Goal: Transaction & Acquisition: Register for event/course

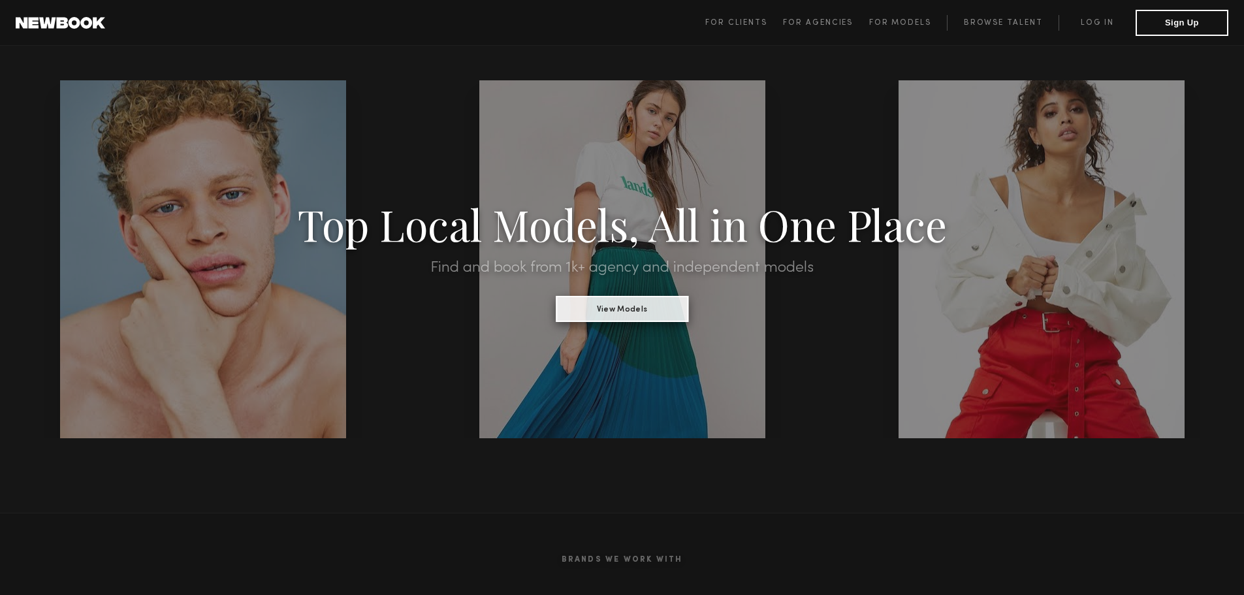
click at [631, 313] on button "View Models" at bounding box center [622, 309] width 133 height 26
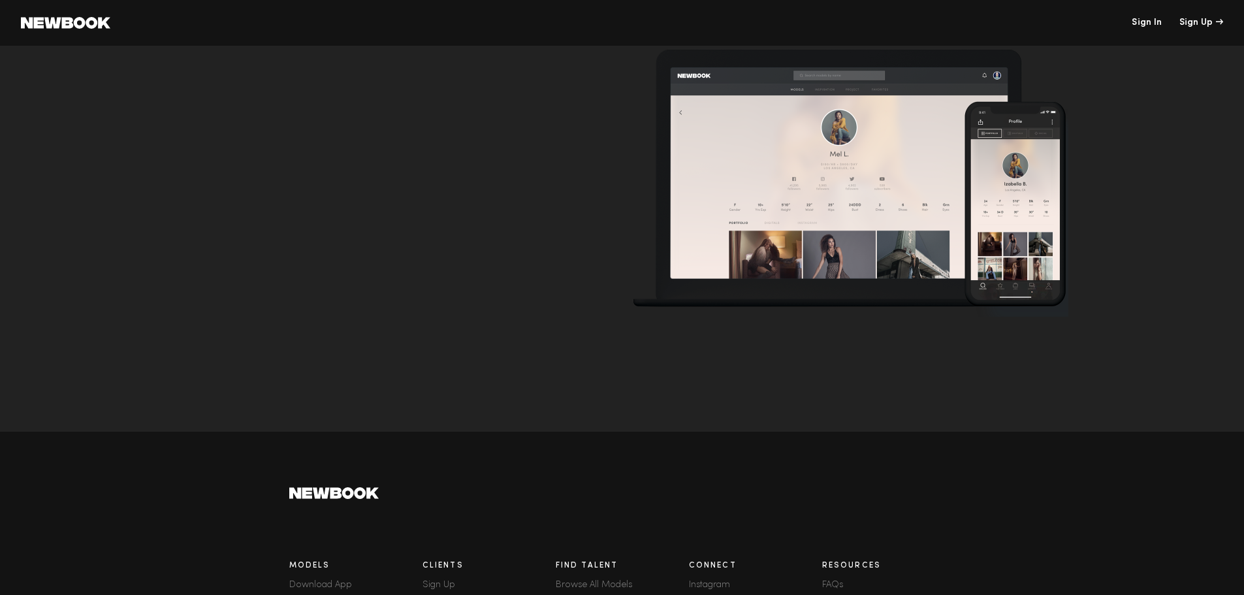
scroll to position [4438, 0]
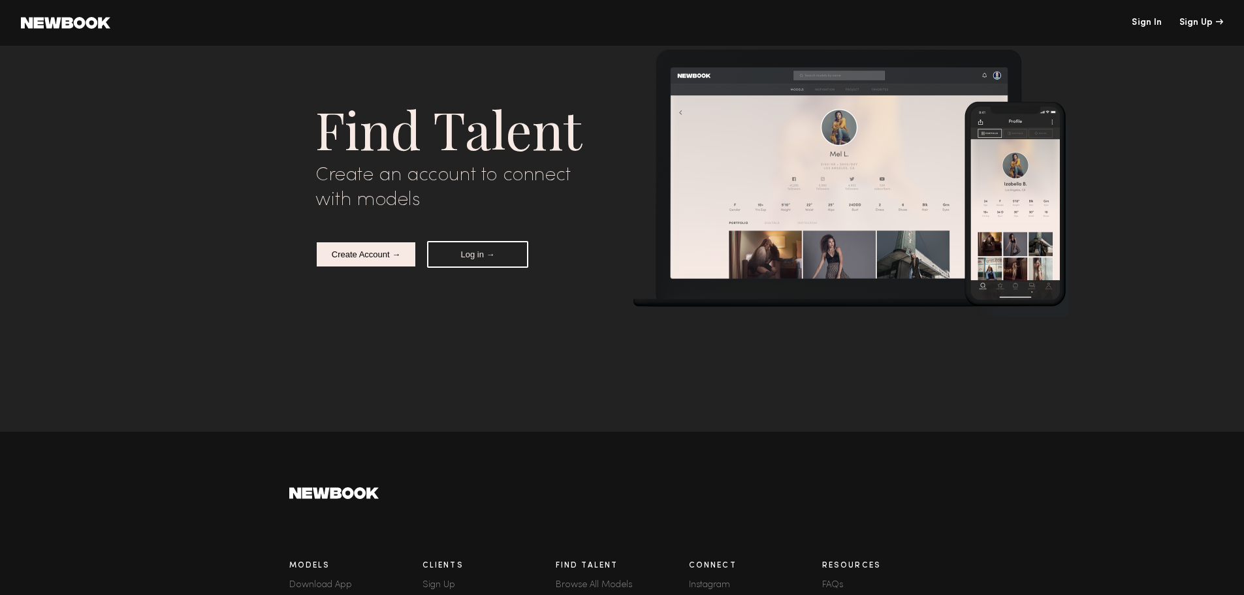
click at [361, 254] on button "Create Account →" at bounding box center [365, 254] width 101 height 27
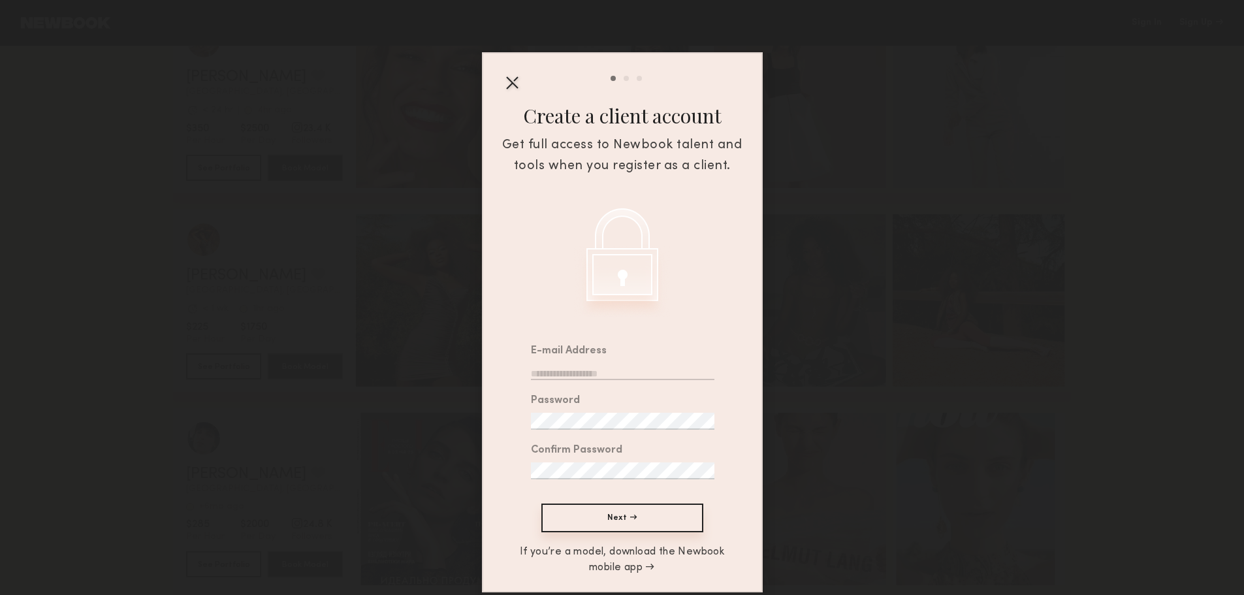
click at [573, 374] on input "email" at bounding box center [622, 371] width 183 height 17
type input "**********"
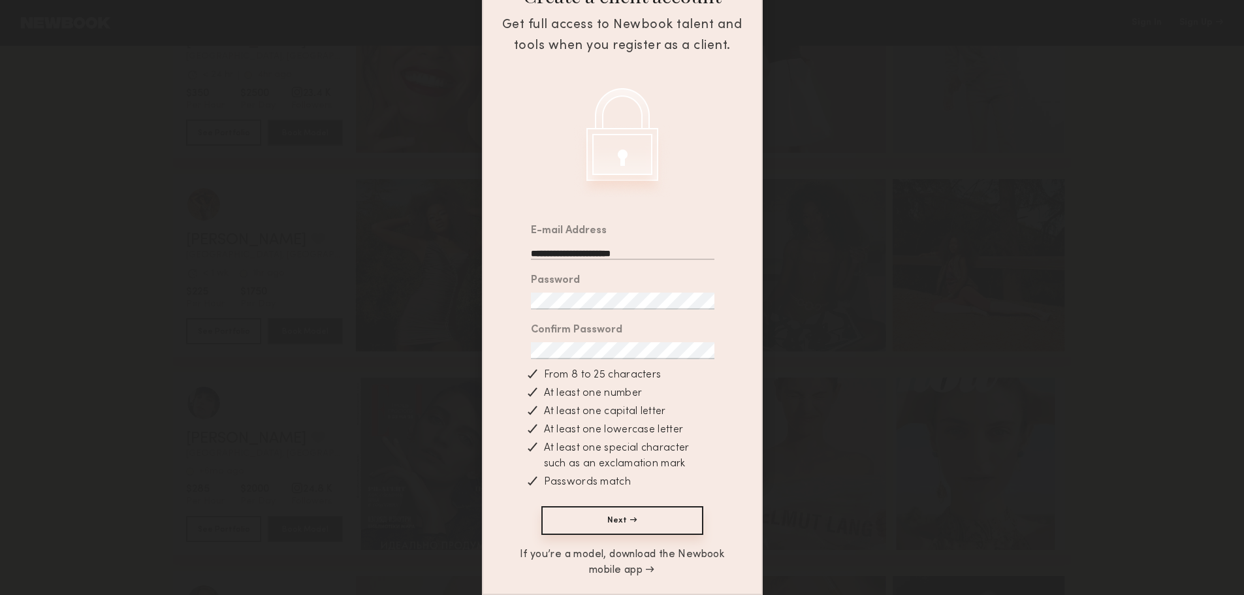
scroll to position [4474, 0]
click at [608, 516] on button "Next →" at bounding box center [622, 520] width 162 height 29
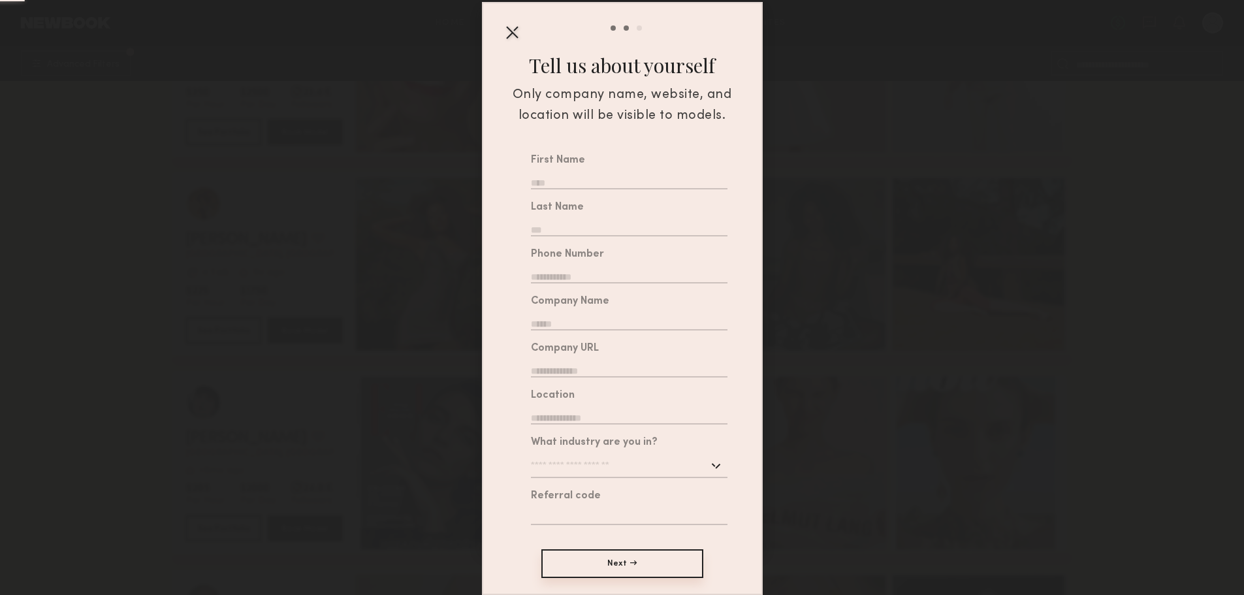
scroll to position [4686, 0]
click at [561, 172] on input "text" at bounding box center [629, 180] width 196 height 17
type input "******"
type input "*****"
type input "**********"
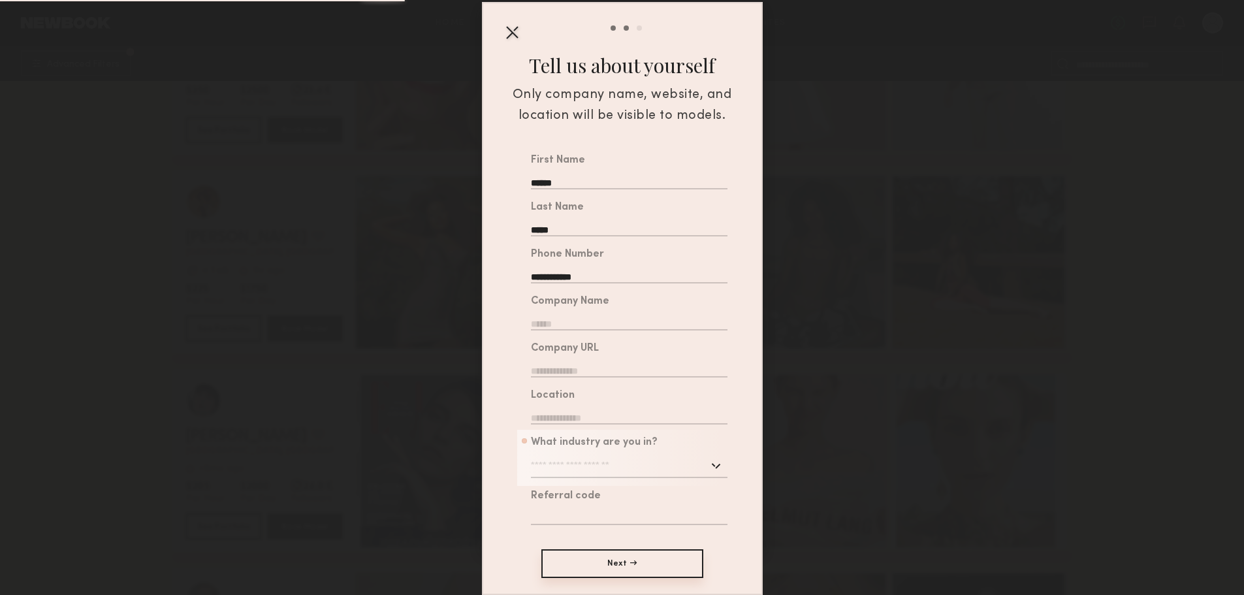
type input "**********"
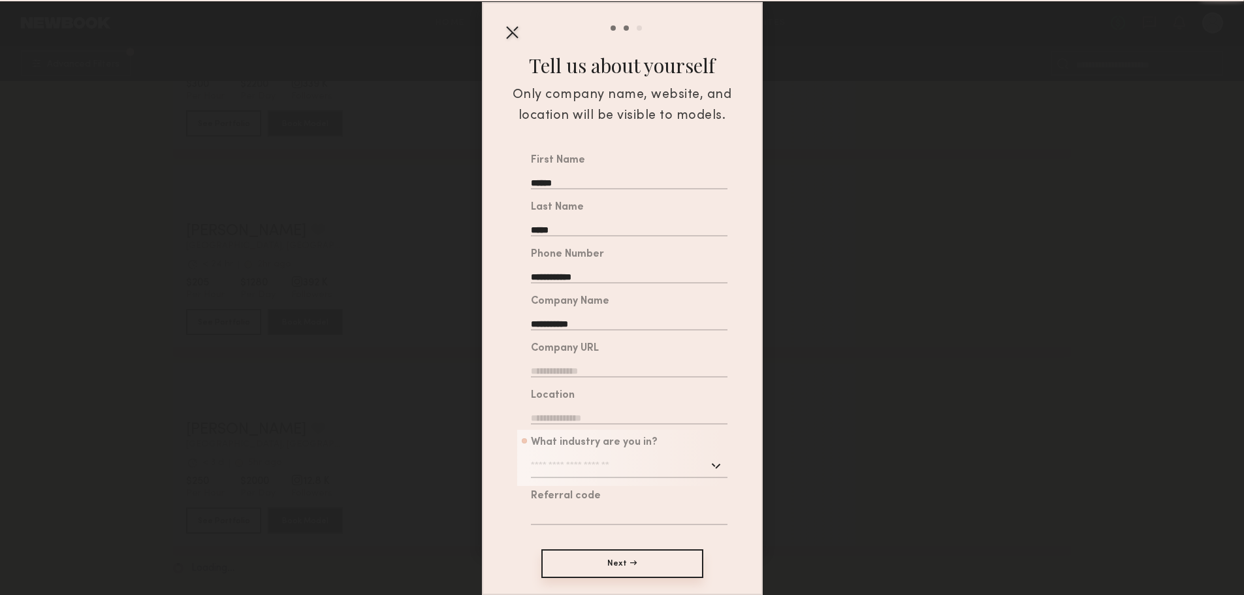
scroll to position [2082, 0]
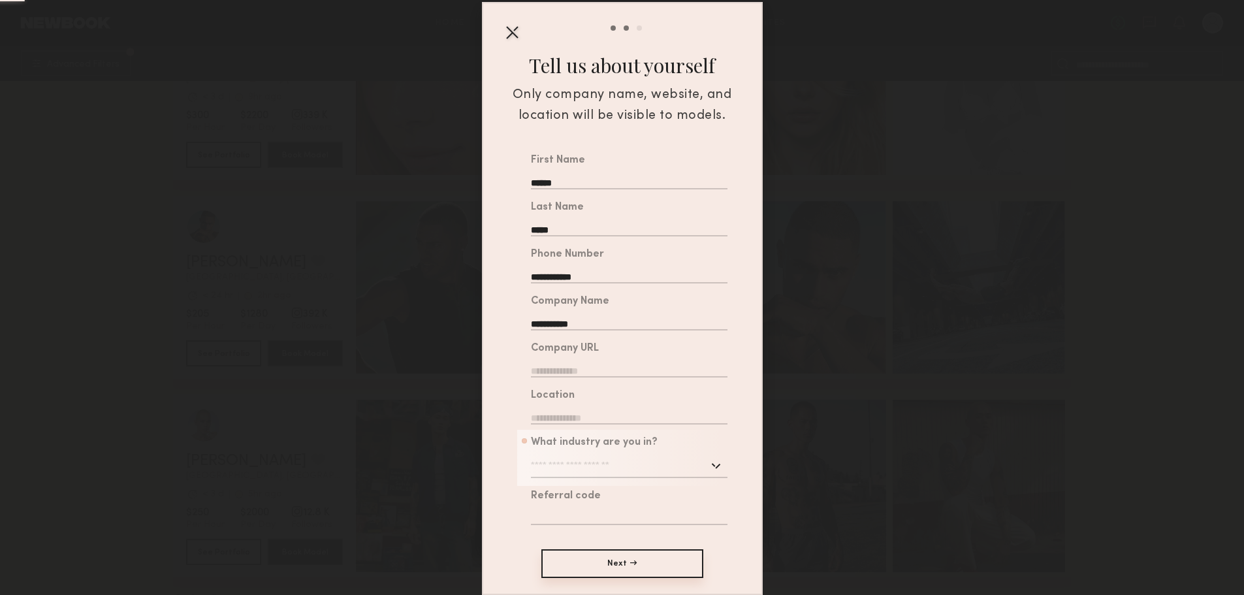
click at [582, 369] on div "Company URL" at bounding box center [622, 361] width 210 height 50
click at [582, 362] on input "text" at bounding box center [629, 368] width 196 height 17
type input "*"
type input "**********"
click at [600, 409] on input "text" at bounding box center [629, 415] width 196 height 17
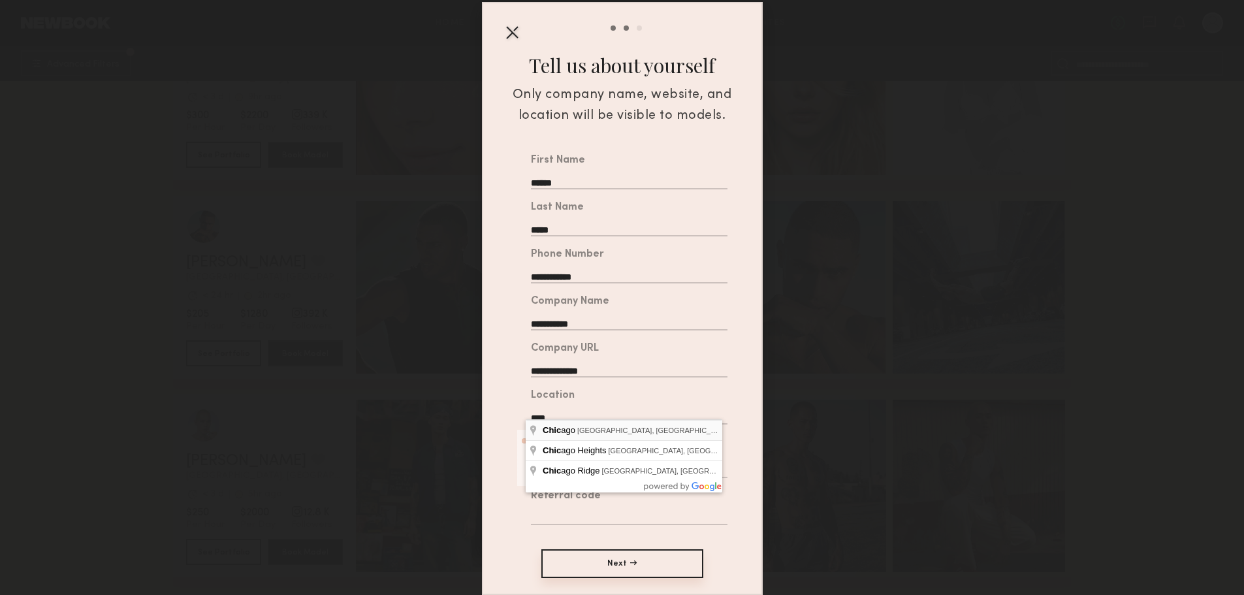
type input "**********"
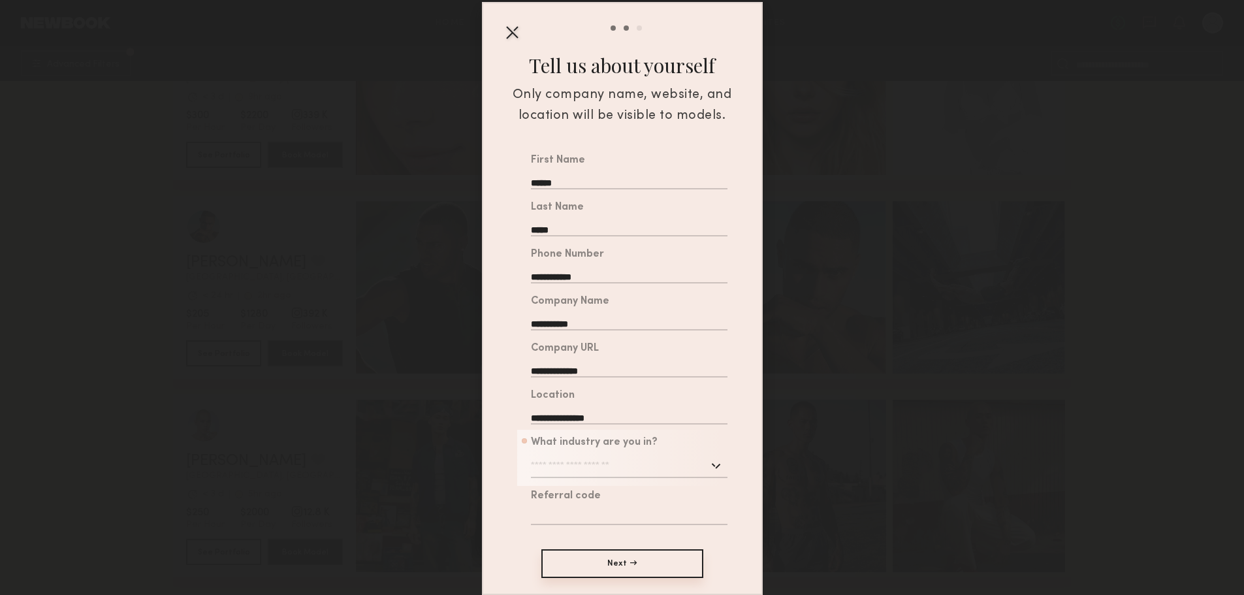
click at [606, 464] on input "text" at bounding box center [629, 466] width 196 height 24
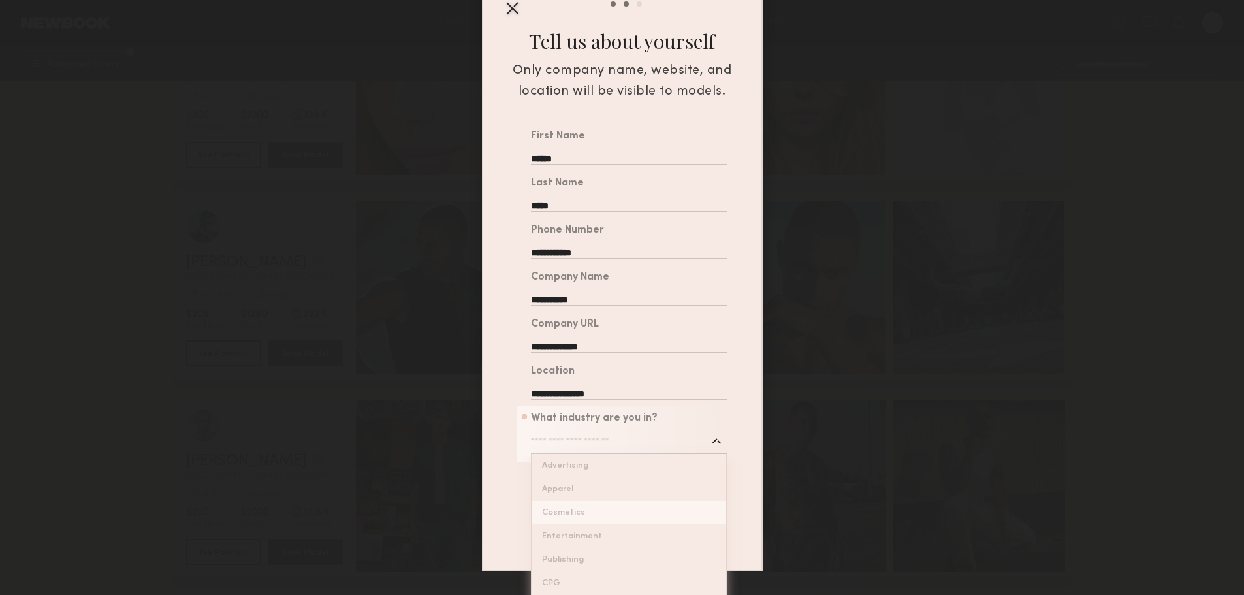
type input "*********"
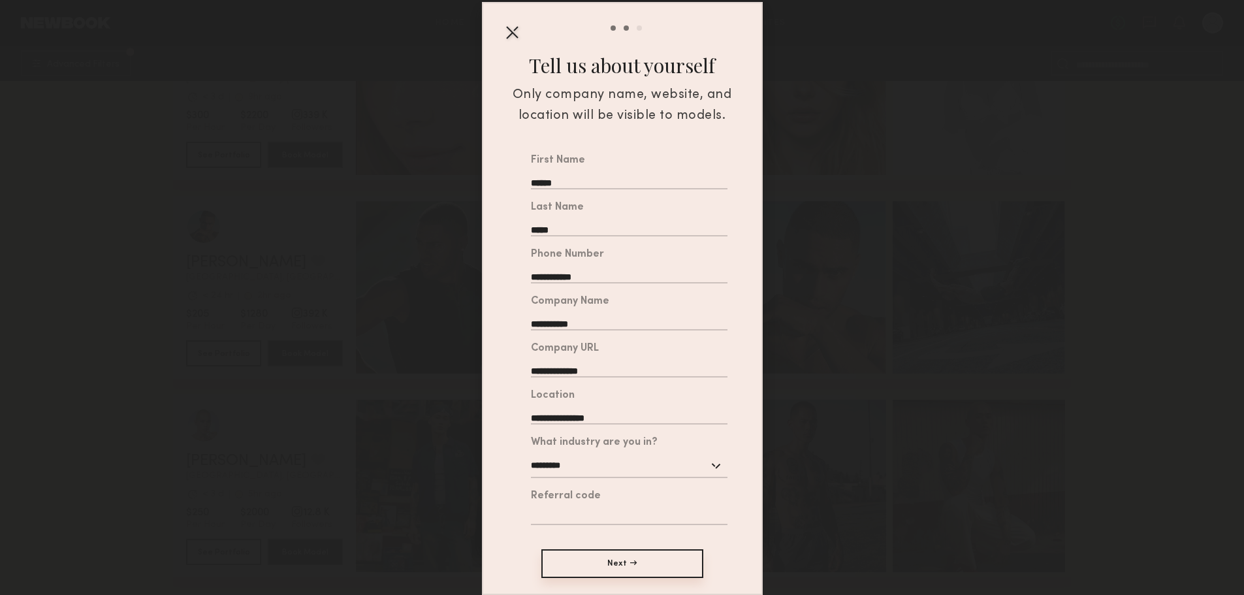
click at [580, 530] on div "**********" at bounding box center [622, 363] width 278 height 430
click at [606, 561] on button "Next →" at bounding box center [622, 563] width 162 height 29
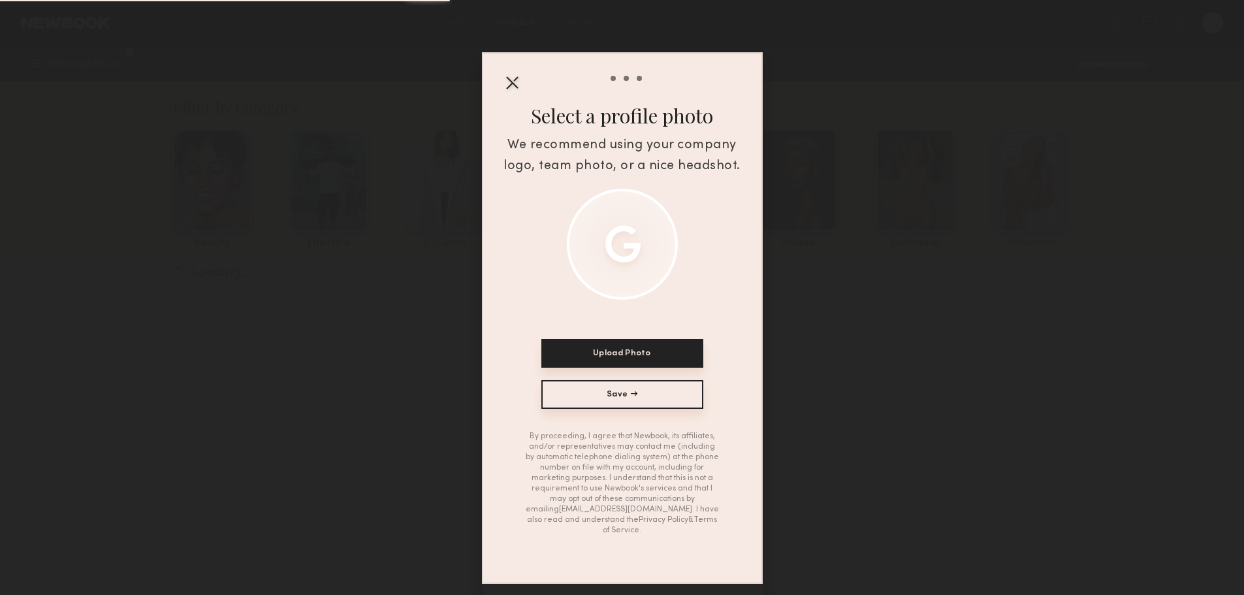
click at [605, 401] on button "Save →" at bounding box center [622, 394] width 162 height 29
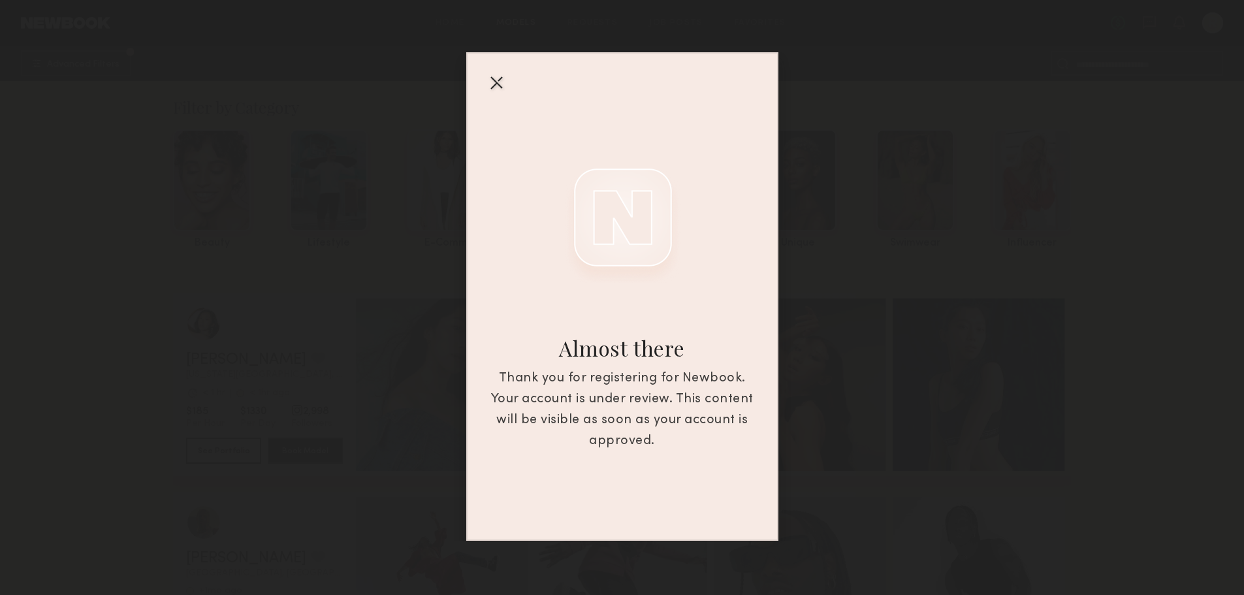
click at [495, 77] on div at bounding box center [496, 82] width 21 height 21
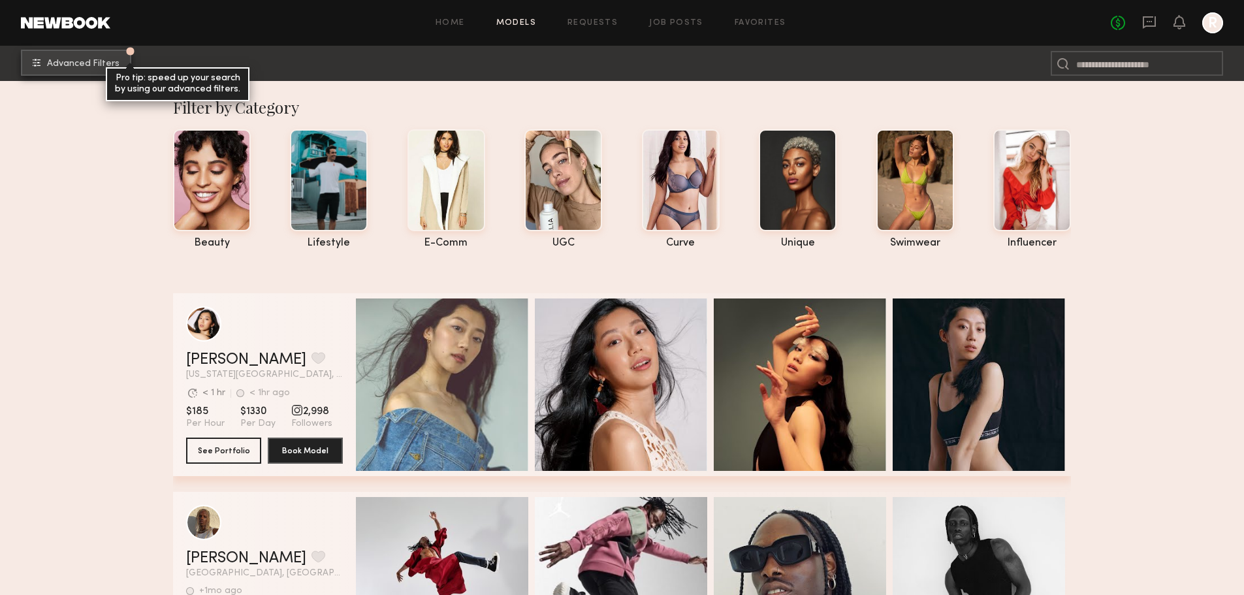
click at [95, 65] on span "Advanced Filters" at bounding box center [83, 63] width 72 height 9
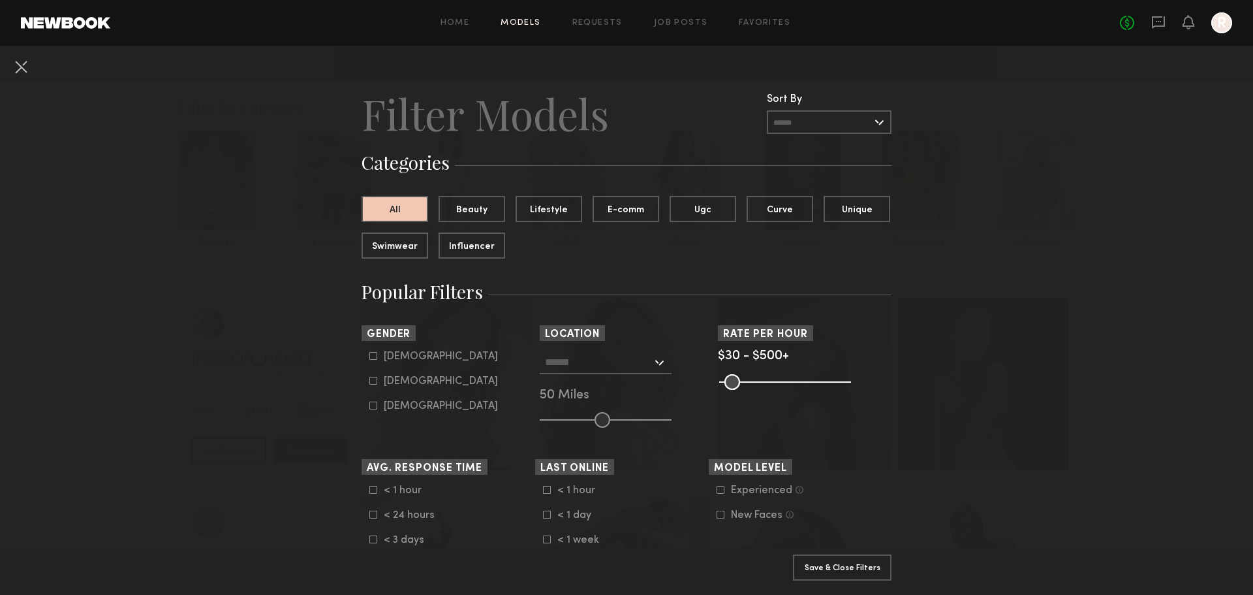
click at [601, 365] on input "text" at bounding box center [598, 362] width 107 height 22
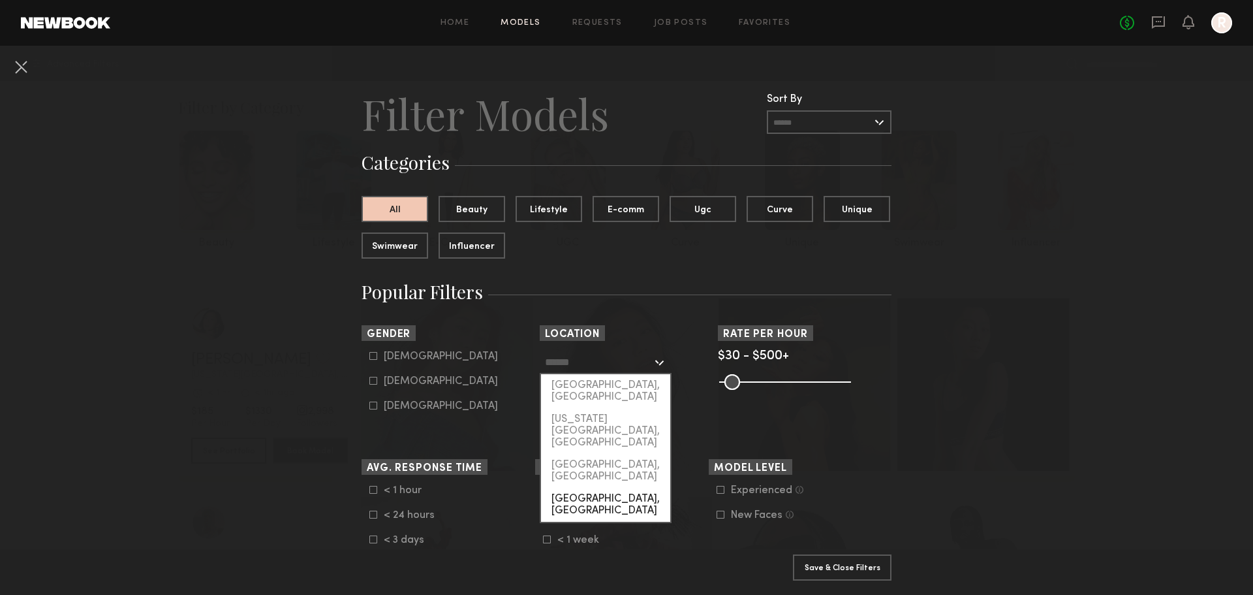
click at [592, 488] on div "[GEOGRAPHIC_DATA], [GEOGRAPHIC_DATA]" at bounding box center [605, 505] width 129 height 34
type input "**********"
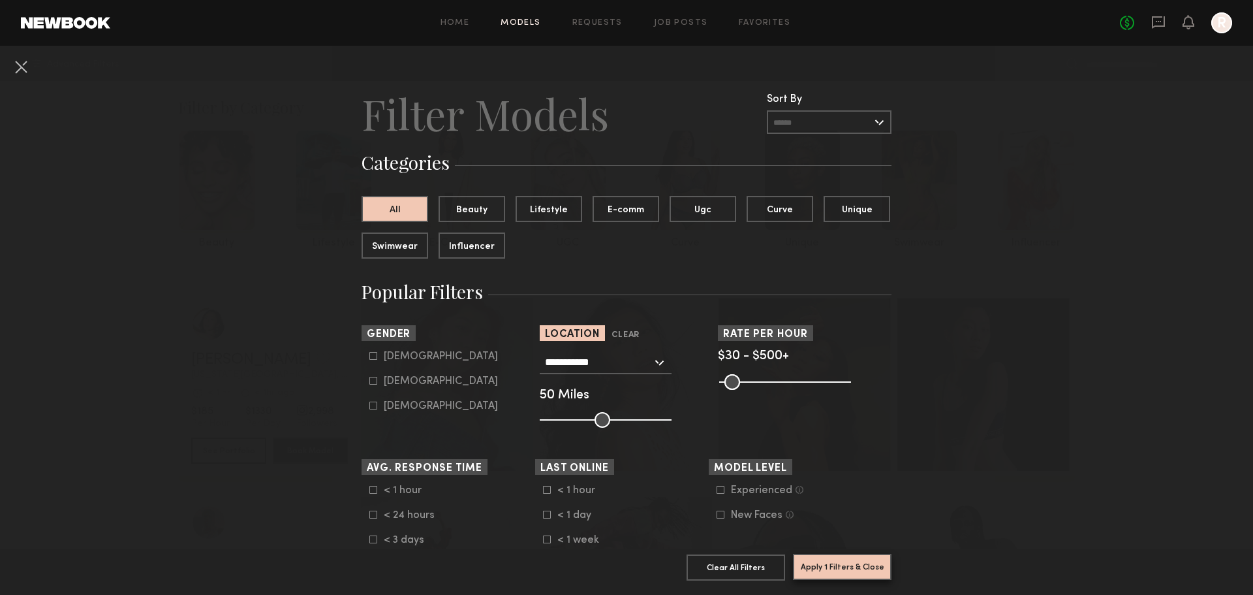
click at [821, 554] on button "Apply 1 Filters & Close" at bounding box center [842, 567] width 99 height 26
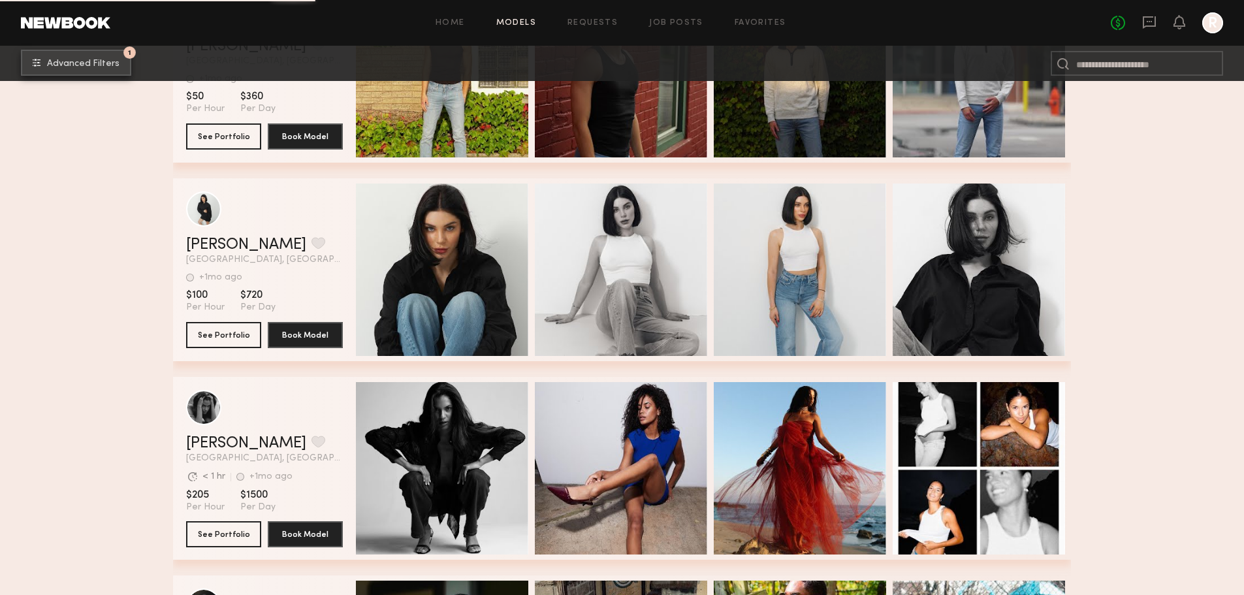
scroll to position [6278, 0]
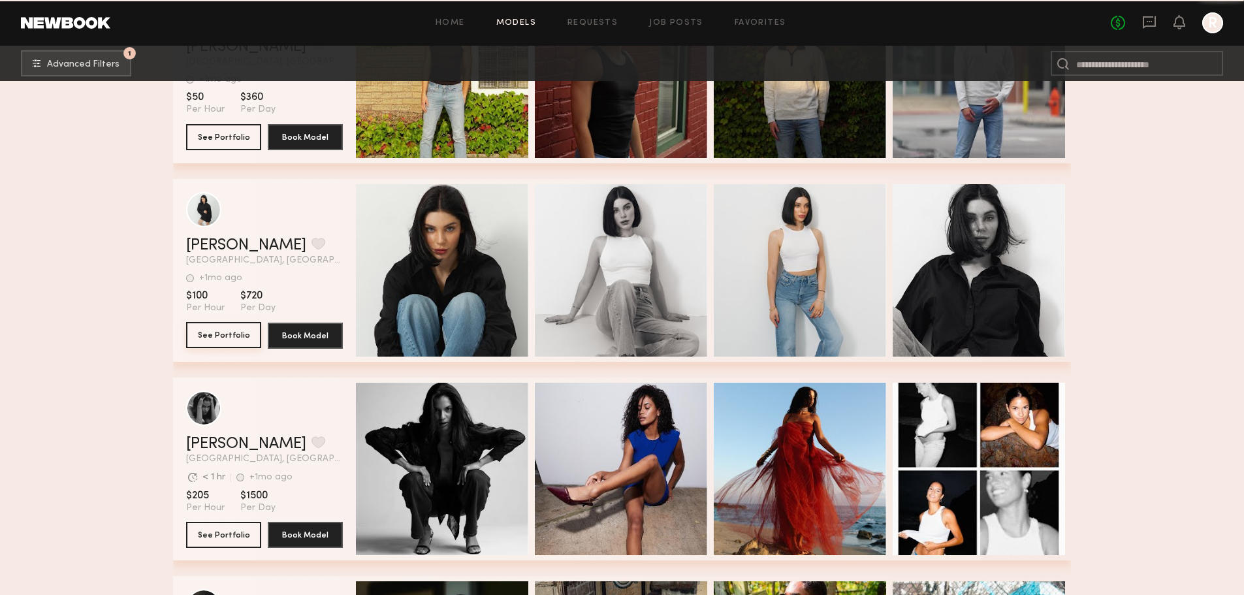
click at [237, 341] on button "See Portfolio" at bounding box center [223, 335] width 75 height 26
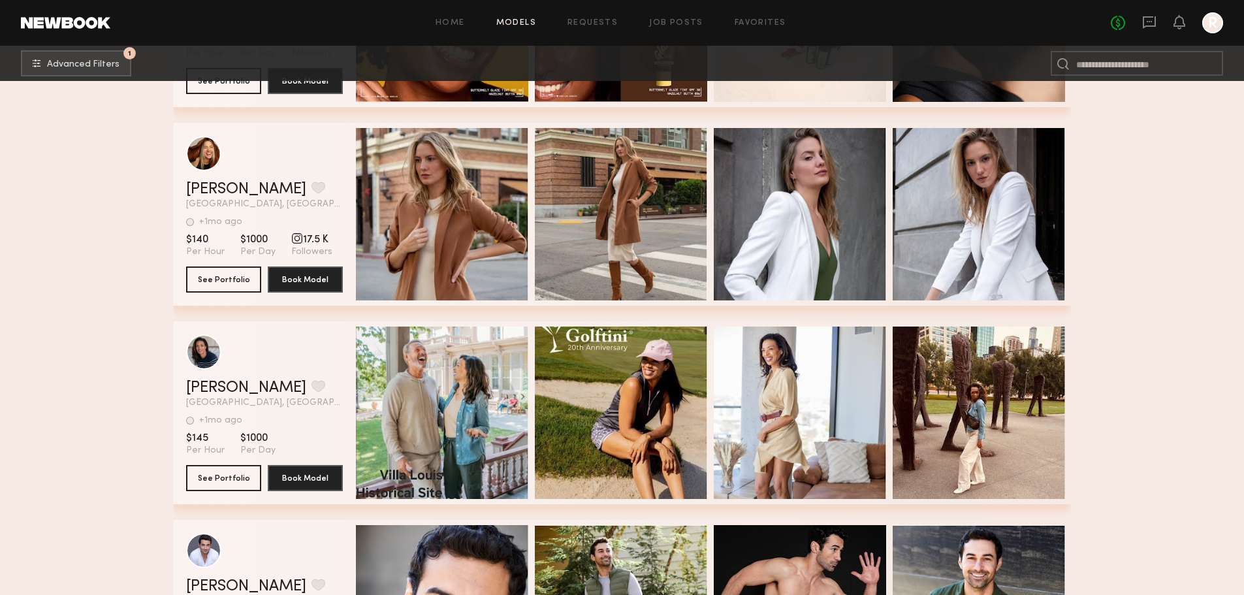
scroll to position [1969, 0]
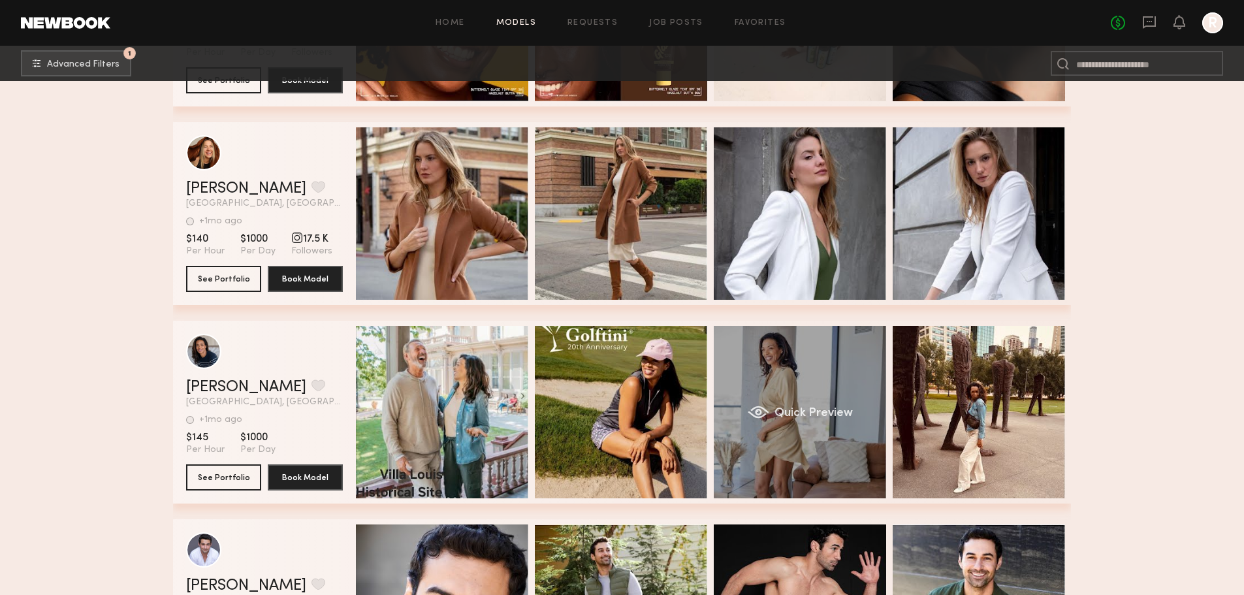
click at [772, 368] on div "Quick Preview" at bounding box center [799, 412] width 172 height 172
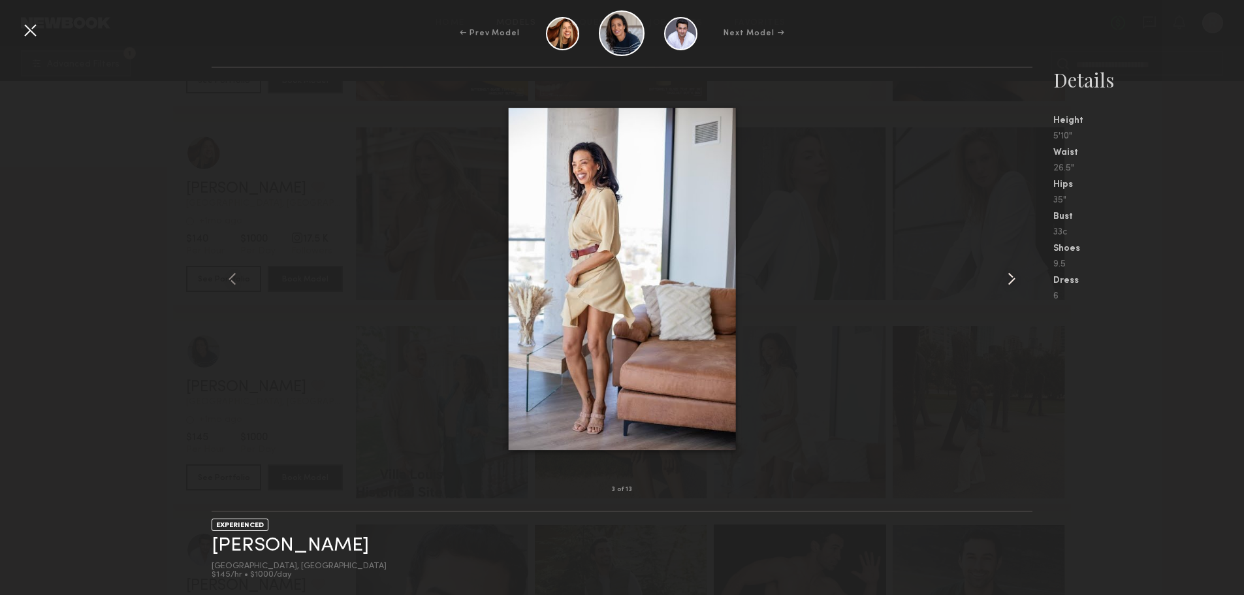
click at [1008, 281] on common-icon at bounding box center [1011, 278] width 21 height 21
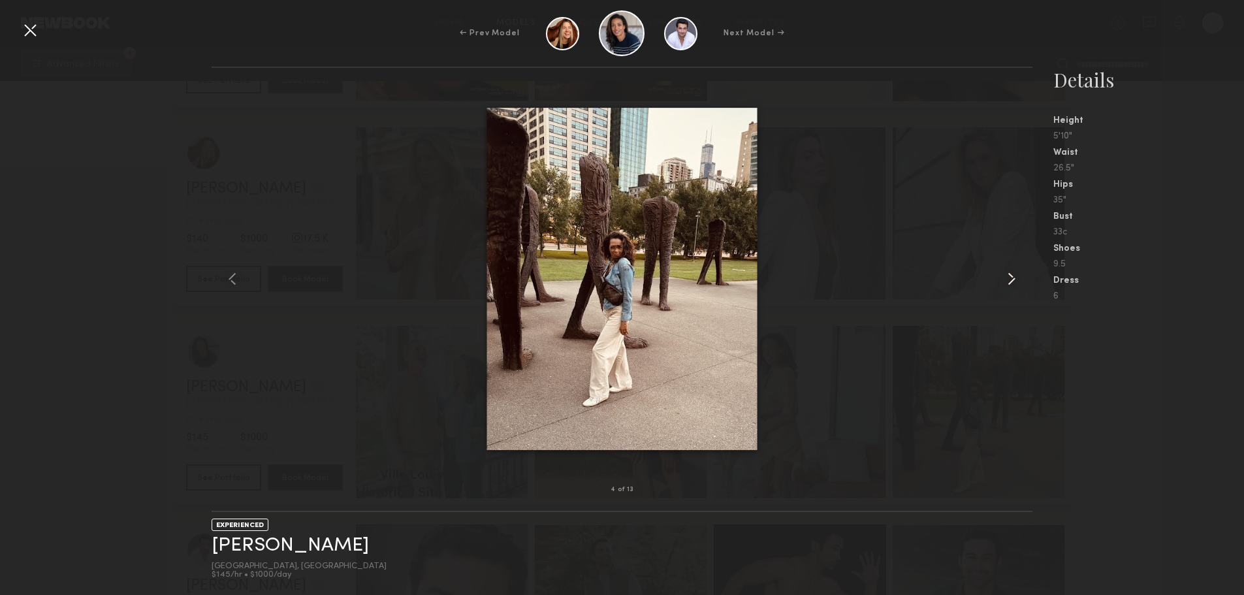
click at [1008, 280] on common-icon at bounding box center [1011, 278] width 21 height 21
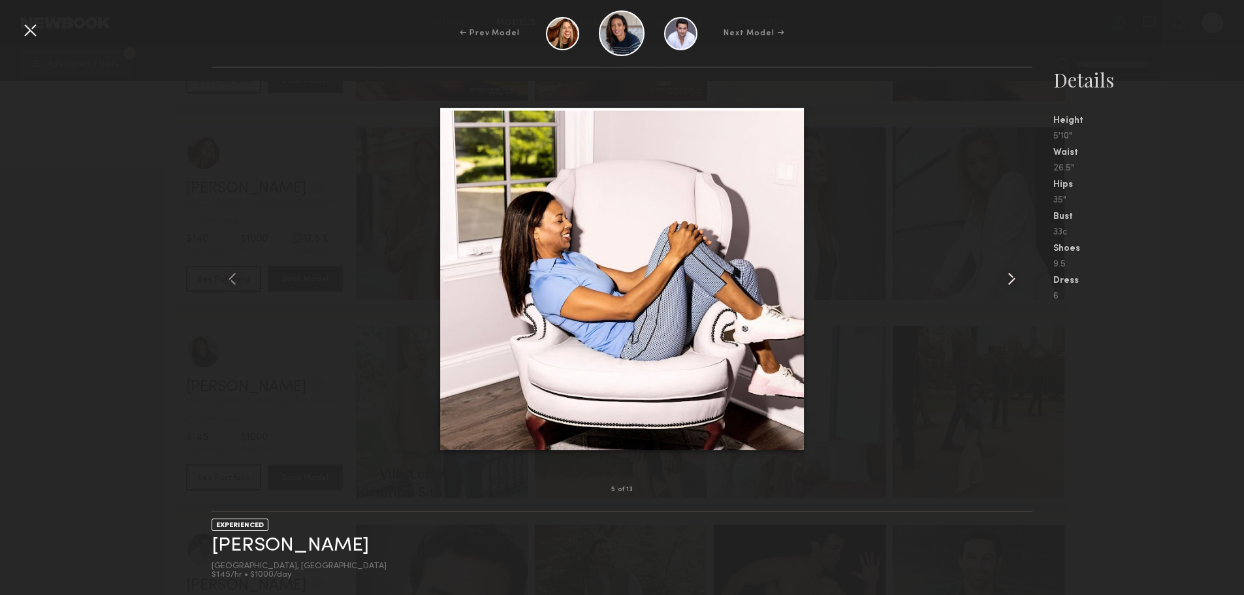
click at [1008, 280] on common-icon at bounding box center [1011, 278] width 21 height 21
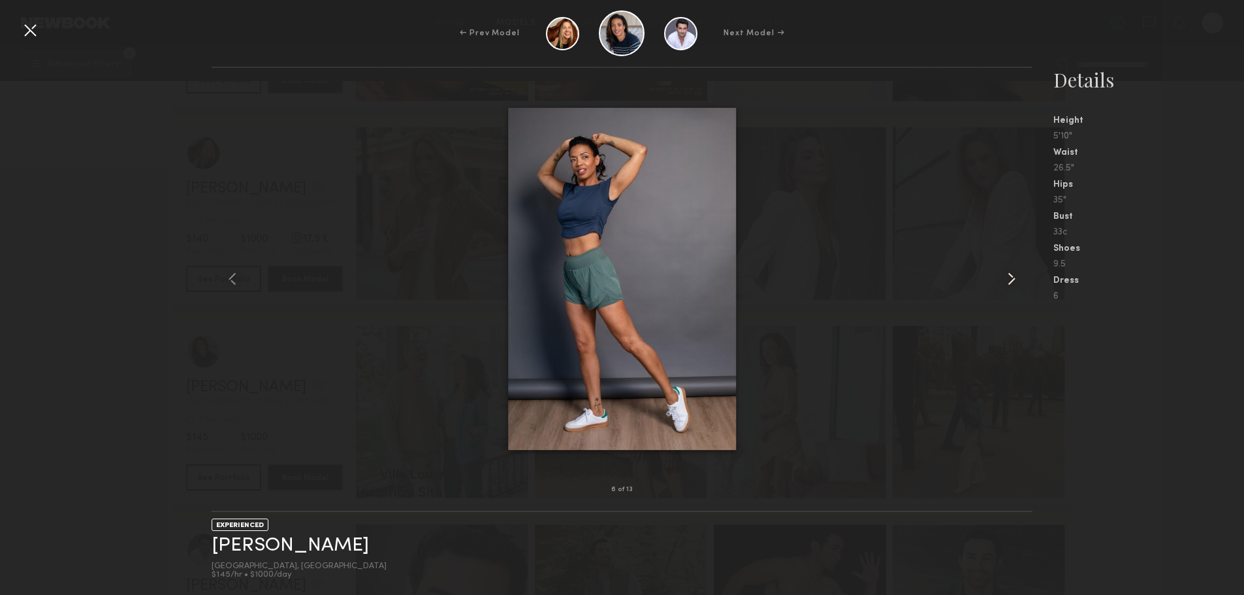
click at [1008, 280] on common-icon at bounding box center [1011, 278] width 21 height 21
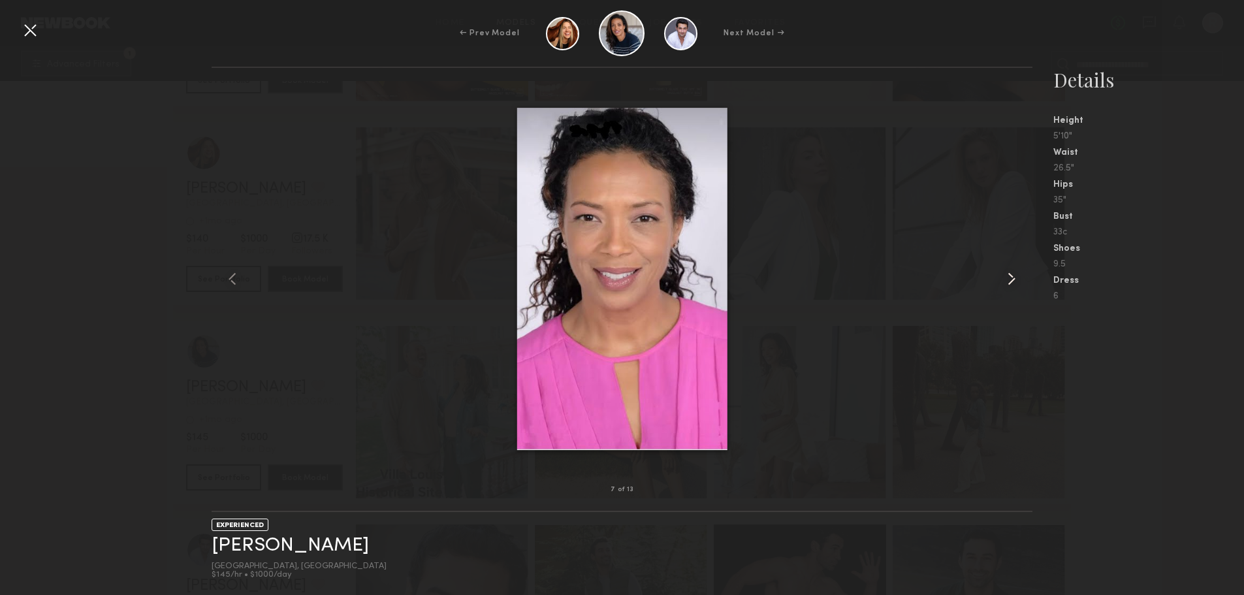
click at [1008, 280] on common-icon at bounding box center [1011, 278] width 21 height 21
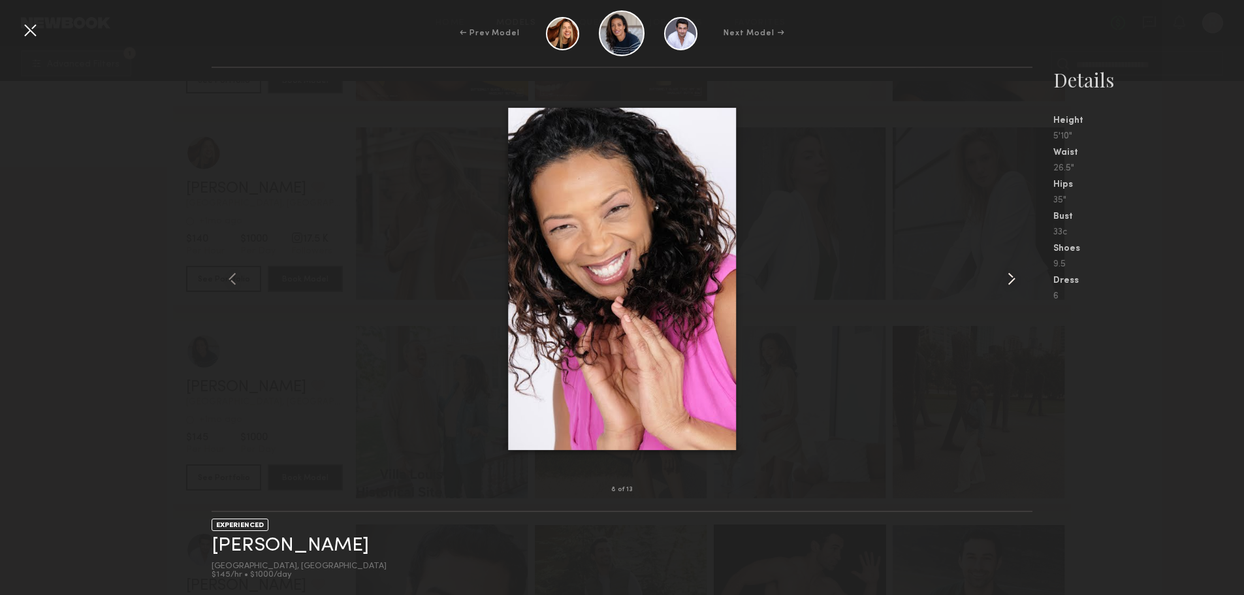
click at [1008, 280] on common-icon at bounding box center [1011, 278] width 21 height 21
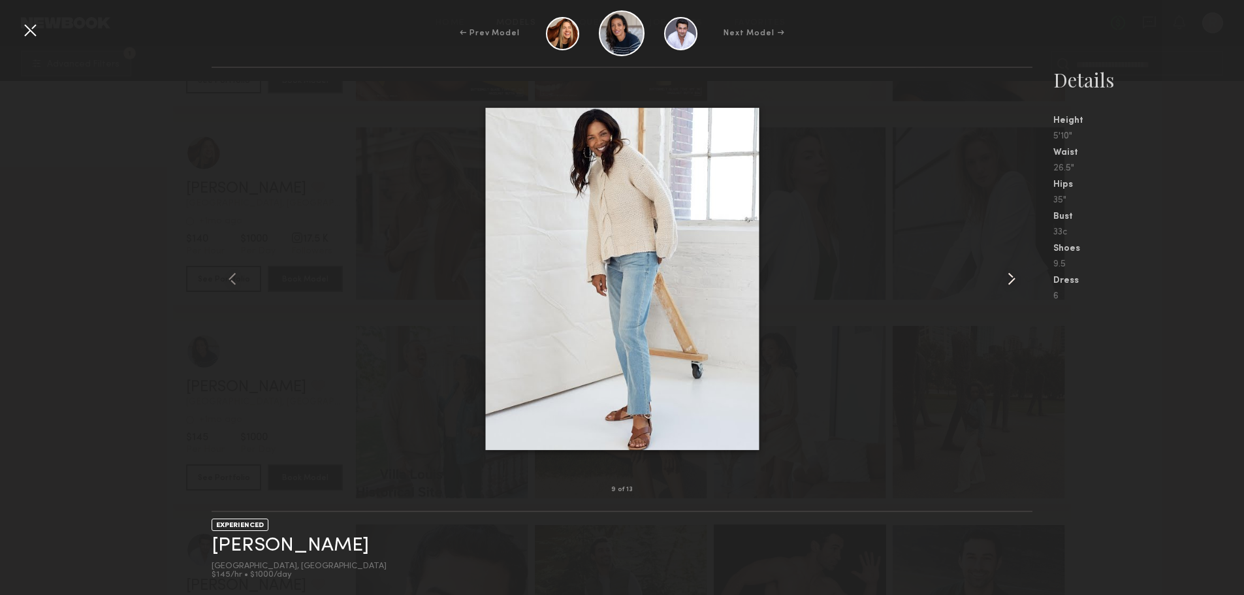
click at [1008, 280] on common-icon at bounding box center [1011, 278] width 21 height 21
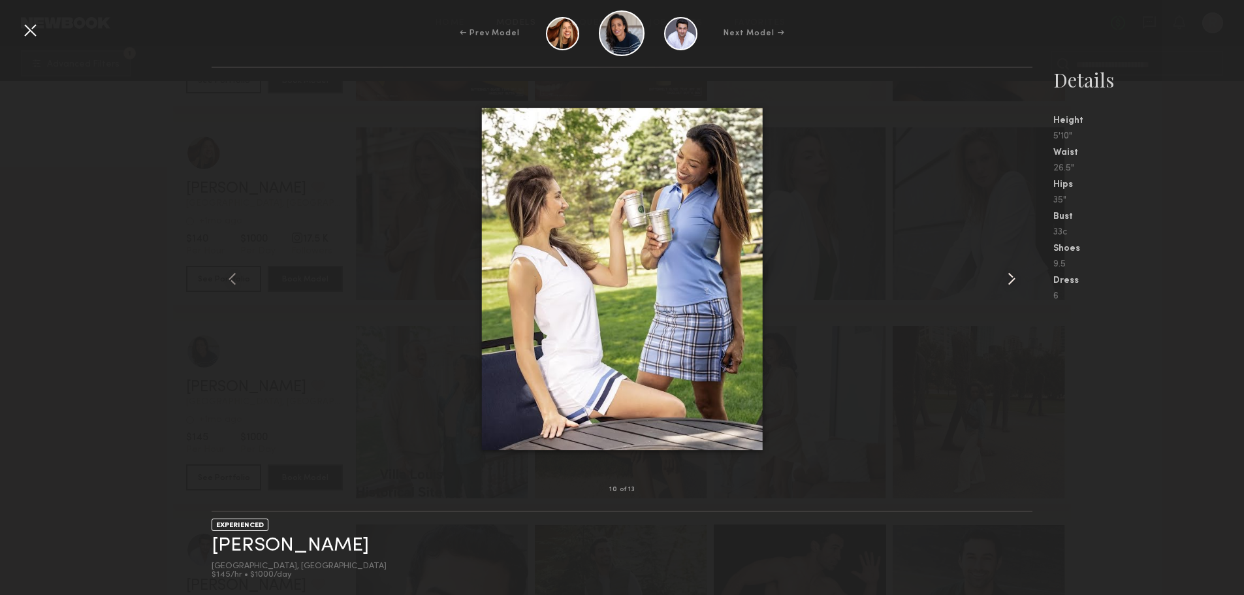
click at [1008, 280] on common-icon at bounding box center [1011, 278] width 21 height 21
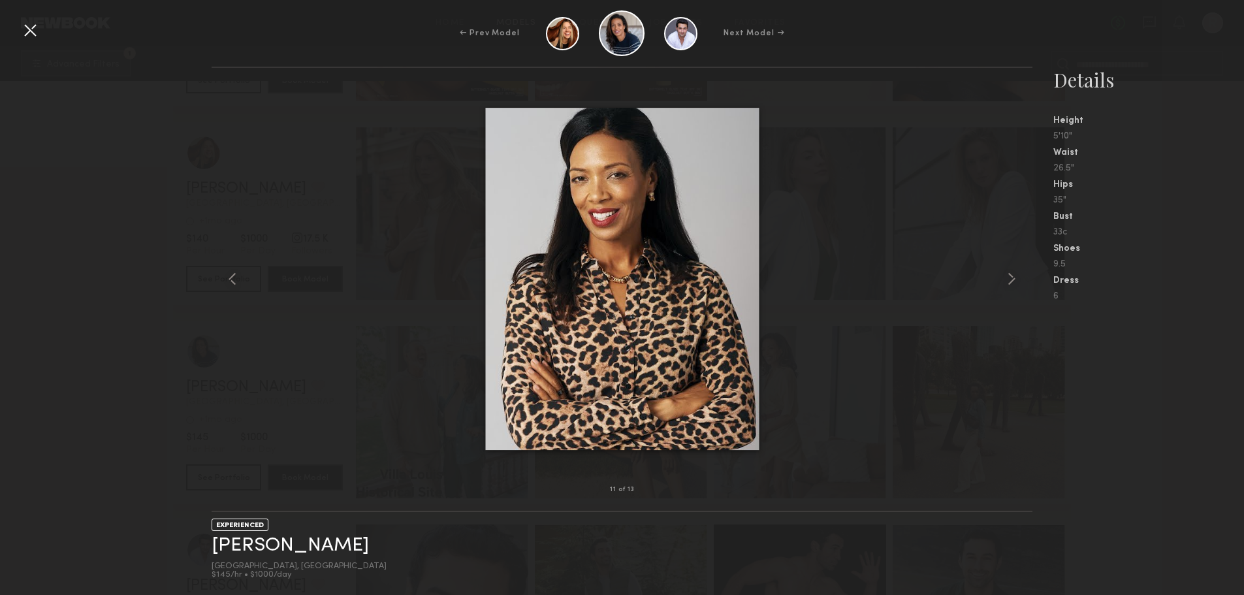
click at [24, 31] on div at bounding box center [30, 30] width 21 height 21
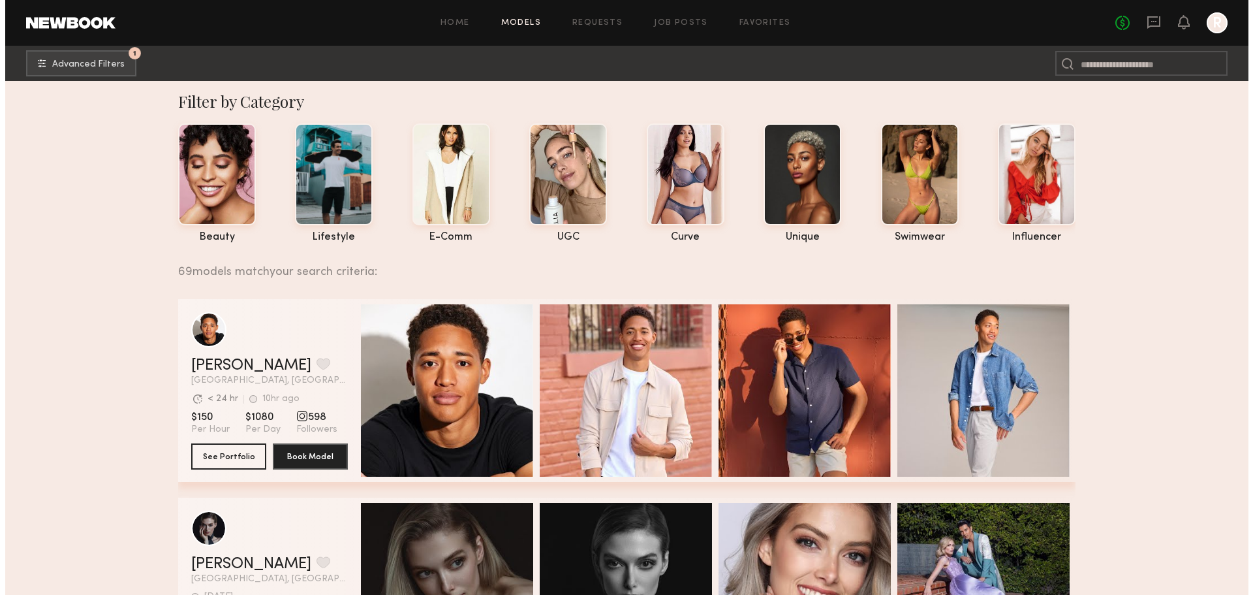
scroll to position [0, 0]
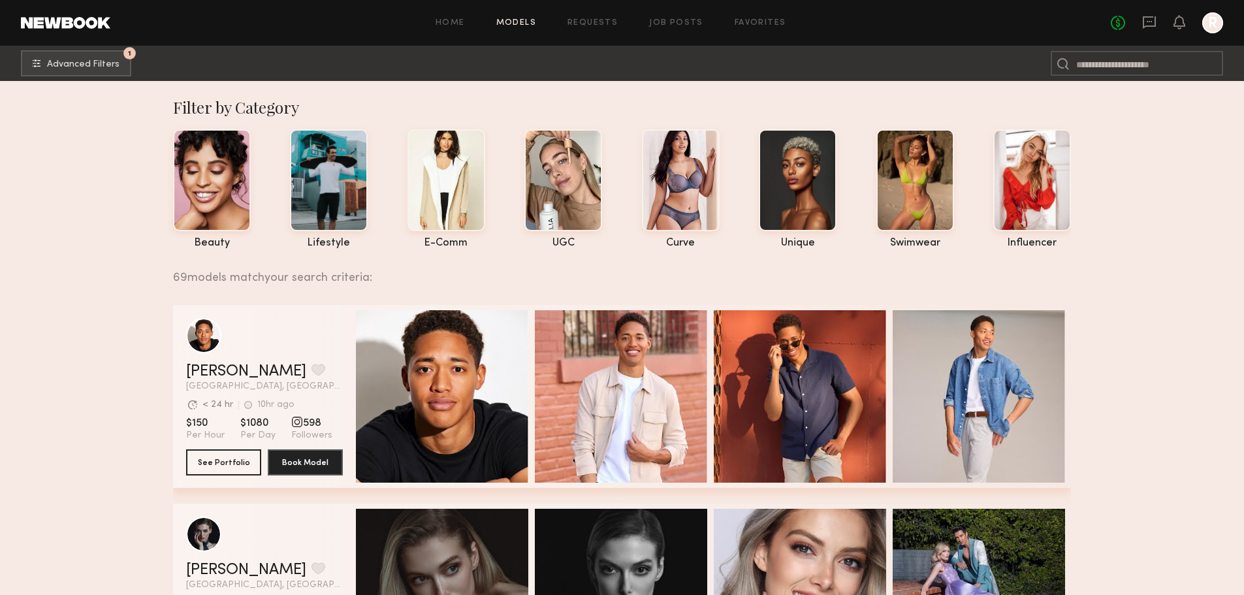
click at [111, 64] on span "Advanced Filters" at bounding box center [83, 63] width 72 height 9
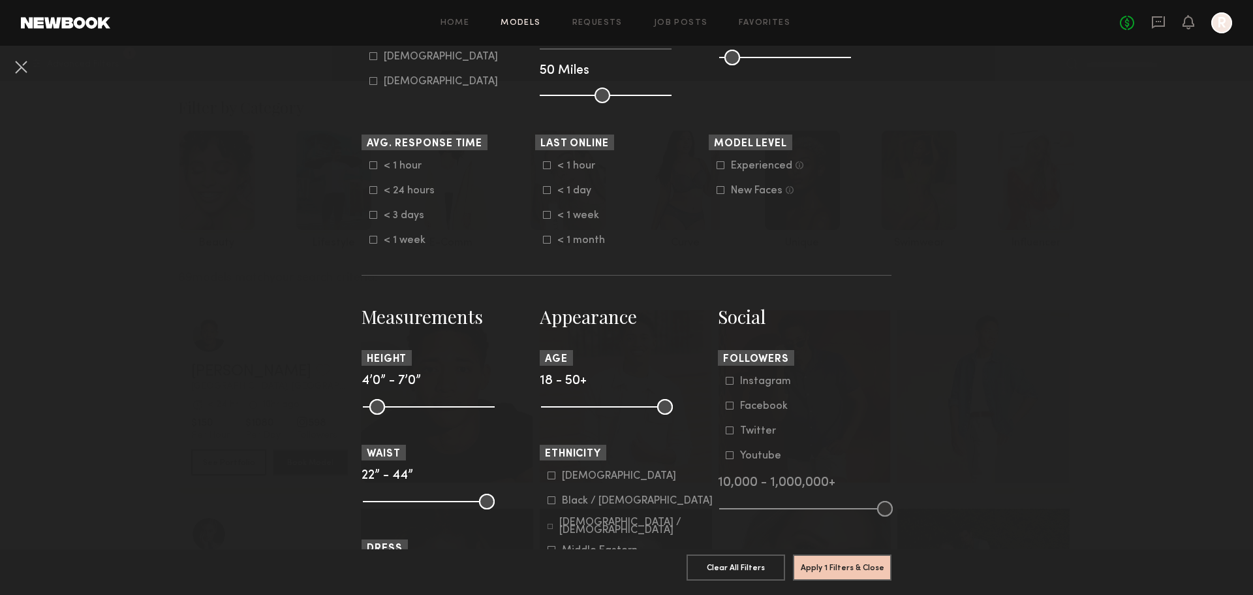
scroll to position [325, 0]
drag, startPoint x: 550, startPoint y: 407, endPoint x: 579, endPoint y: 407, distance: 28.7
type input "**"
click at [579, 407] on input "range" at bounding box center [607, 406] width 132 height 16
click at [834, 556] on button "Apply 2 Filters & Close" at bounding box center [842, 567] width 99 height 26
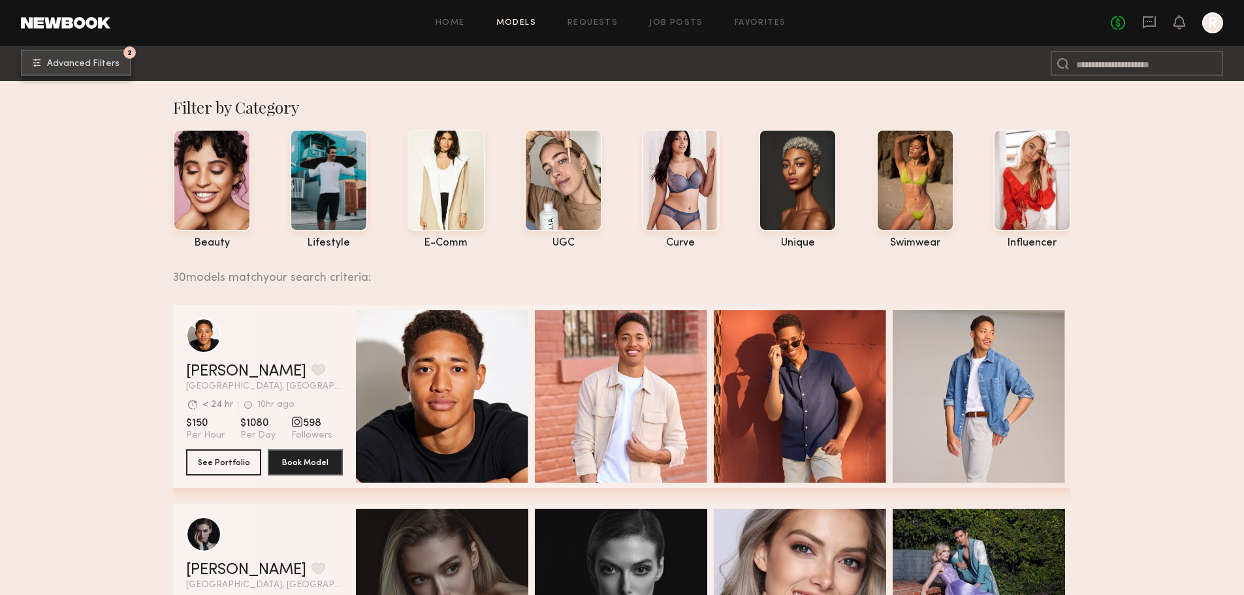
click at [89, 61] on span "Advanced Filters" at bounding box center [83, 63] width 72 height 9
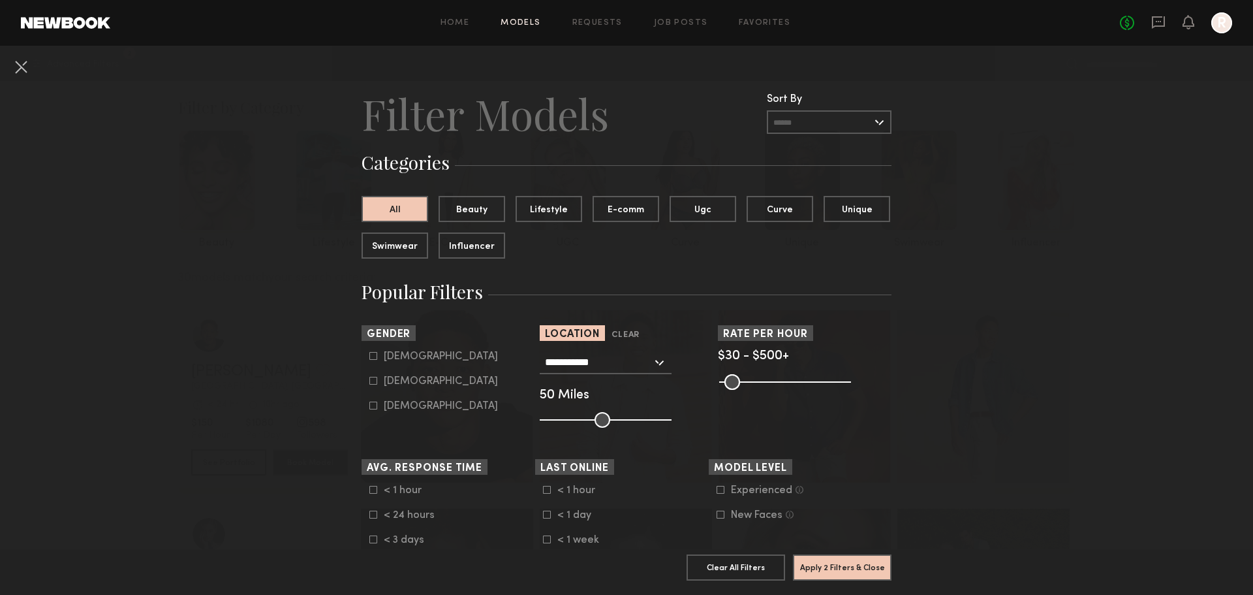
click at [369, 380] on icon at bounding box center [373, 381] width 8 height 8
type input "**"
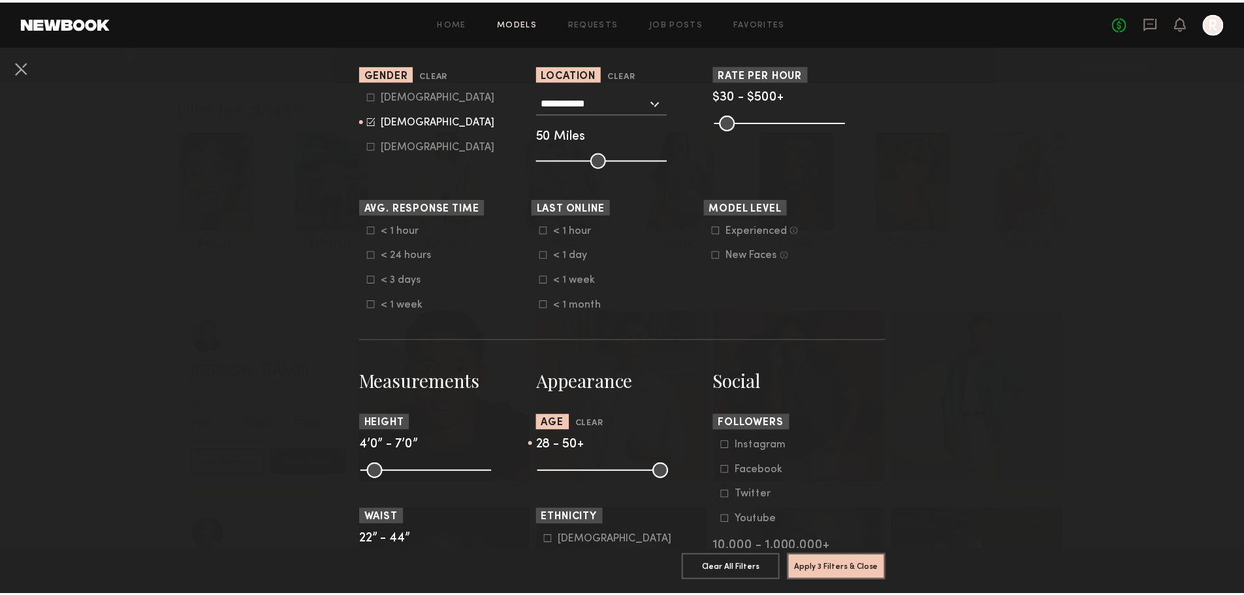
scroll to position [261, 0]
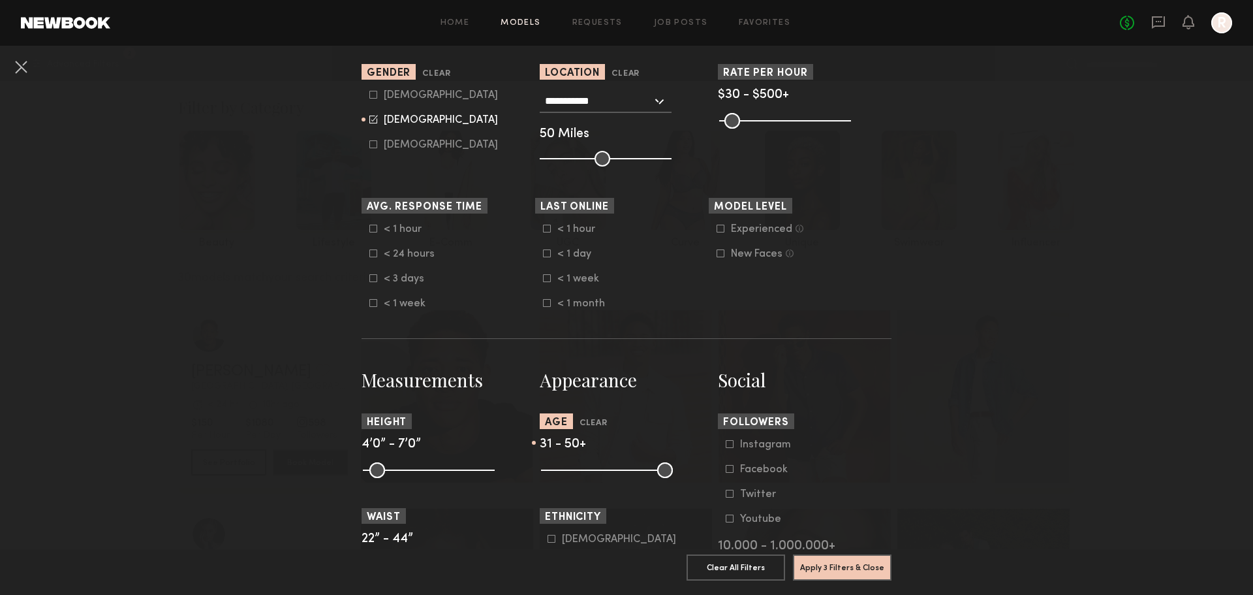
drag, startPoint x: 581, startPoint y: 468, endPoint x: 591, endPoint y: 470, distance: 10.6
type input "**"
click at [591, 470] on input "range" at bounding box center [607, 470] width 132 height 16
click at [834, 560] on button "Apply 3 Filters & Close" at bounding box center [842, 567] width 99 height 26
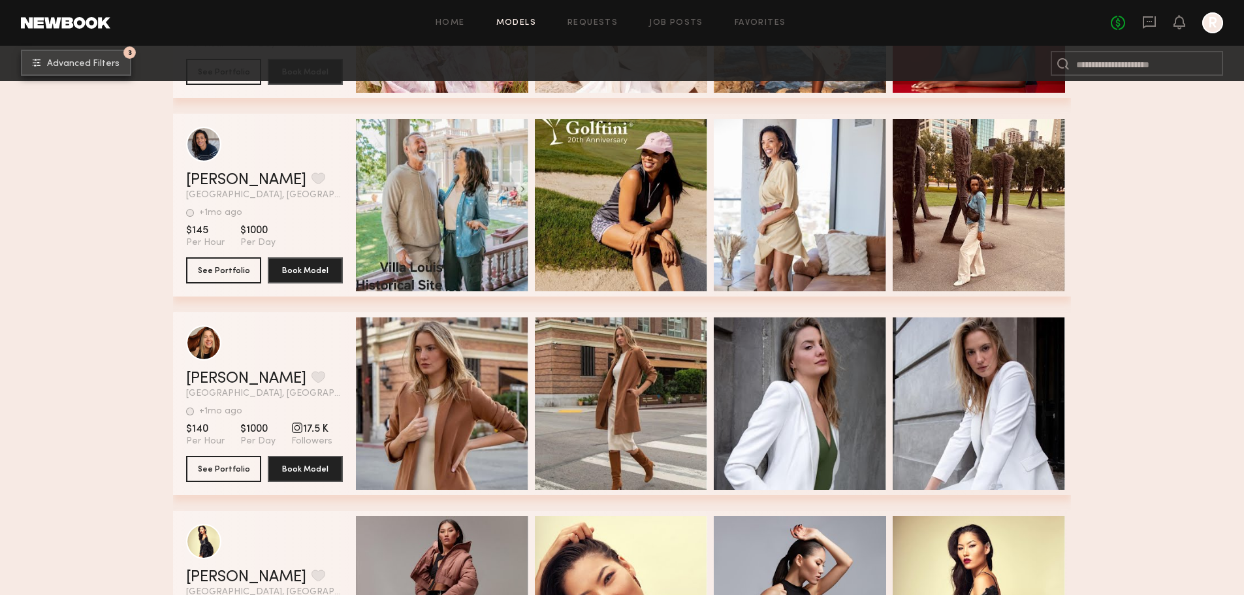
scroll to position [390, 0]
click at [216, 473] on button "See Portfolio" at bounding box center [223, 467] width 75 height 26
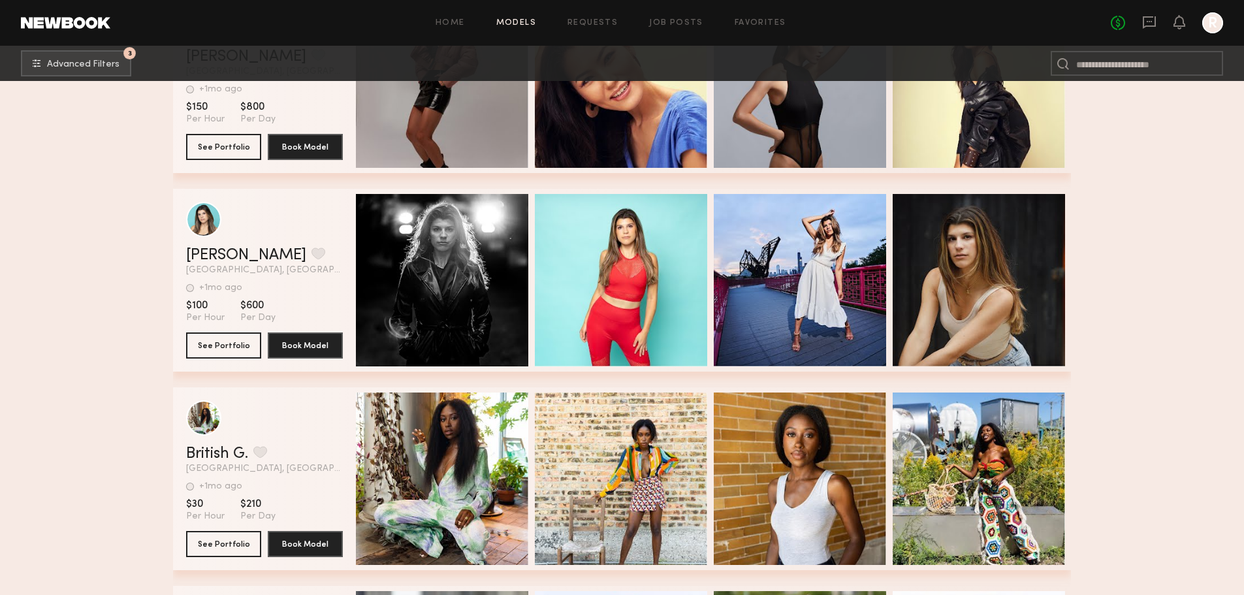
scroll to position [912, 0]
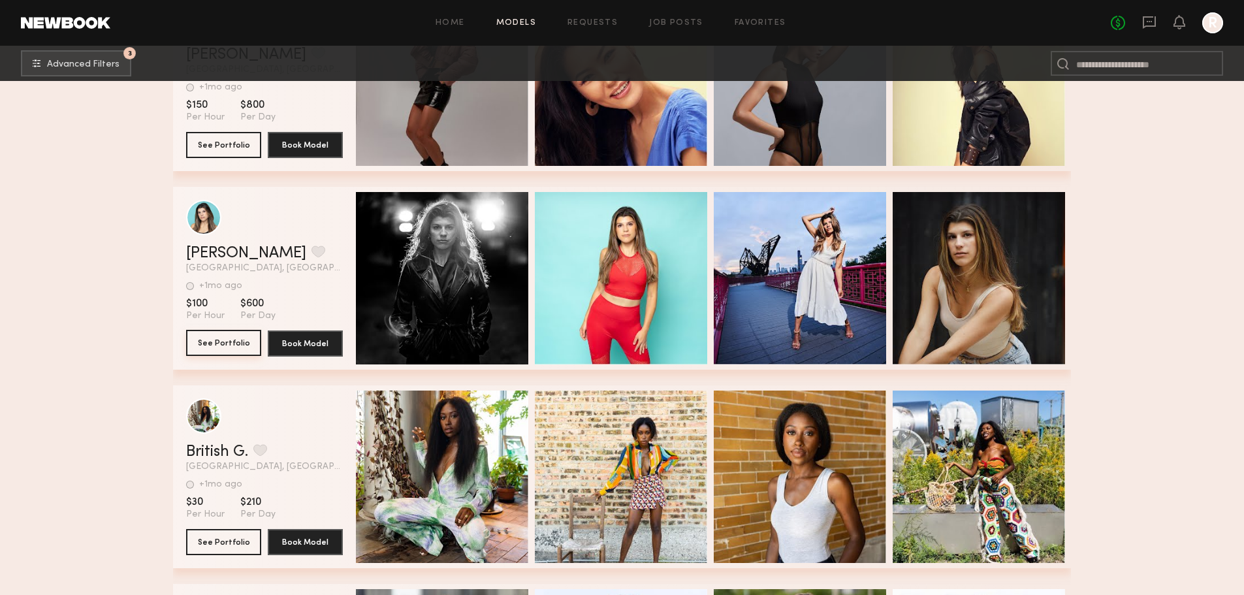
click at [221, 352] on button "See Portfolio" at bounding box center [223, 343] width 75 height 26
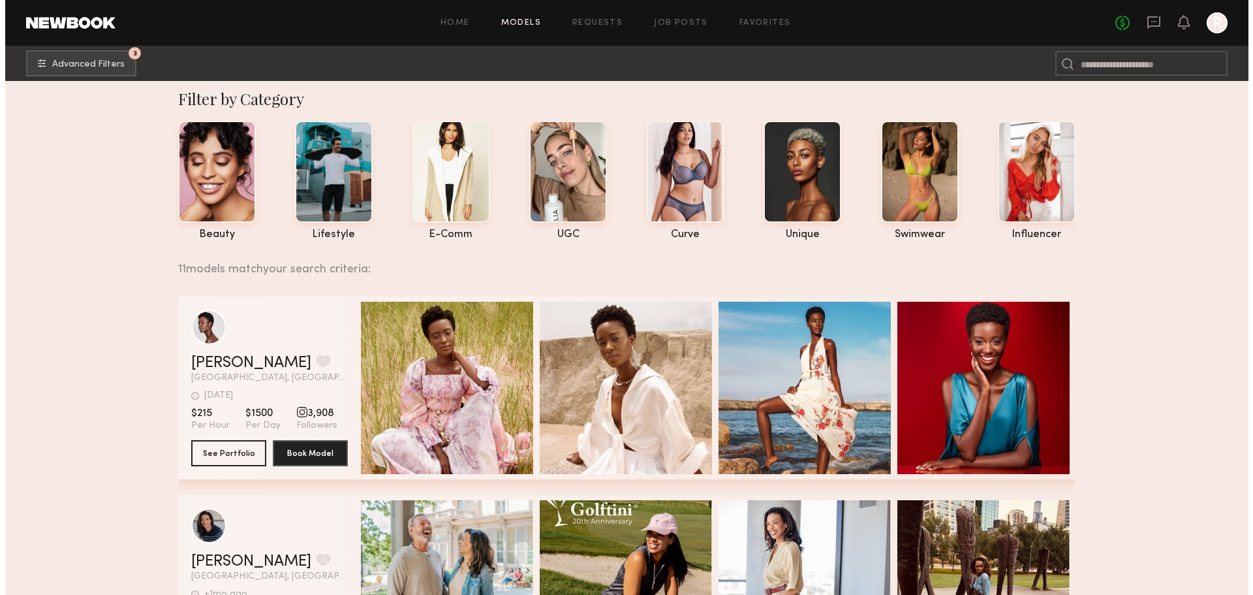
scroll to position [0, 0]
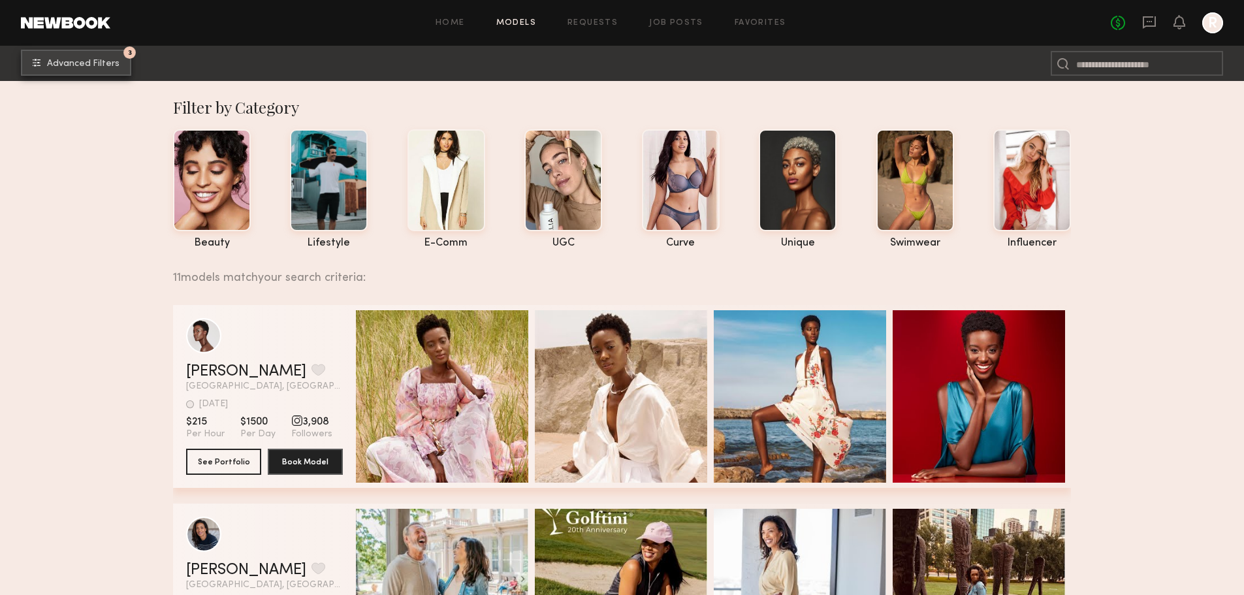
click at [91, 65] on span "Advanced Filters" at bounding box center [83, 63] width 72 height 9
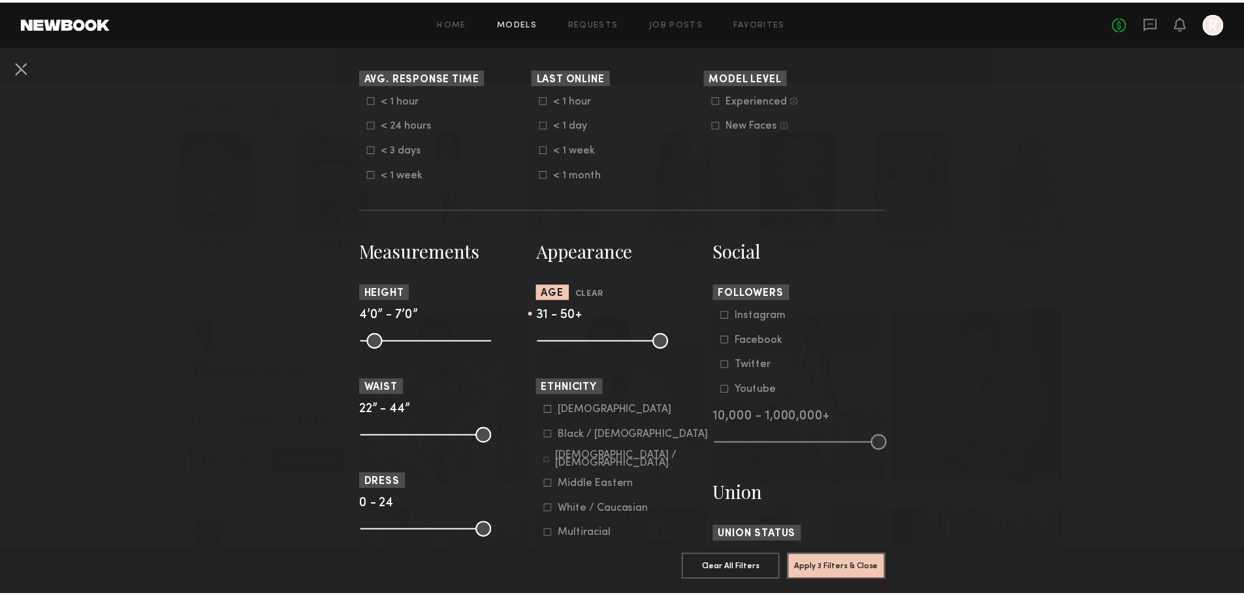
scroll to position [391, 0]
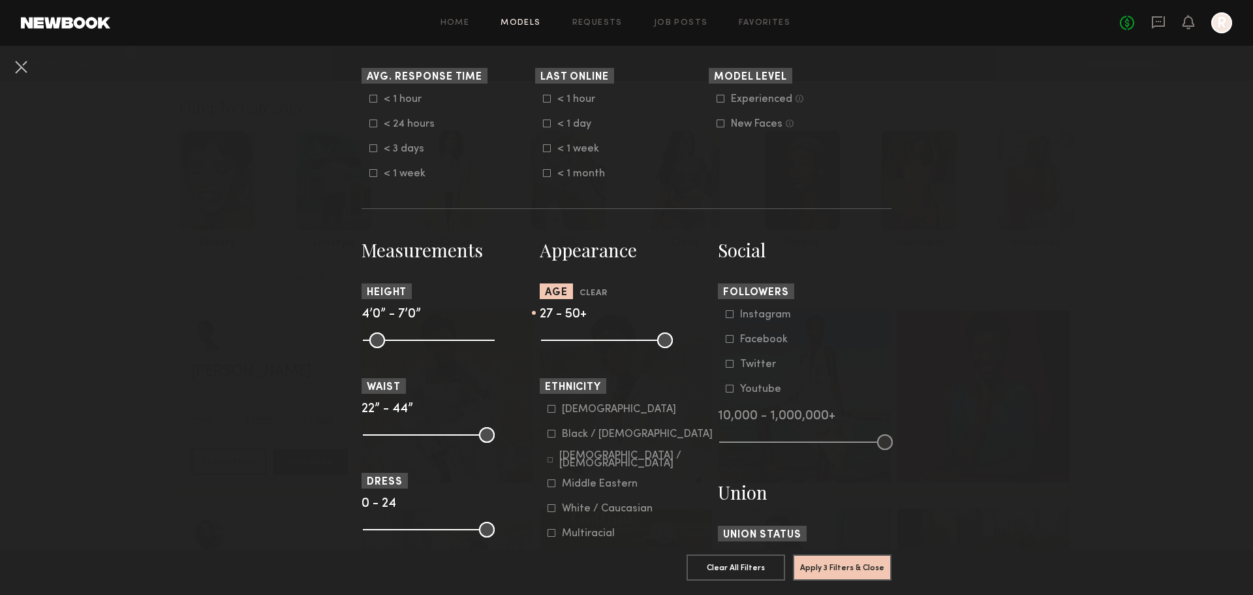
drag, startPoint x: 591, startPoint y: 341, endPoint x: 577, endPoint y: 341, distance: 13.7
type input "**"
click at [577, 341] on input "range" at bounding box center [607, 340] width 132 height 16
click at [846, 558] on button "Apply 3 Filters & Close" at bounding box center [842, 567] width 99 height 26
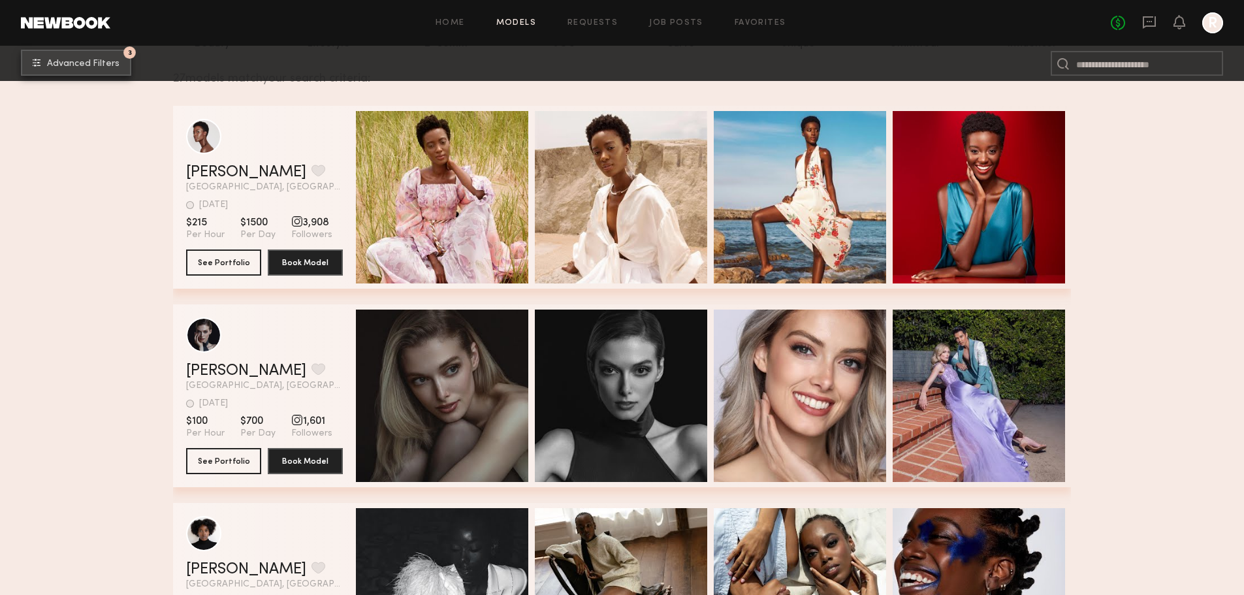
scroll to position [196, 0]
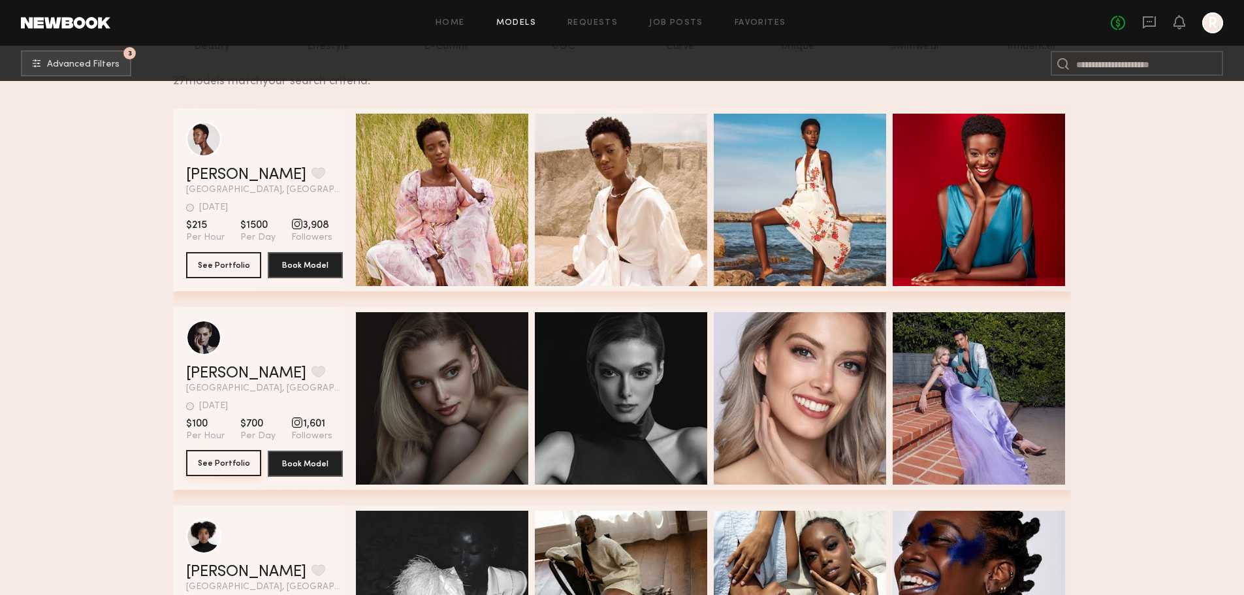
click at [233, 469] on button "See Portfolio" at bounding box center [223, 463] width 75 height 26
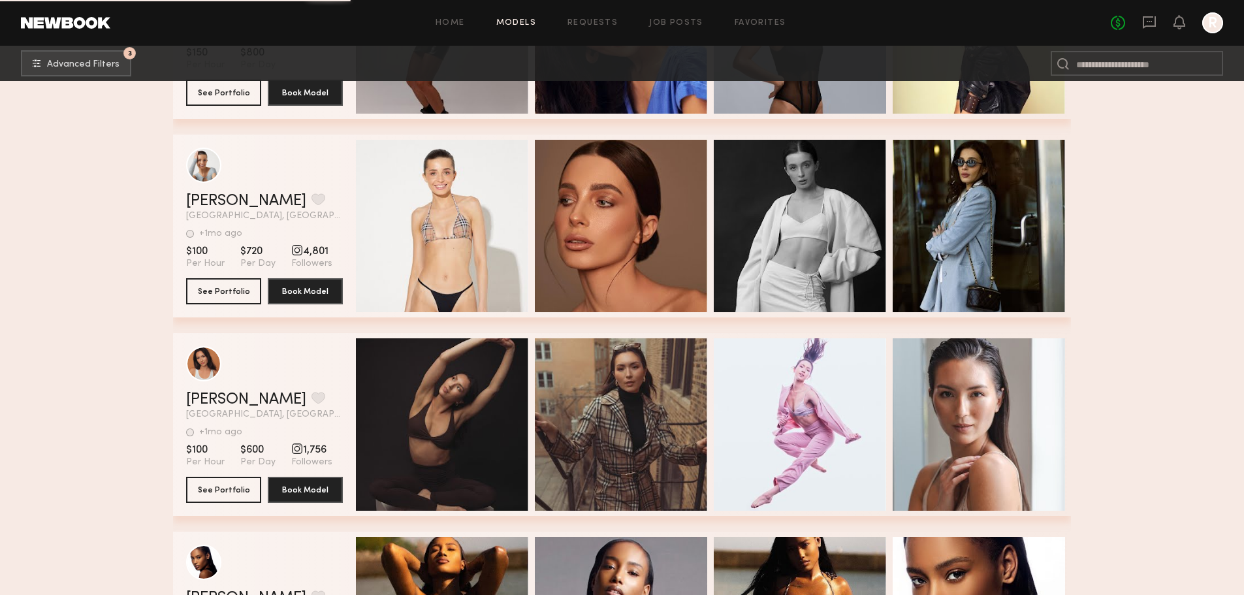
scroll to position [1957, 0]
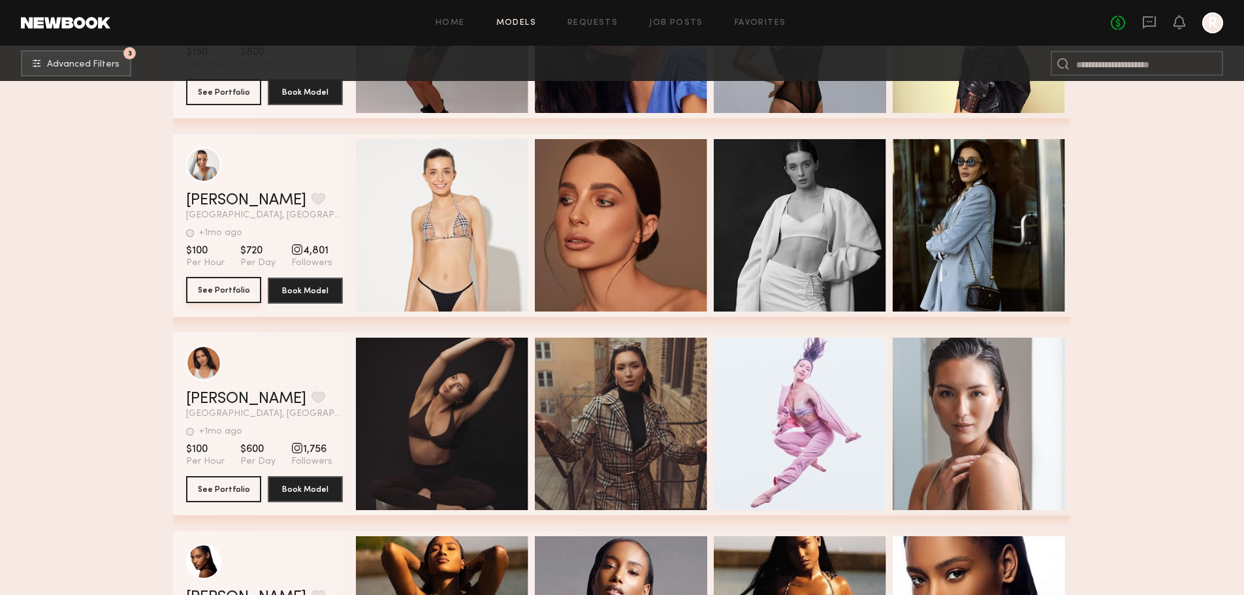
click at [212, 293] on button "See Portfolio" at bounding box center [223, 290] width 75 height 26
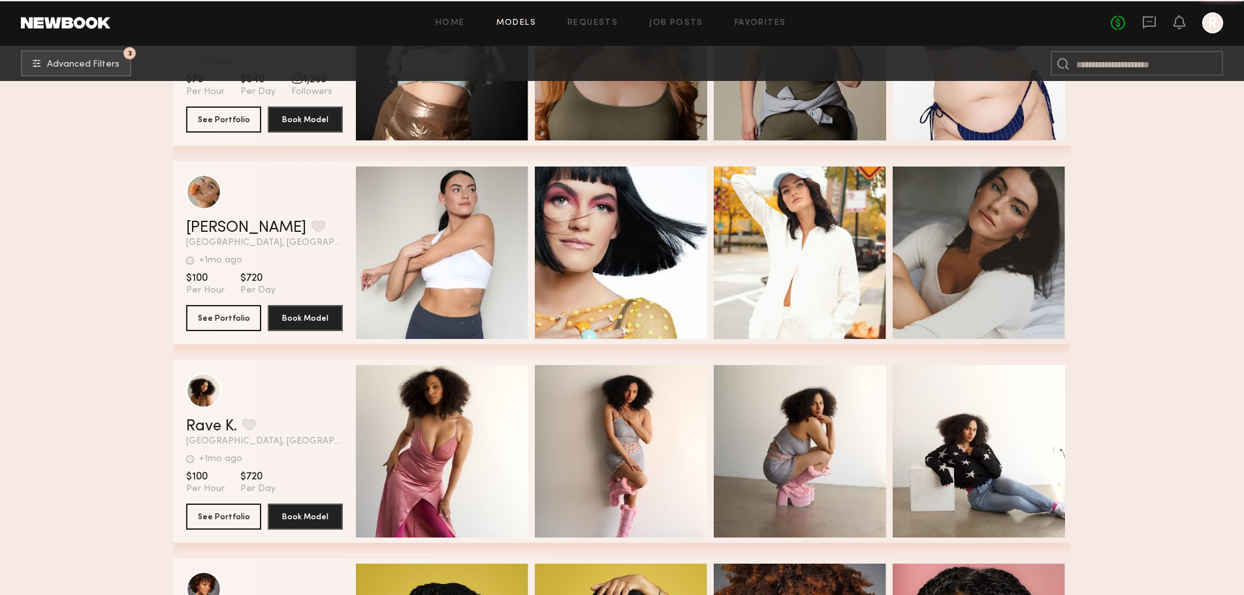
scroll to position [3913, 0]
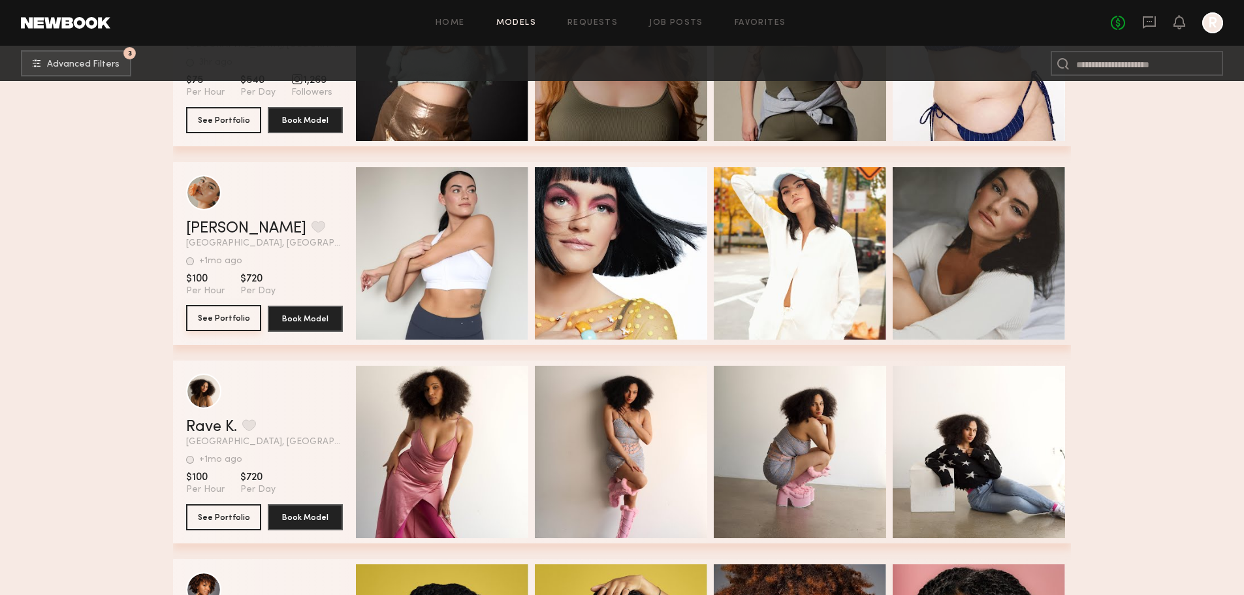
click at [226, 319] on button "See Portfolio" at bounding box center [223, 318] width 75 height 26
click at [311, 227] on button "grid" at bounding box center [318, 227] width 14 height 12
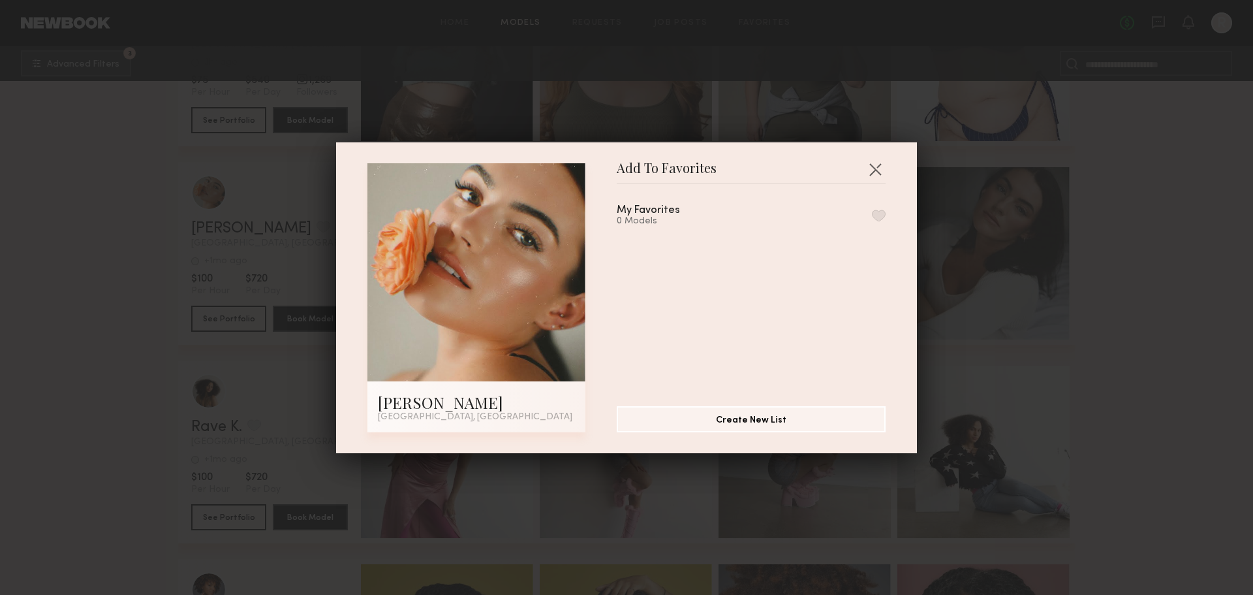
click at [872, 215] on button "button" at bounding box center [879, 216] width 14 height 12
click at [1121, 211] on div "Add To Favorites Amber H. Chicago, IL Add To Favorites My Favorites 1 Model Rem…" at bounding box center [626, 297] width 1253 height 595
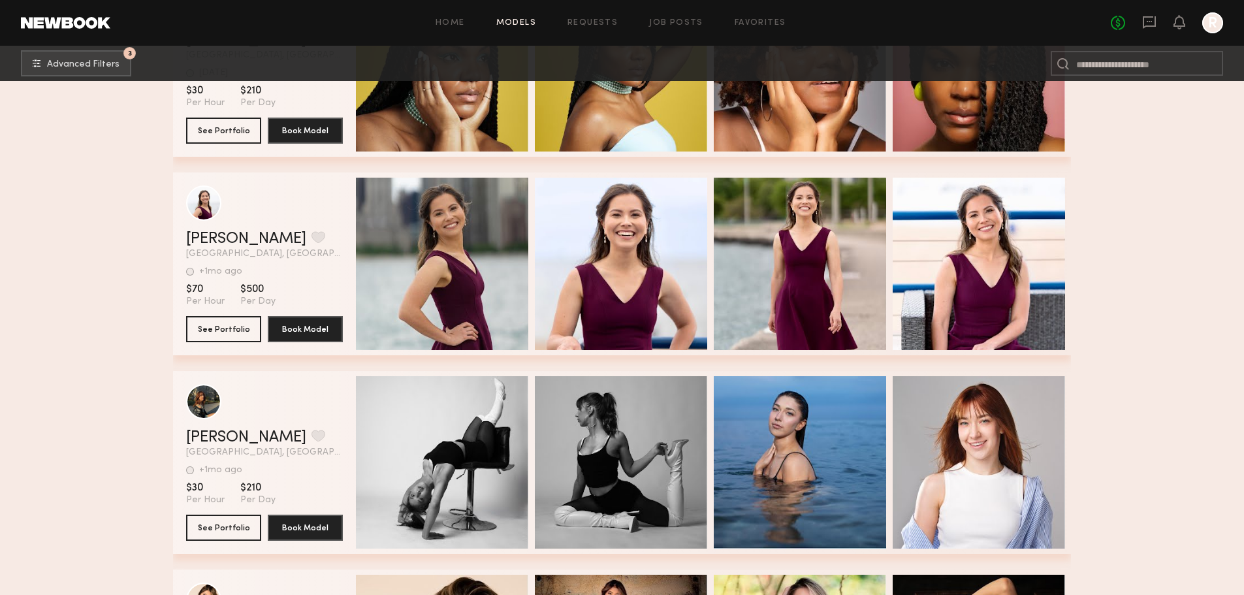
scroll to position [4500, 0]
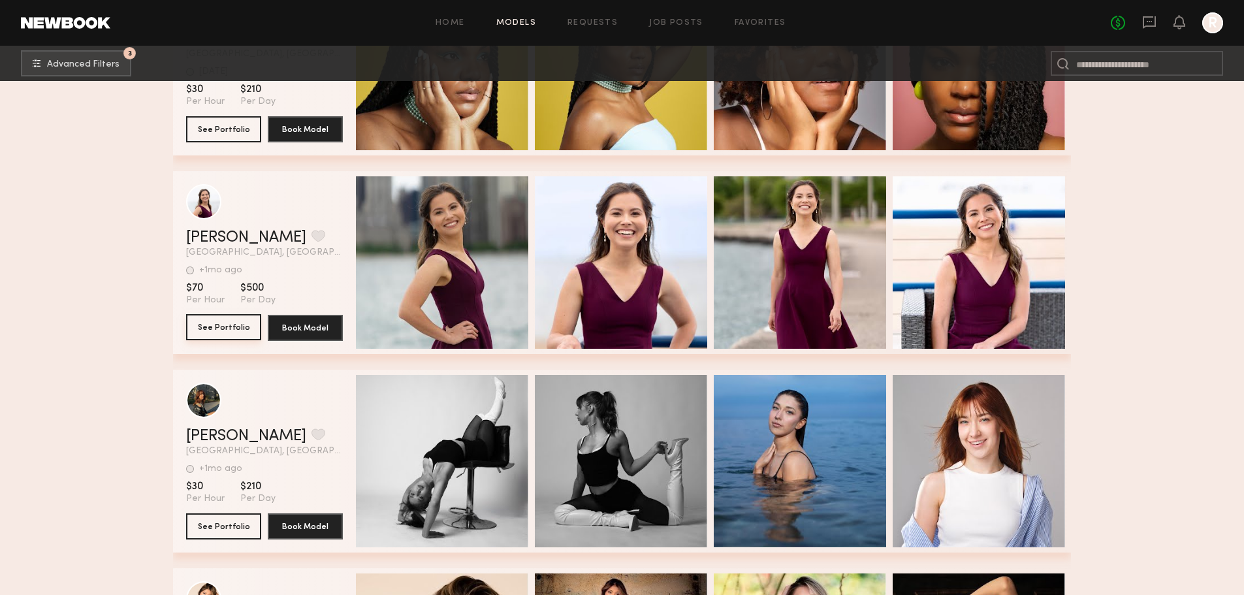
click at [221, 332] on button "See Portfolio" at bounding box center [223, 327] width 75 height 26
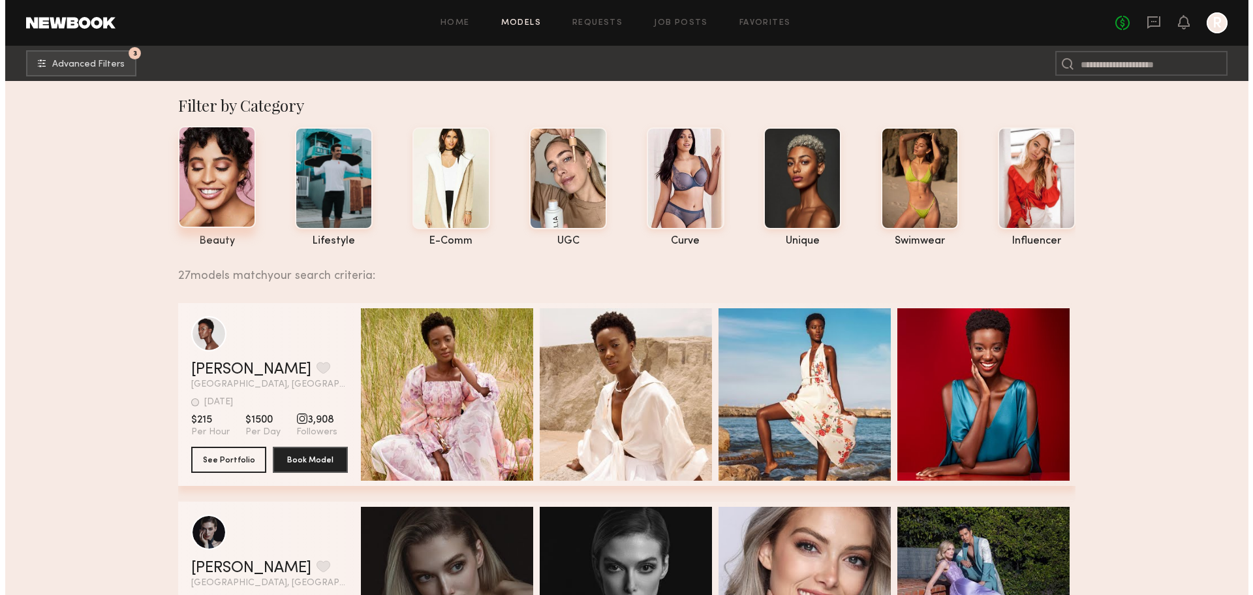
scroll to position [0, 0]
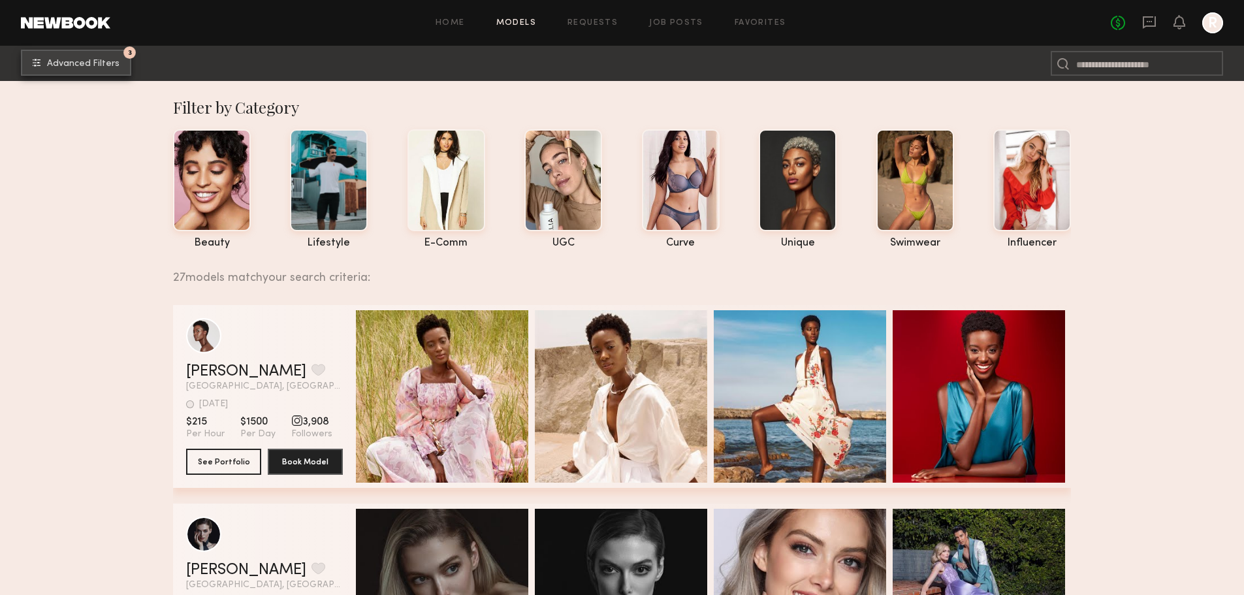
click at [83, 69] on span "Advanced Filters" at bounding box center [83, 63] width 72 height 9
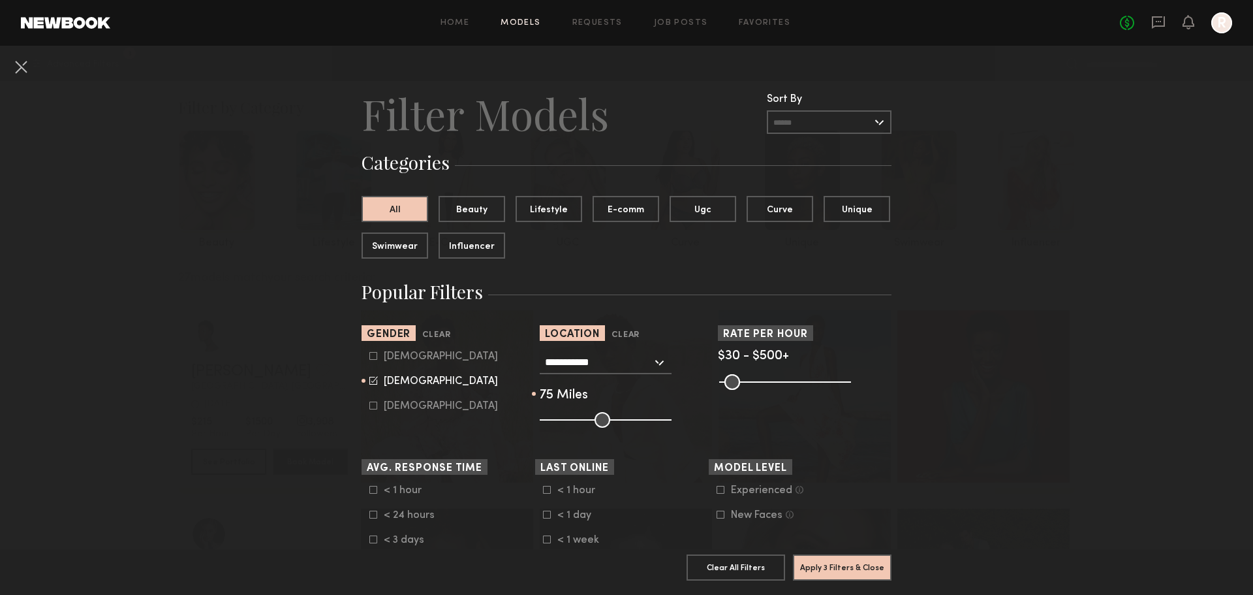
drag, startPoint x: 603, startPoint y: 416, endPoint x: 626, endPoint y: 420, distance: 23.7
type input "**"
click at [626, 420] on input "range" at bounding box center [606, 420] width 132 height 16
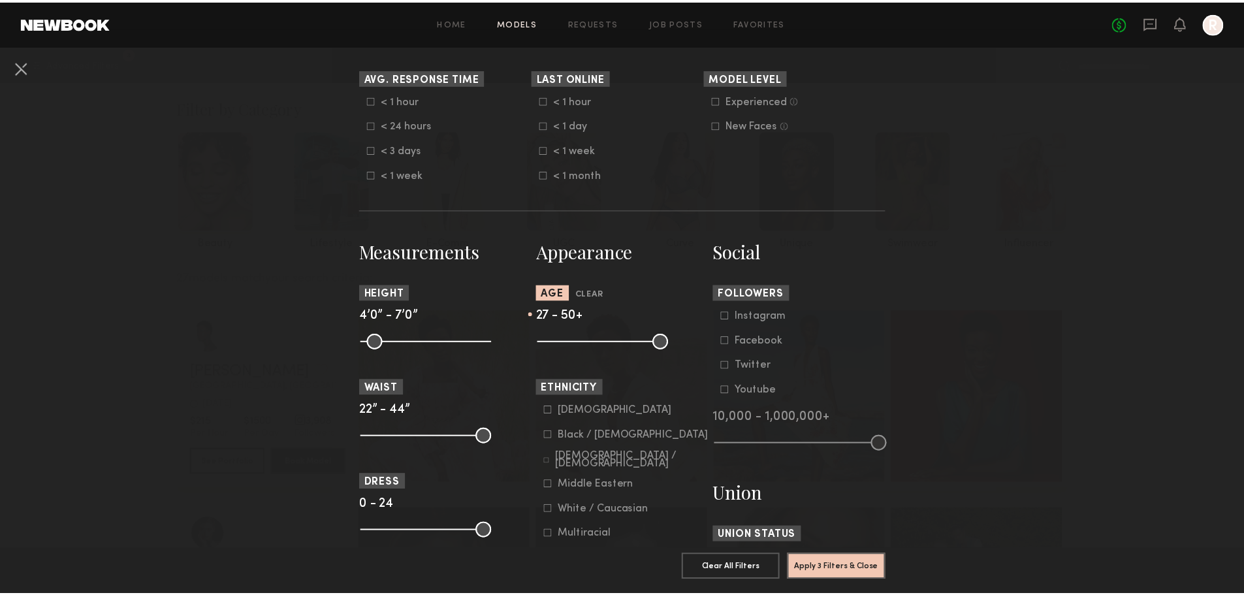
scroll to position [390, 0]
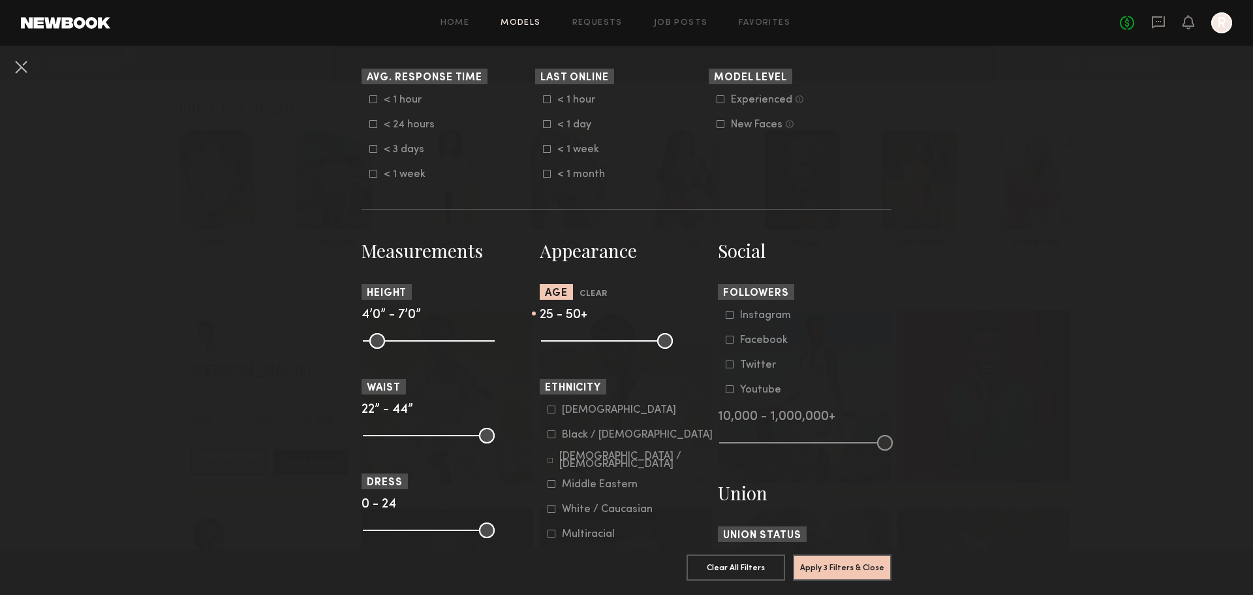
type input "**"
click at [571, 345] on input "range" at bounding box center [607, 341] width 132 height 16
click at [815, 557] on button "Apply 3 Filters & Close" at bounding box center [842, 567] width 99 height 26
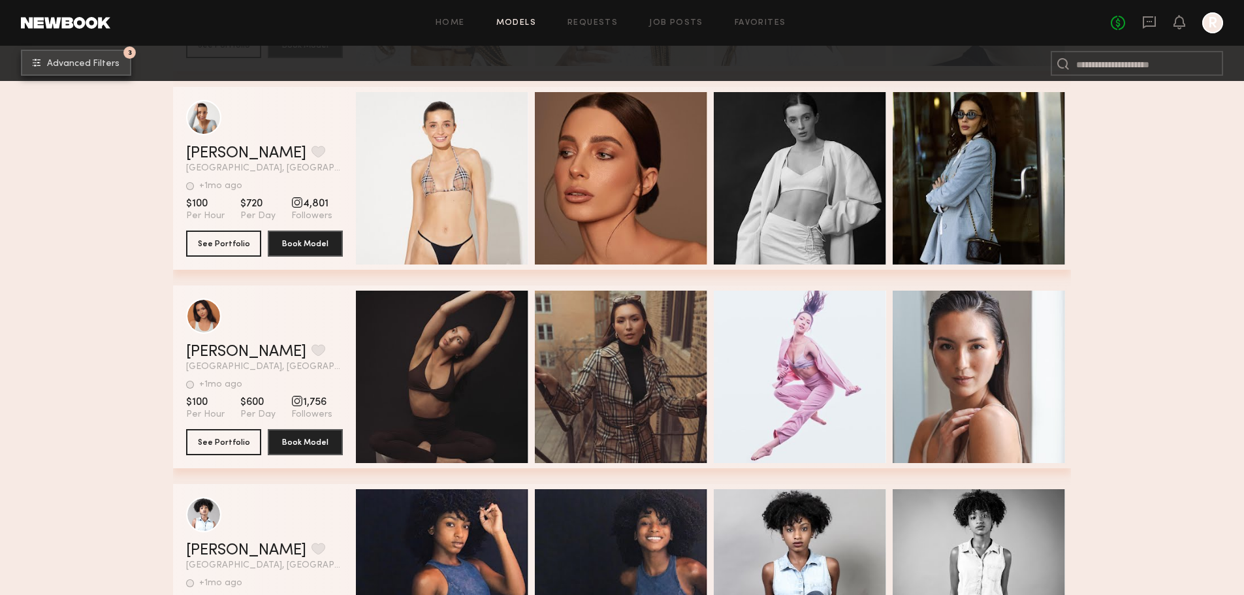
scroll to position [2203, 0]
click at [241, 444] on button "See Portfolio" at bounding box center [223, 441] width 75 height 26
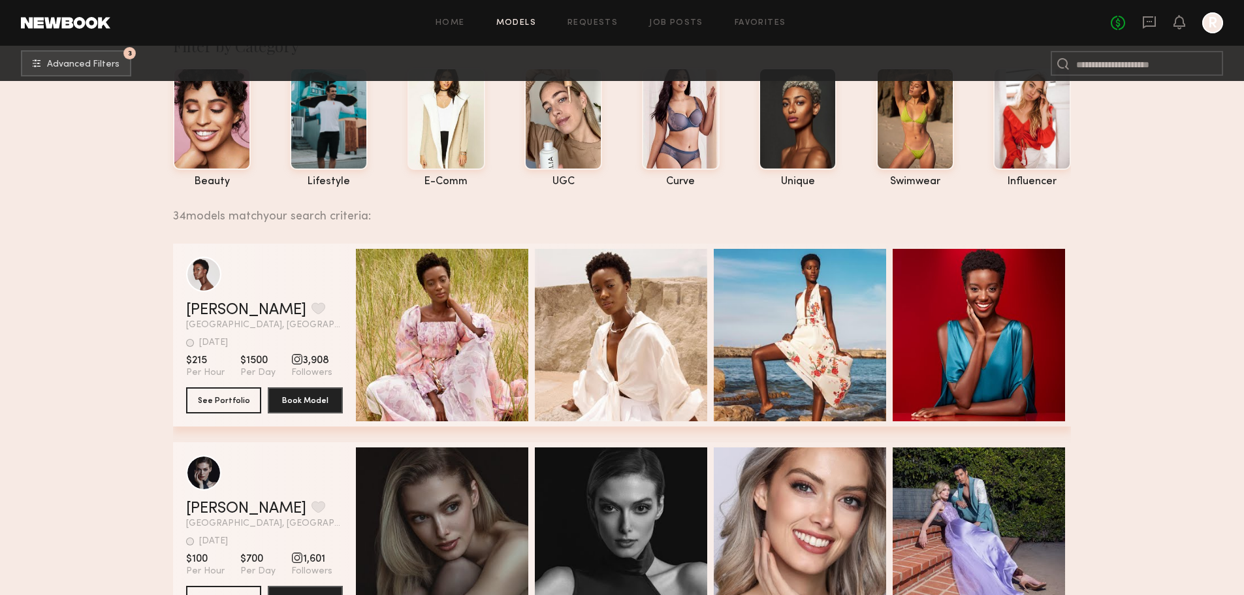
scroll to position [0, 0]
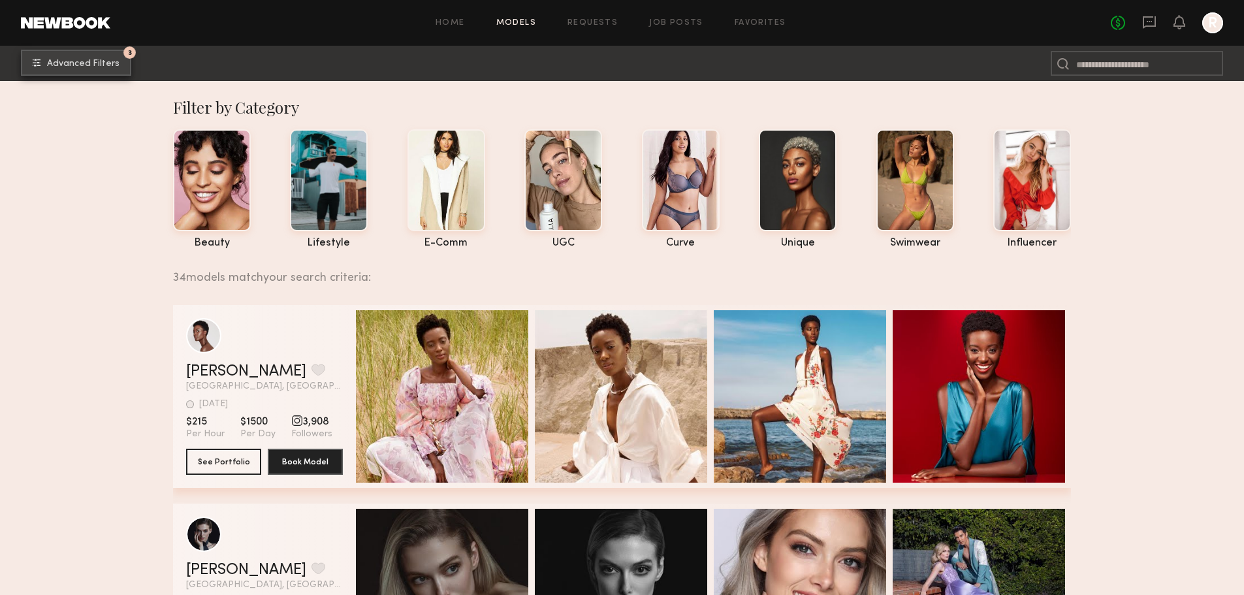
click at [95, 67] on span "Advanced Filters" at bounding box center [83, 63] width 72 height 9
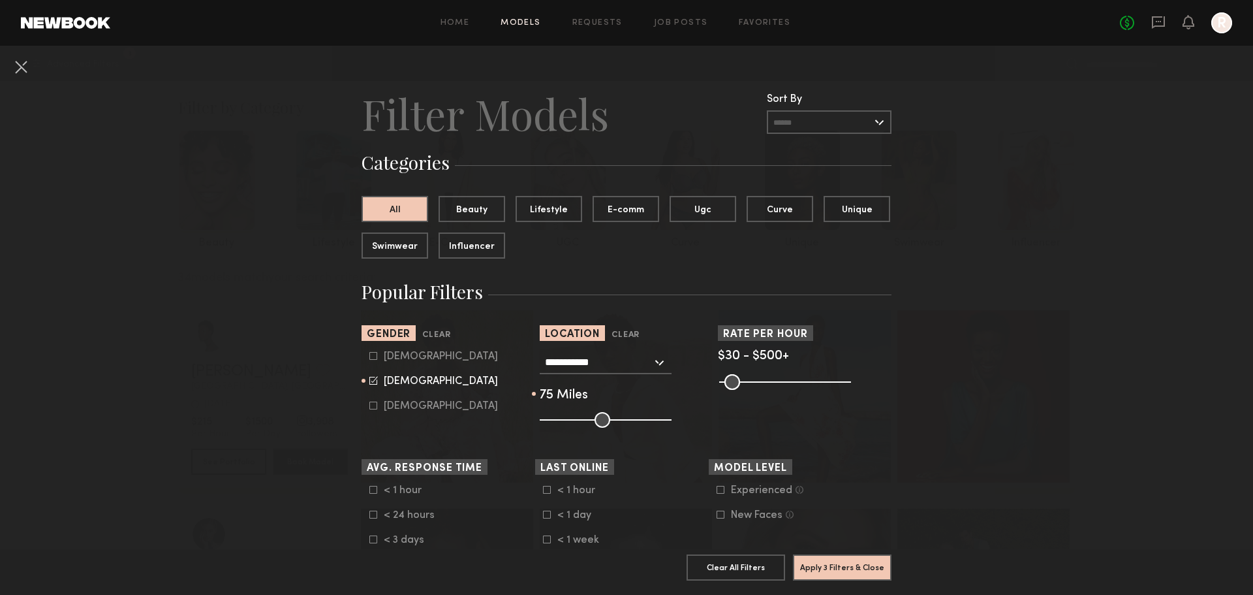
click at [636, 362] on input "**********" at bounding box center [598, 362] width 107 height 22
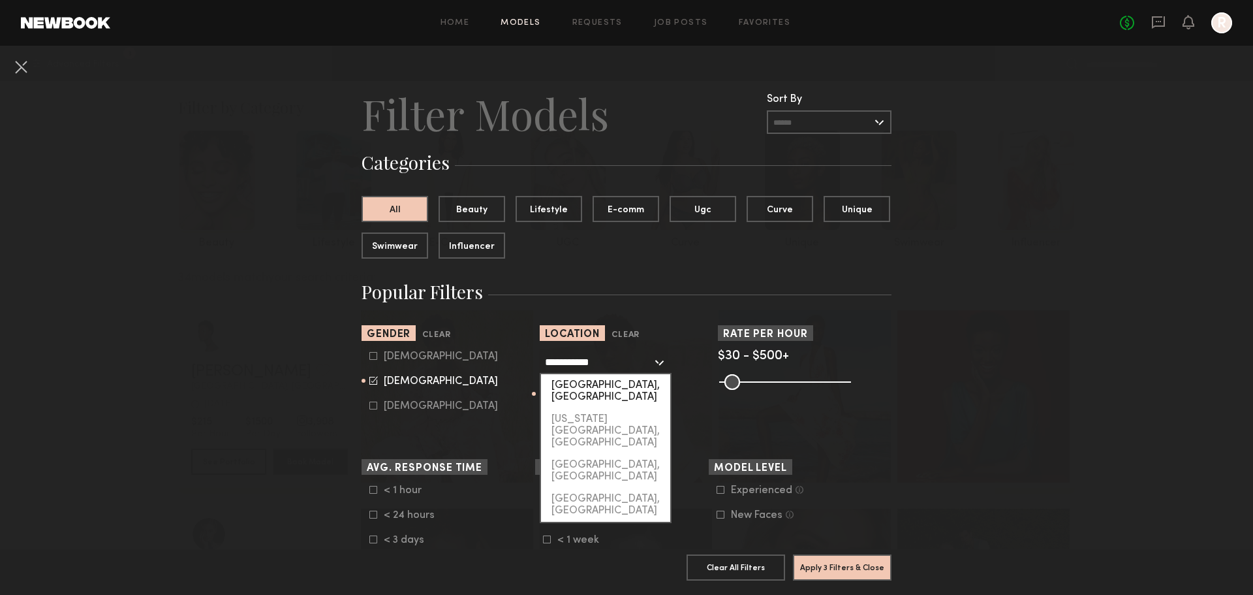
click at [628, 390] on div "[GEOGRAPHIC_DATA], [GEOGRAPHIC_DATA]" at bounding box center [605, 391] width 129 height 34
type input "**********"
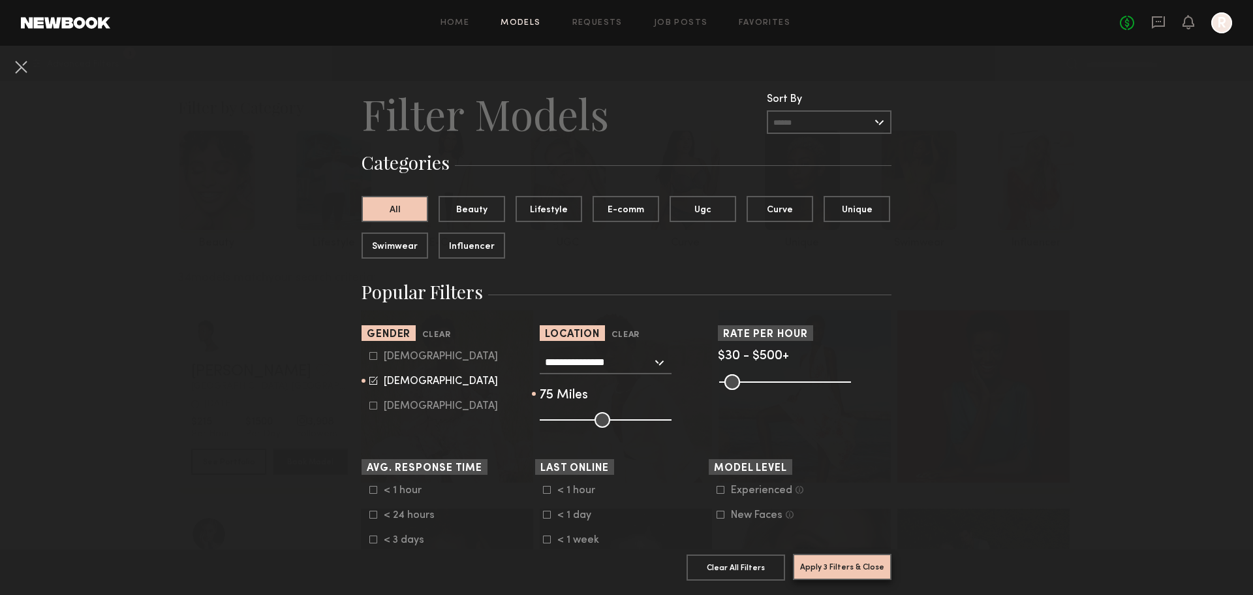
click at [840, 556] on button "Apply 3 Filters & Close" at bounding box center [842, 567] width 99 height 26
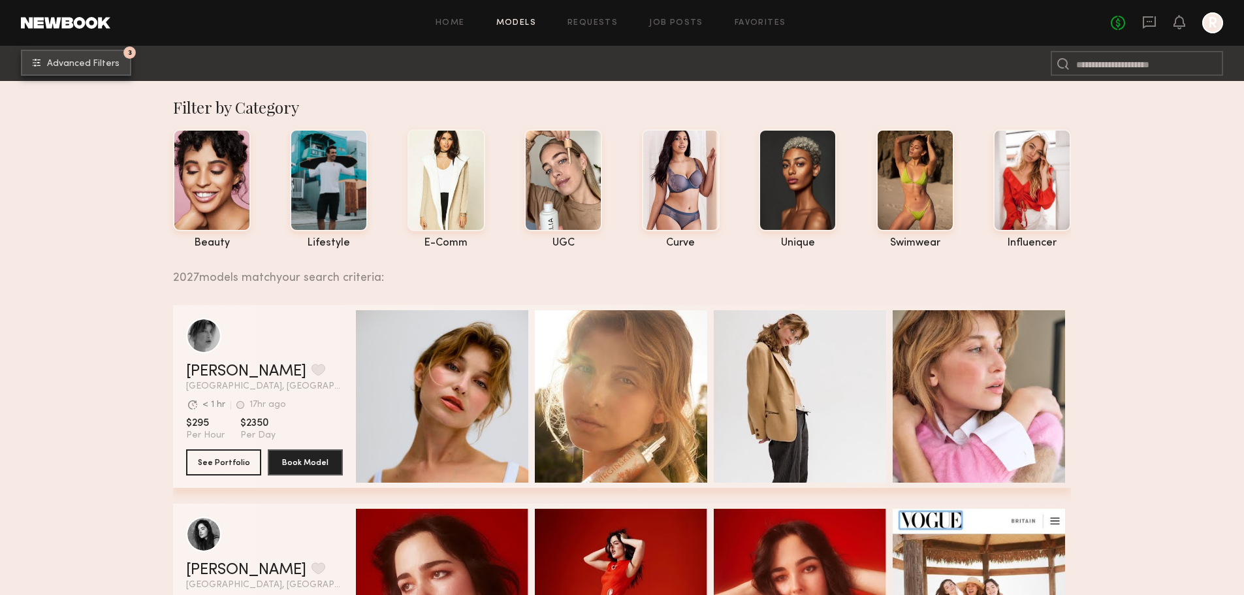
click at [100, 65] on span "Advanced Filters" at bounding box center [83, 63] width 72 height 9
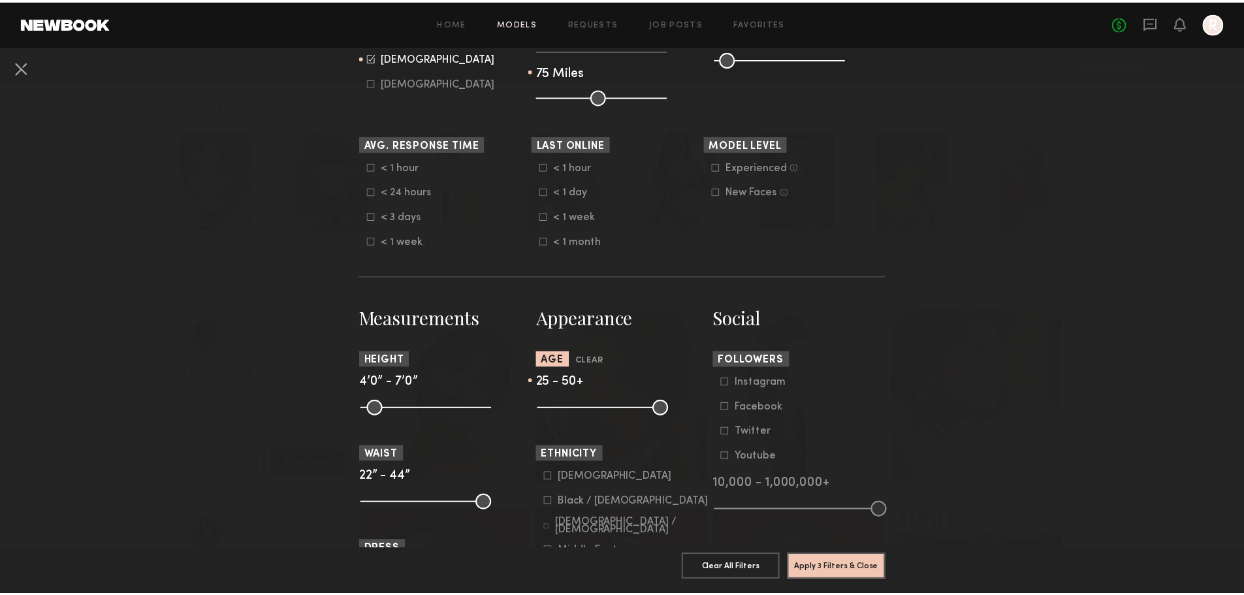
scroll to position [325, 0]
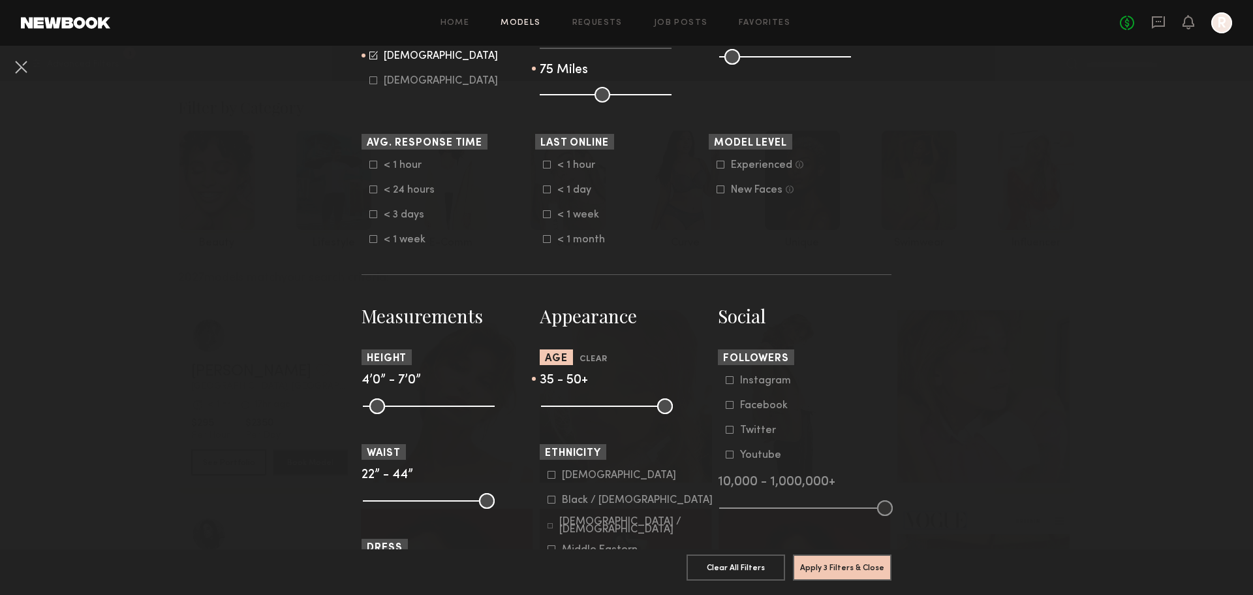
drag, startPoint x: 570, startPoint y: 408, endPoint x: 606, endPoint y: 413, distance: 36.2
type input "**"
click at [606, 413] on input "range" at bounding box center [607, 406] width 132 height 16
click at [854, 554] on button "Apply 3 Filters & Close" at bounding box center [842, 567] width 99 height 26
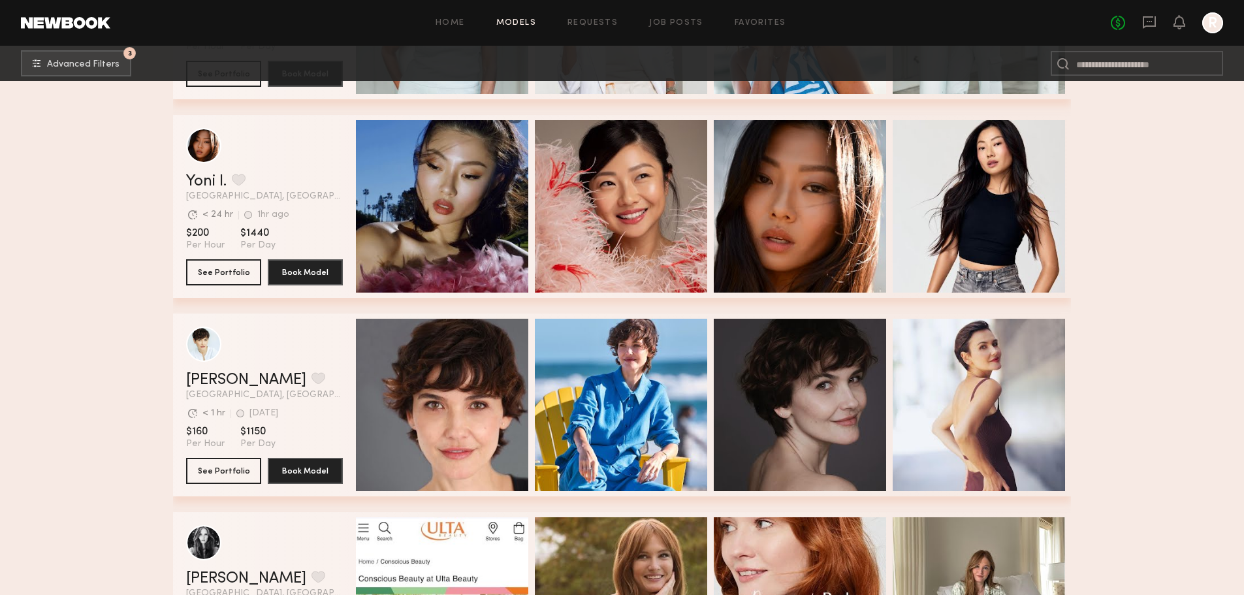
scroll to position [3763, 0]
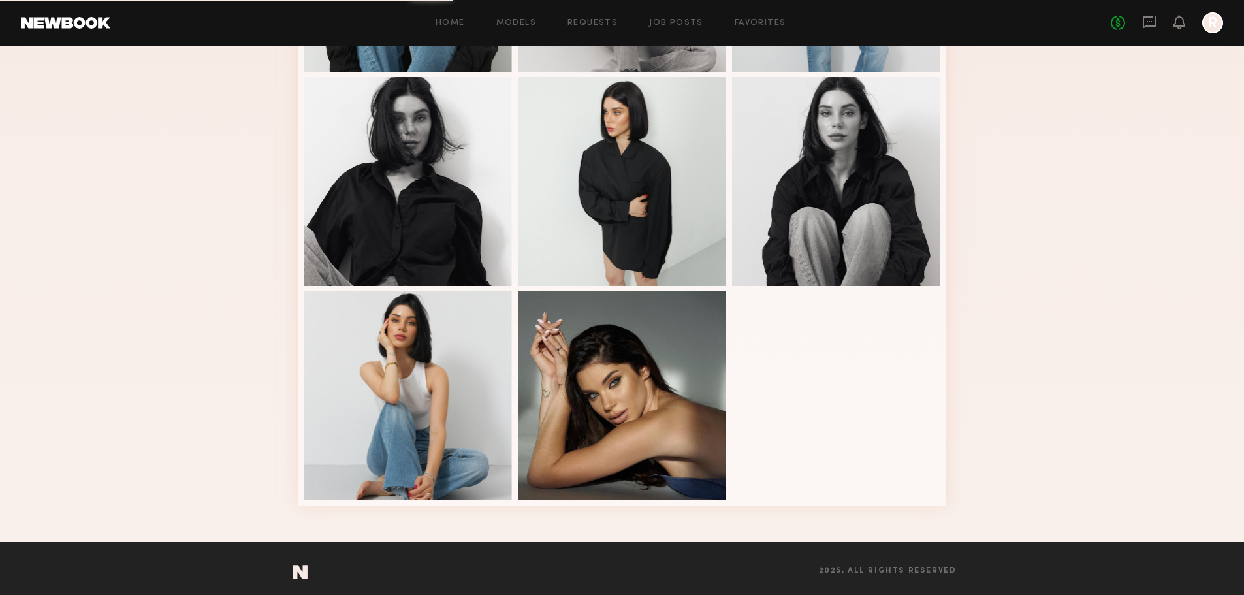
scroll to position [487, 0]
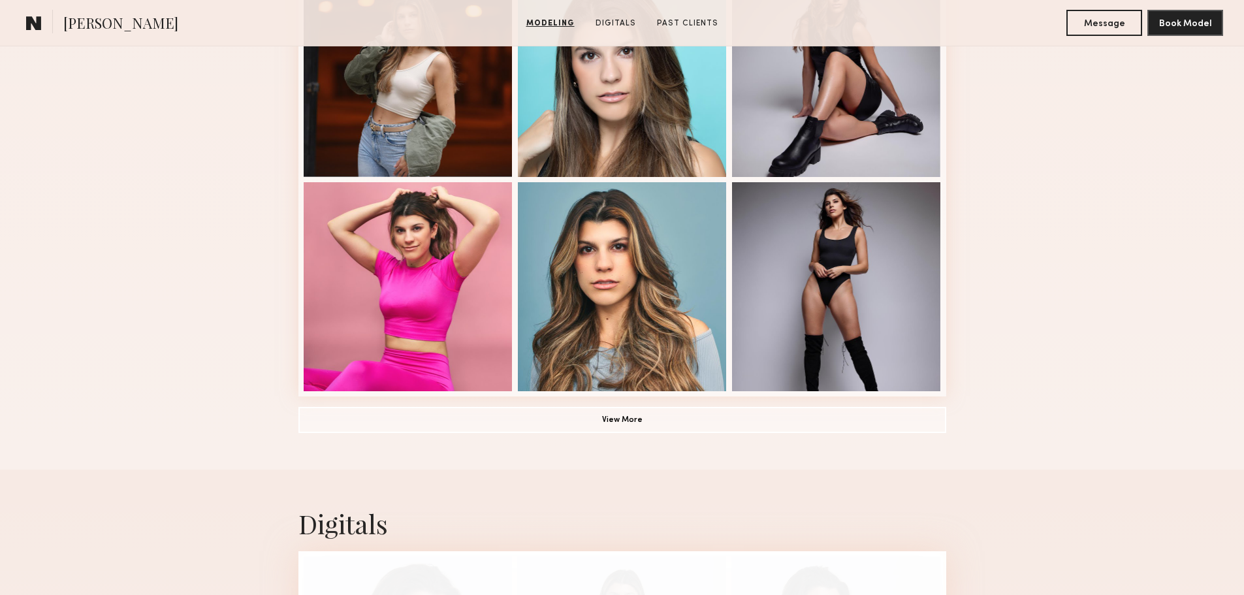
scroll to position [848, 0]
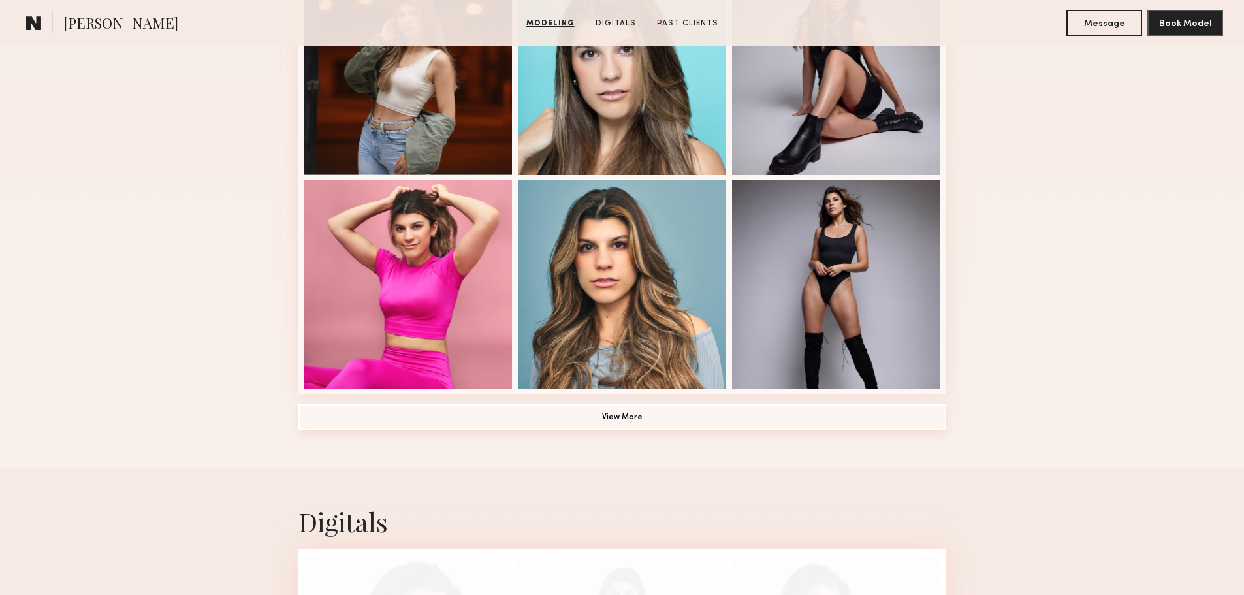
click at [618, 418] on button "View More" at bounding box center [622, 417] width 648 height 26
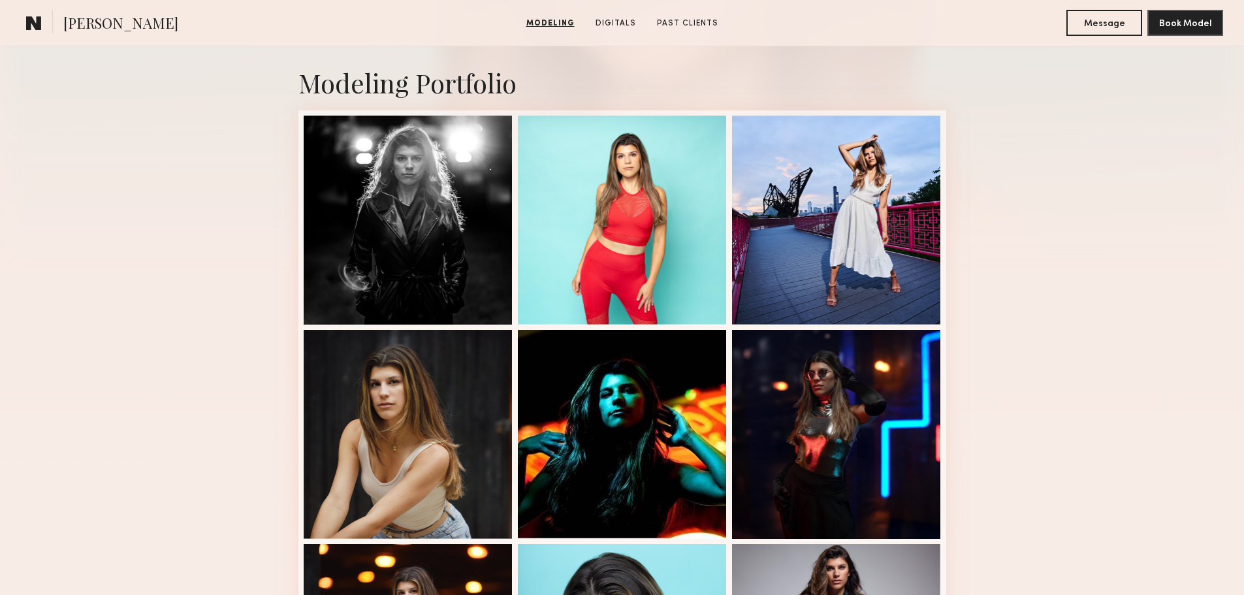
scroll to position [0, 0]
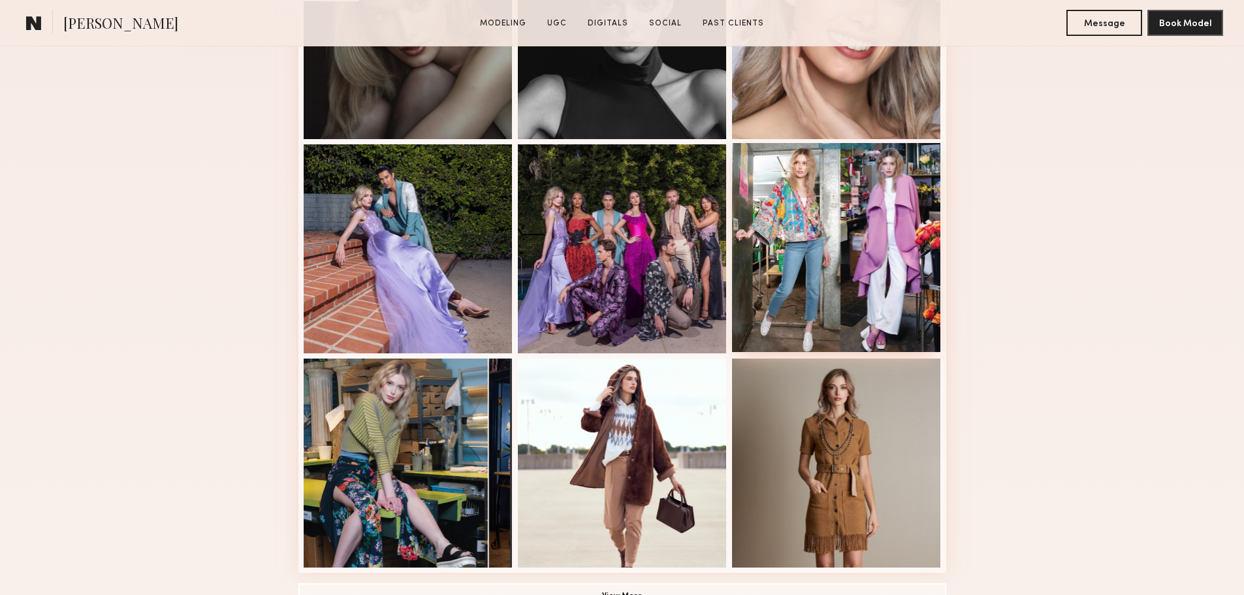
scroll to position [456, 0]
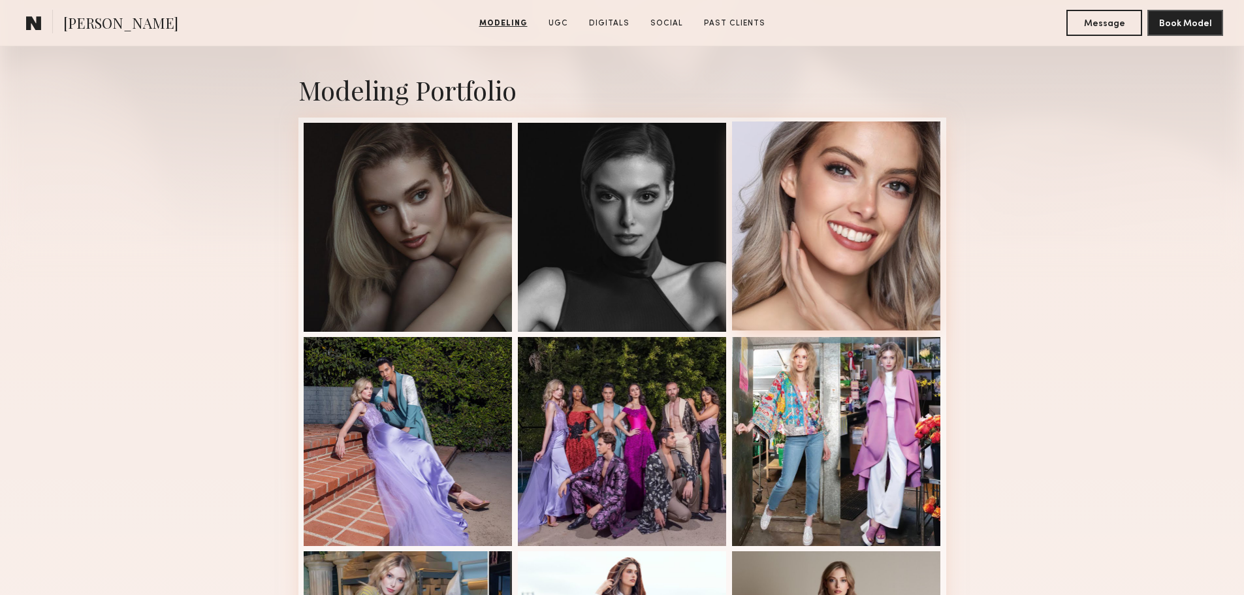
click at [839, 222] on div at bounding box center [836, 225] width 209 height 209
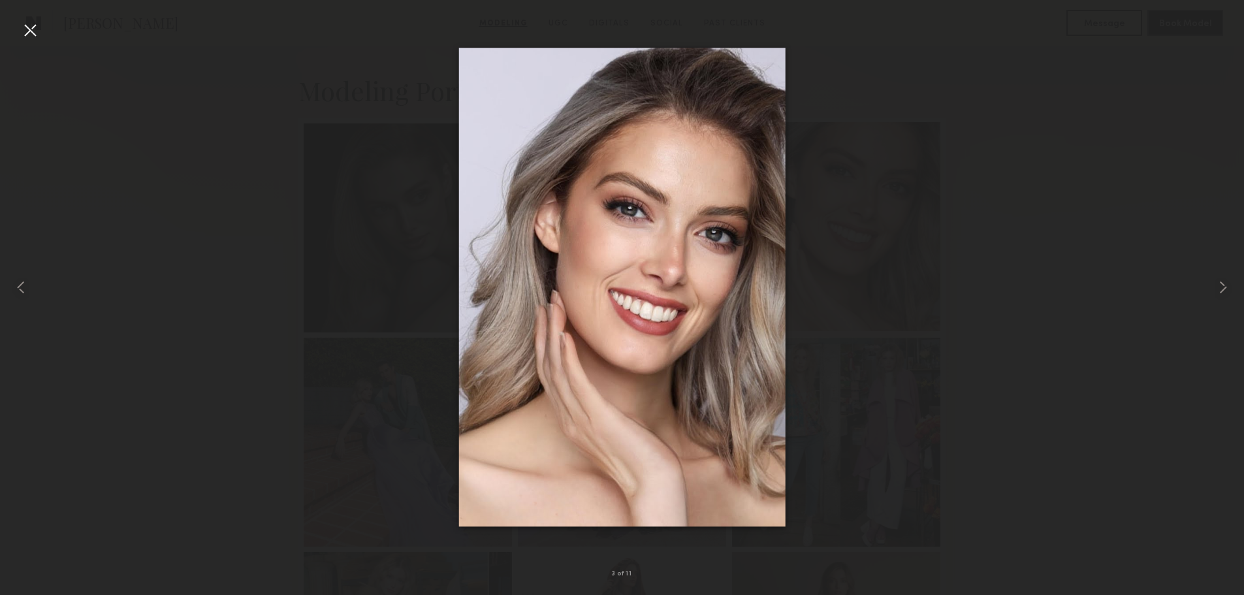
scroll to position [262, 0]
click at [1221, 287] on common-icon at bounding box center [1222, 287] width 21 height 21
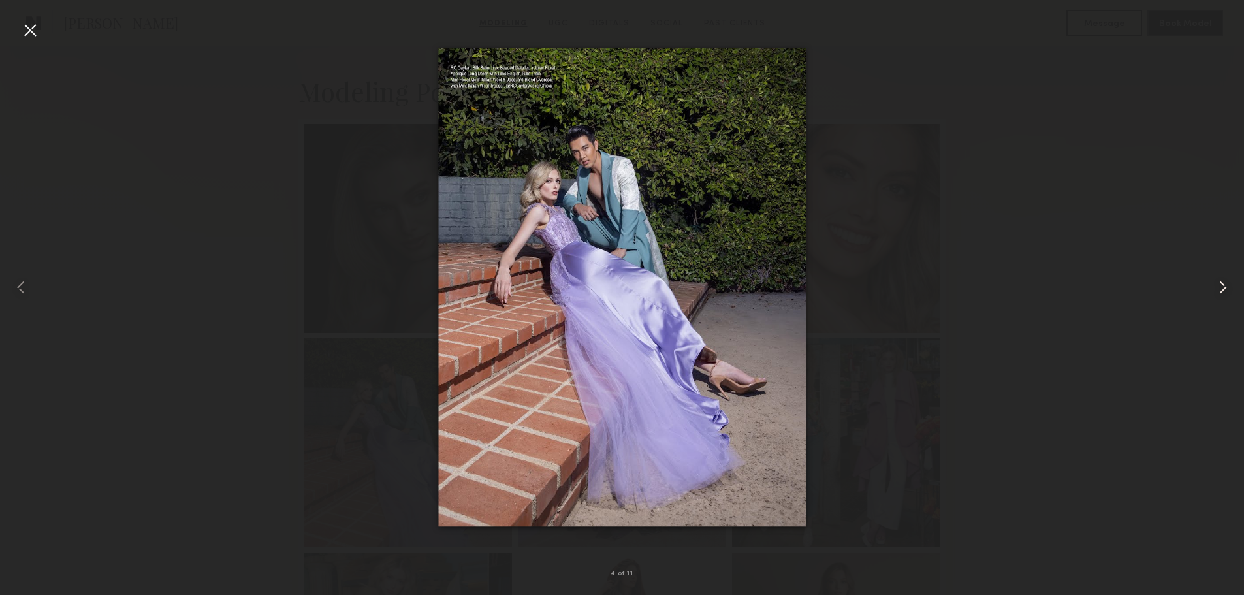
click at [1221, 287] on common-icon at bounding box center [1222, 287] width 21 height 21
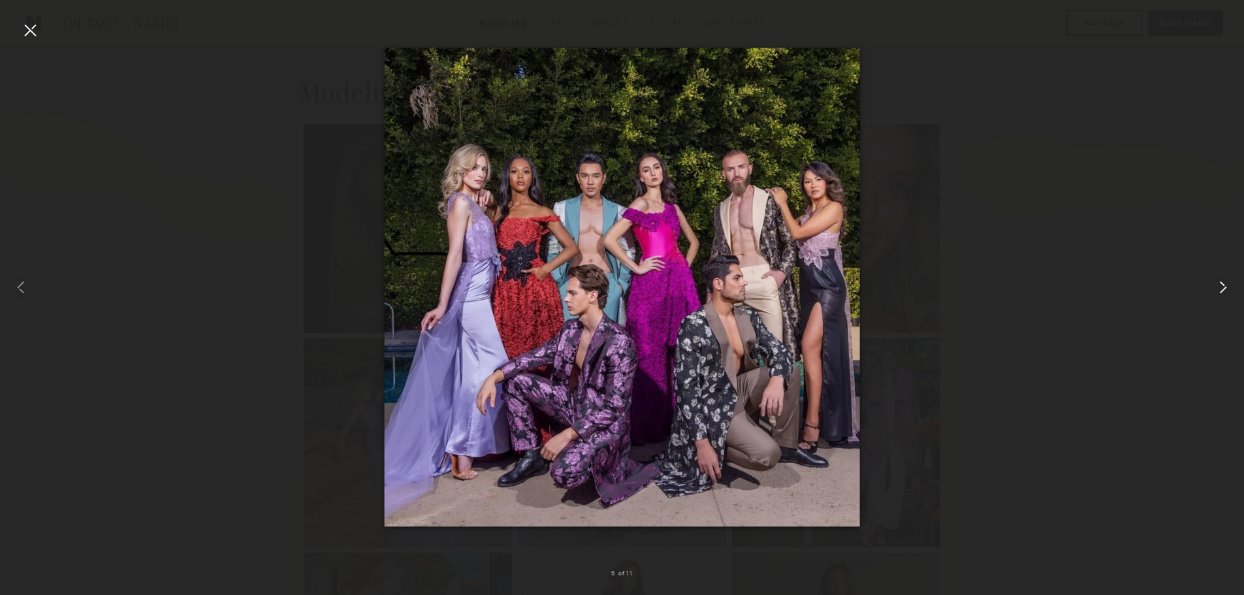
click at [1221, 287] on common-icon at bounding box center [1222, 287] width 21 height 21
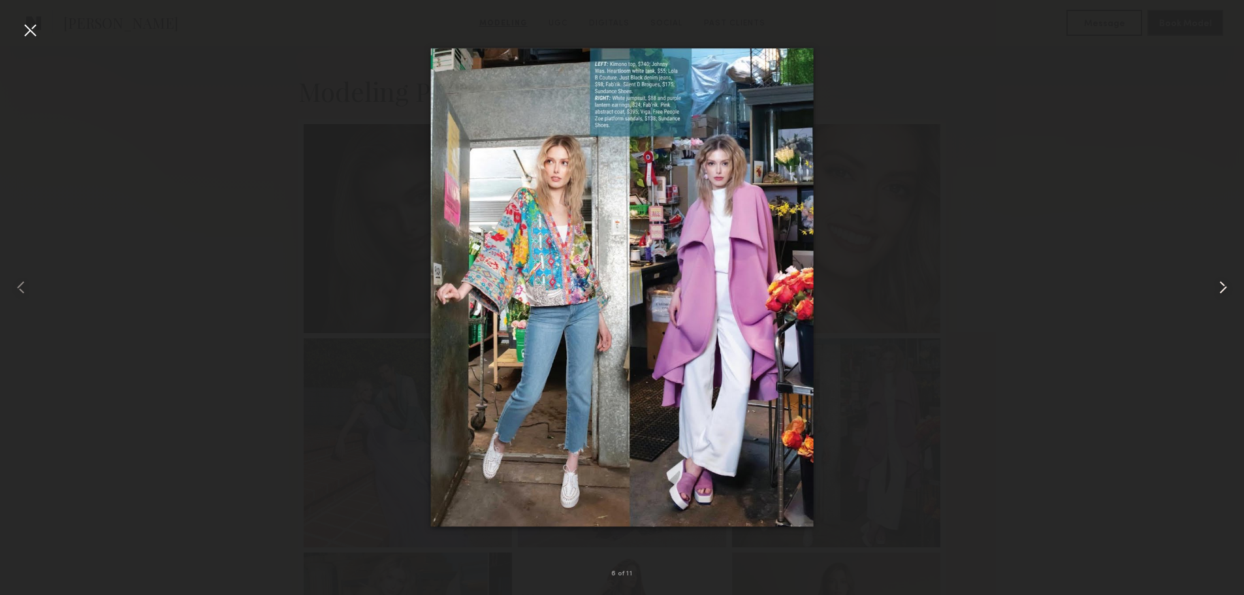
click at [1221, 287] on common-icon at bounding box center [1222, 287] width 21 height 21
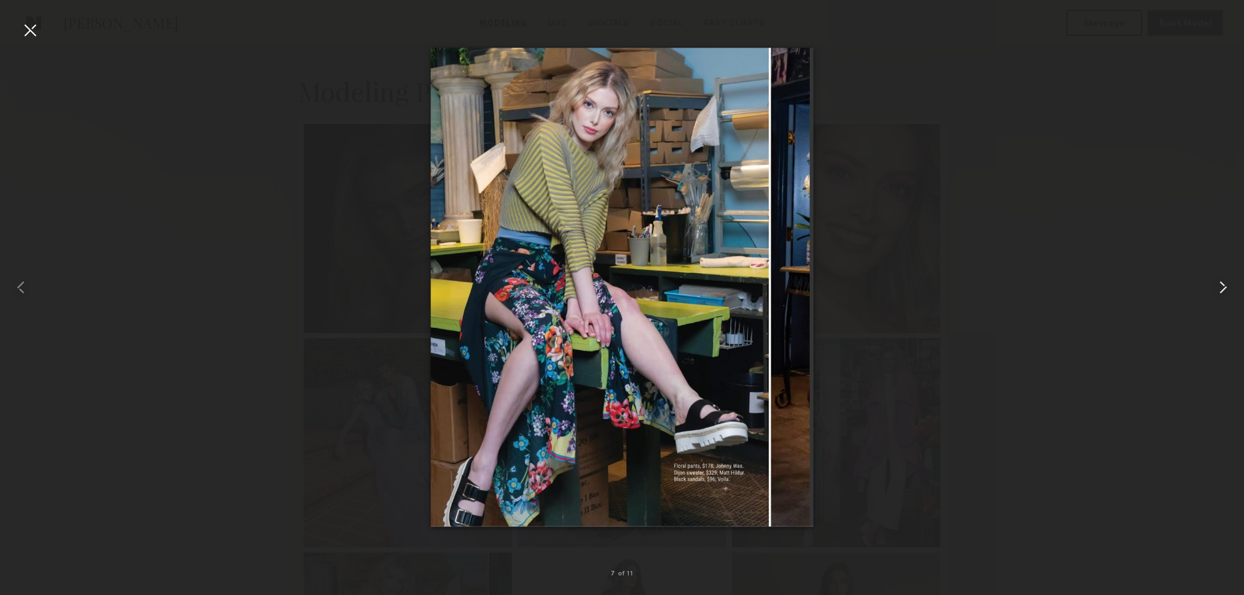
click at [1221, 287] on common-icon at bounding box center [1222, 287] width 21 height 21
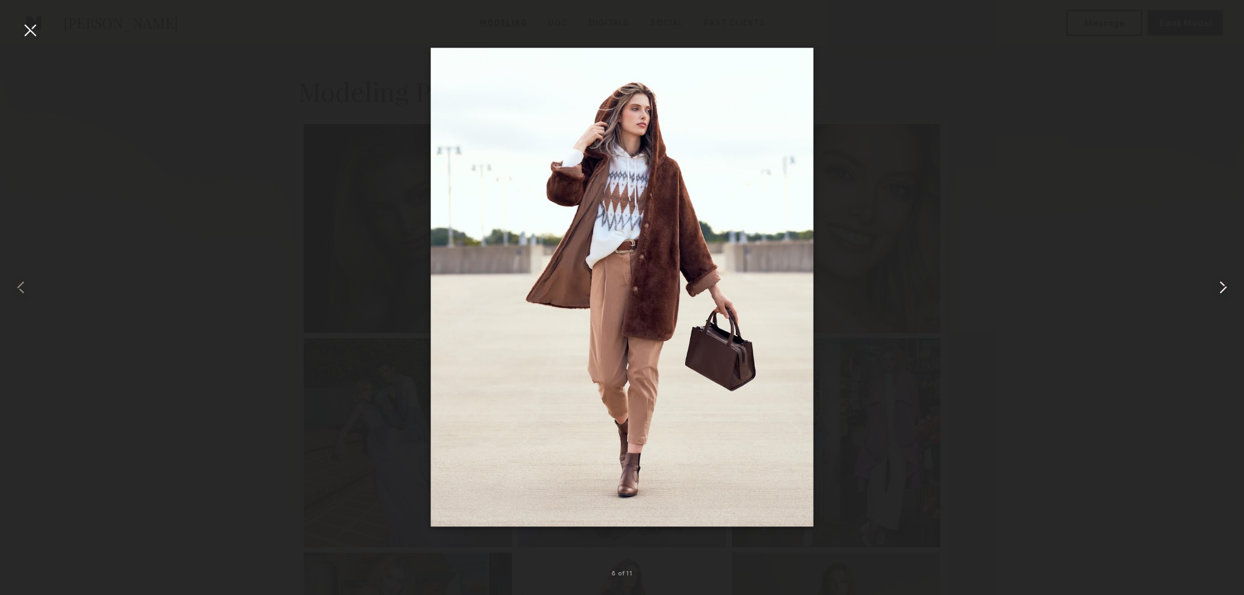
click at [1221, 287] on common-icon at bounding box center [1222, 287] width 21 height 21
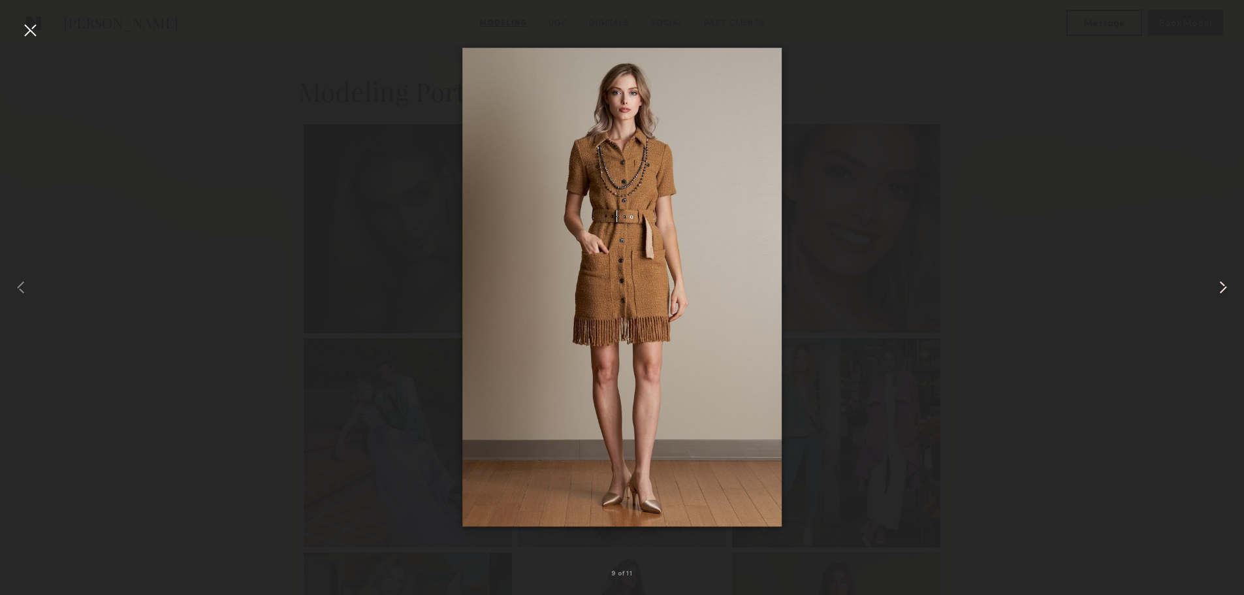
click at [1221, 287] on common-icon at bounding box center [1222, 287] width 21 height 21
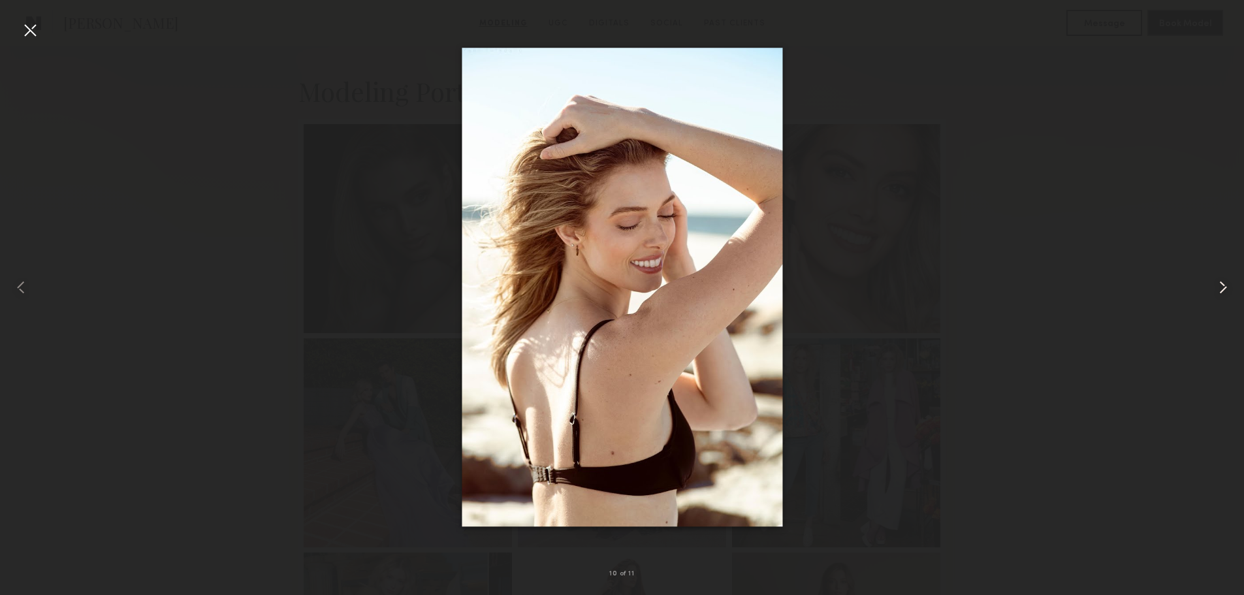
click at [1221, 287] on common-icon at bounding box center [1222, 287] width 21 height 21
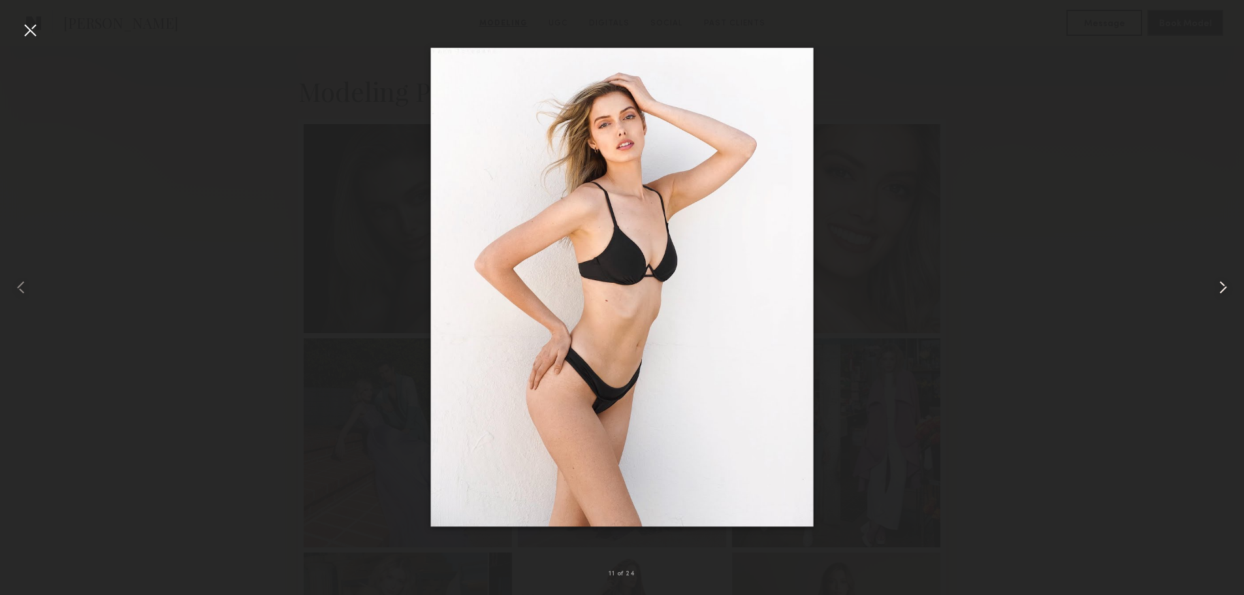
click at [1221, 287] on common-icon at bounding box center [1222, 287] width 21 height 21
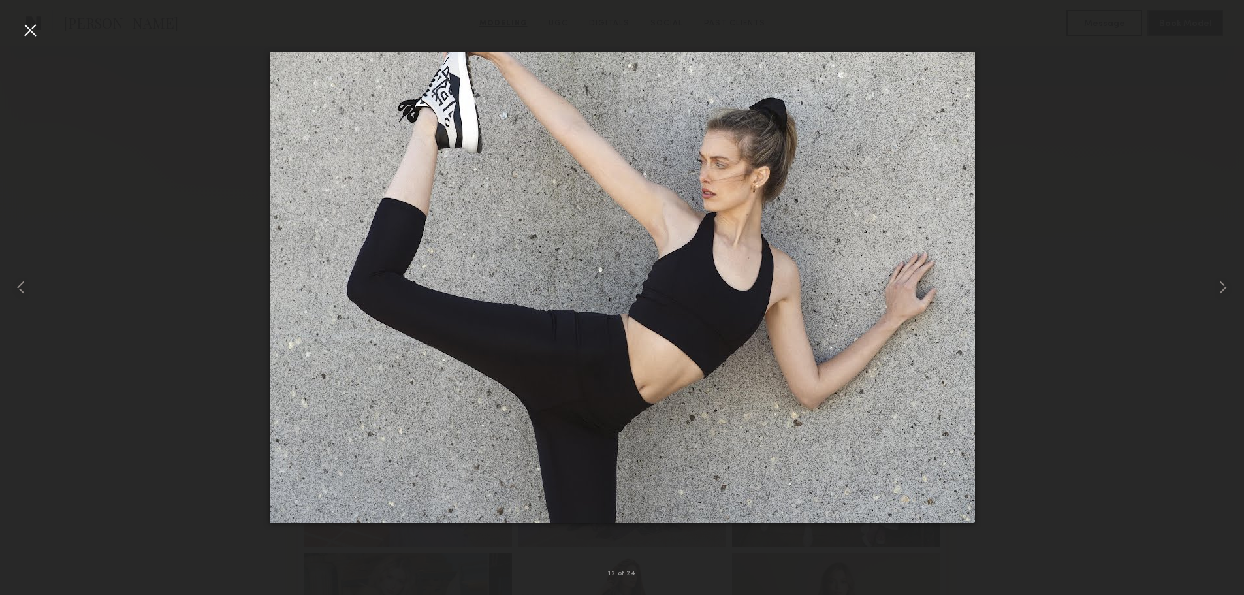
click at [35, 28] on div at bounding box center [30, 30] width 21 height 21
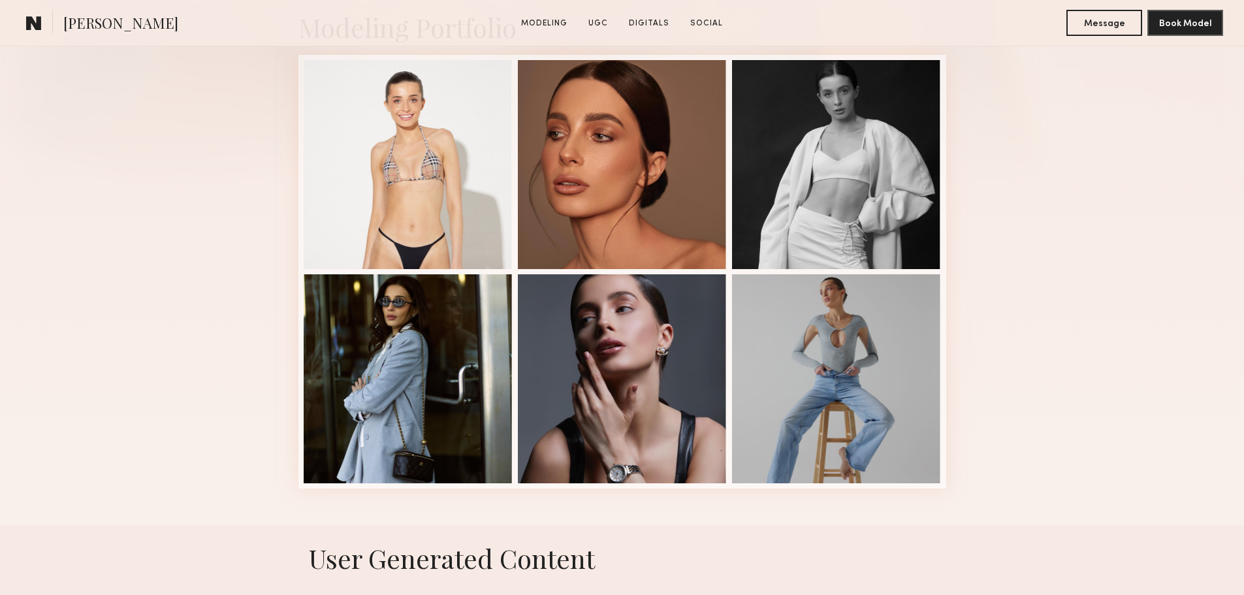
scroll to position [326, 0]
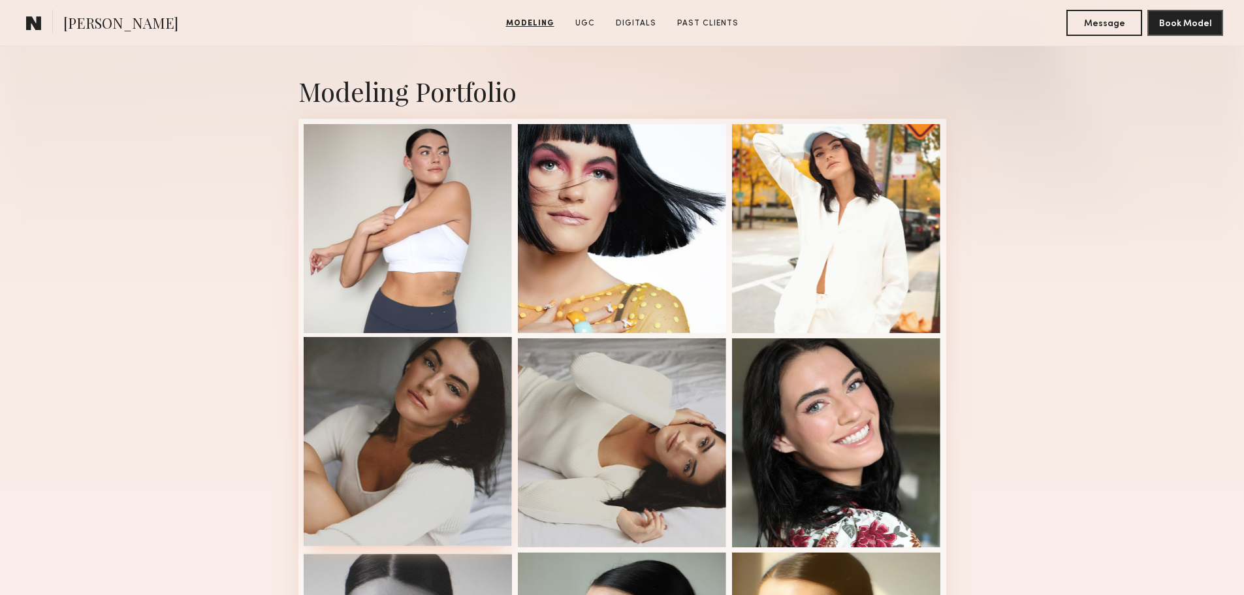
scroll to position [261, 0]
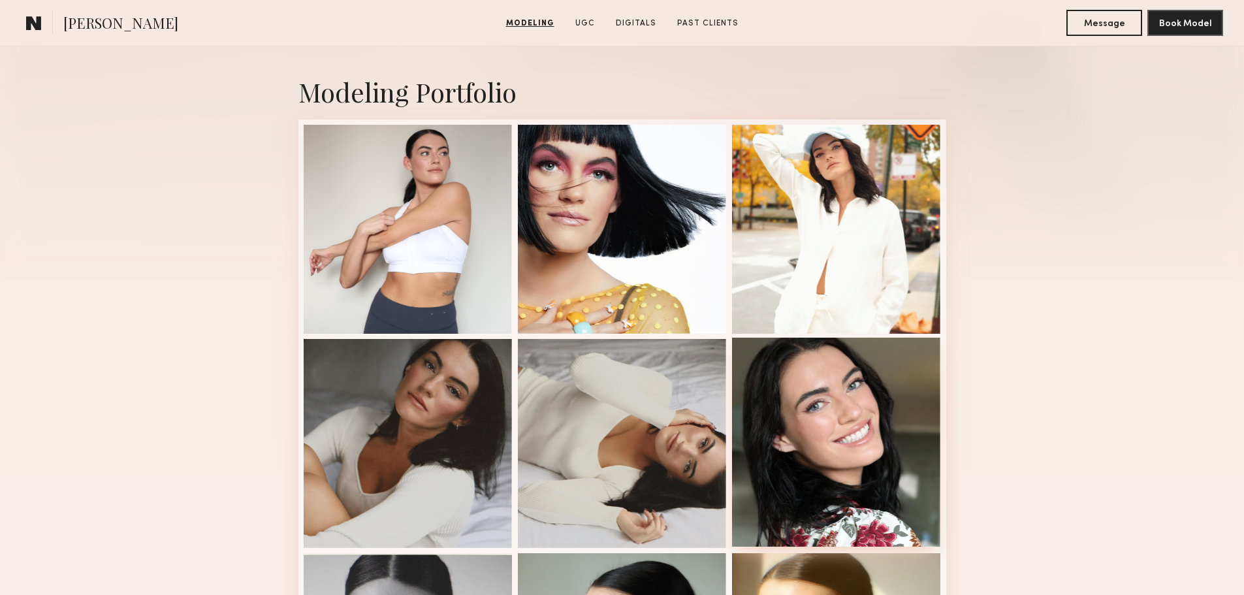
click at [817, 407] on div at bounding box center [836, 441] width 209 height 209
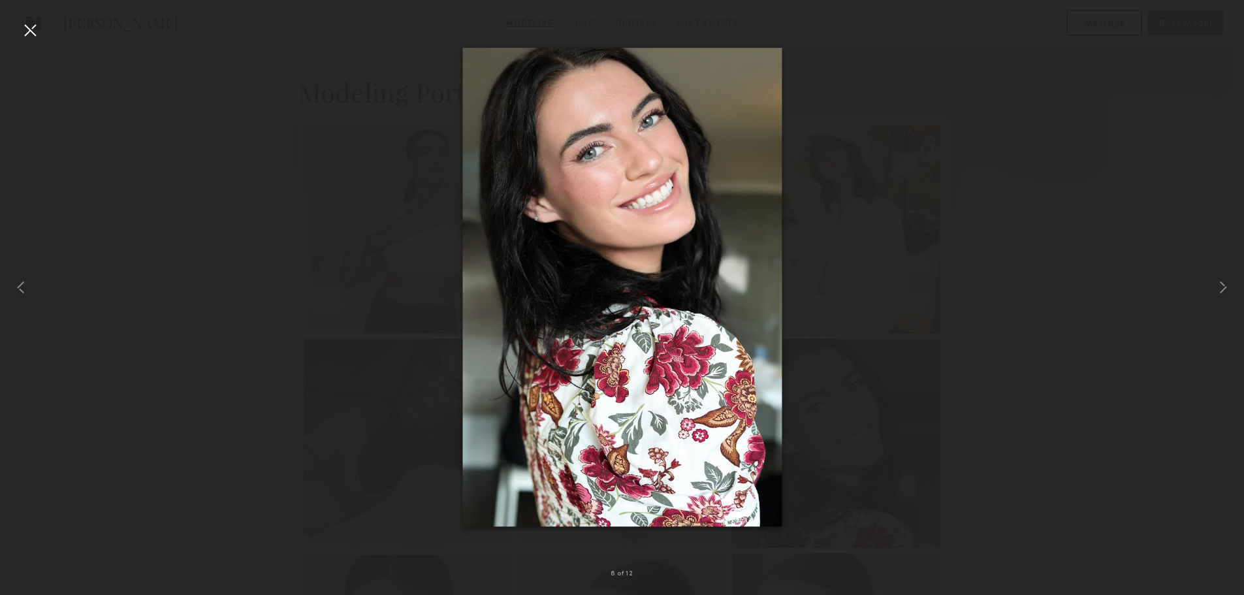
click at [31, 36] on div at bounding box center [30, 30] width 21 height 21
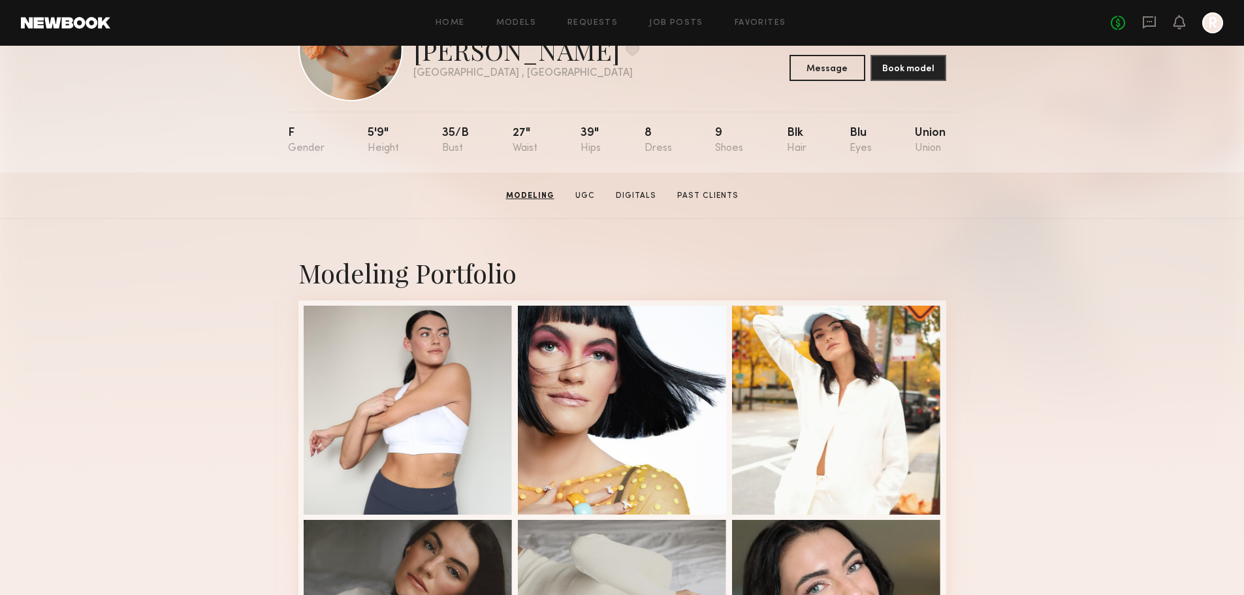
scroll to position [0, 0]
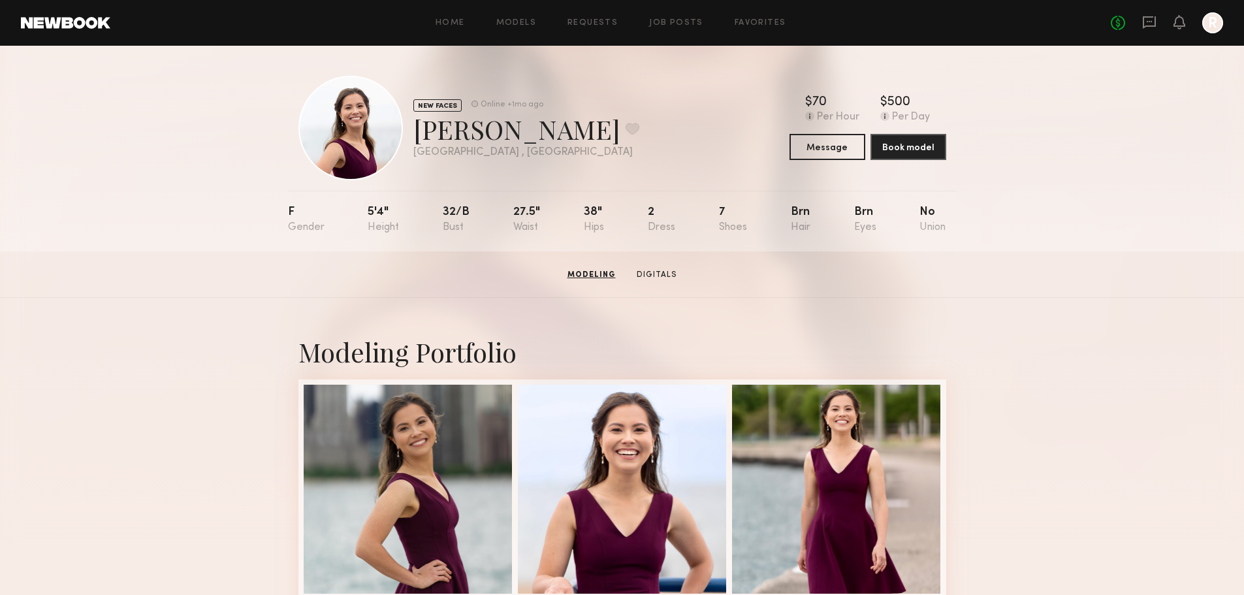
scroll to position [1, 0]
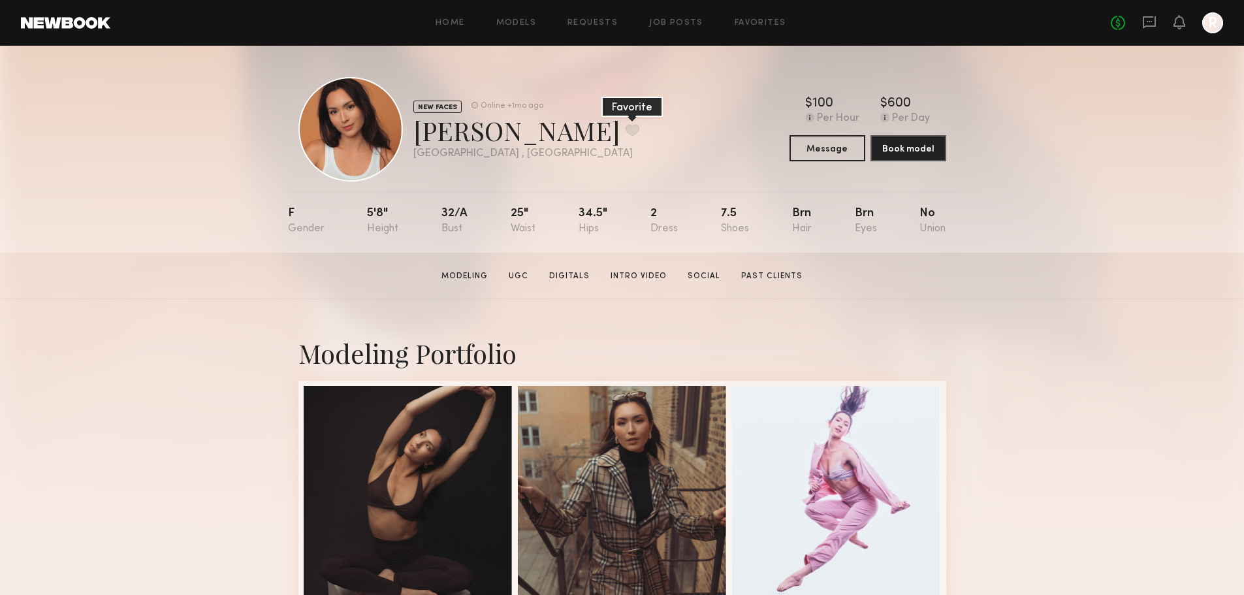
click at [625, 131] on button at bounding box center [632, 130] width 14 height 12
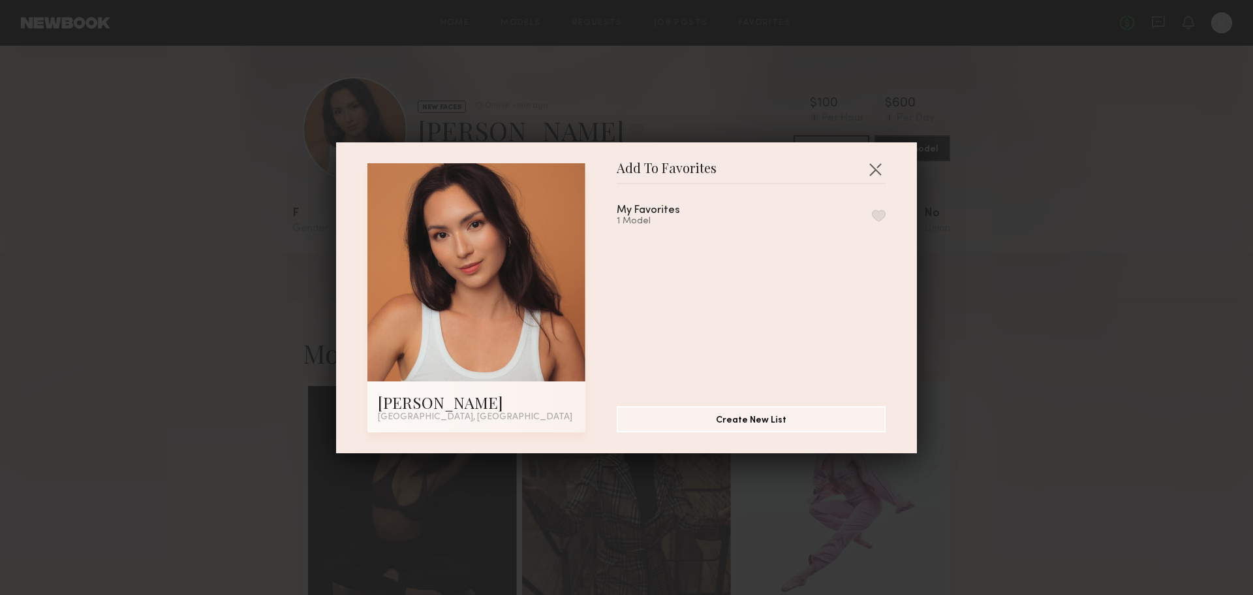
click at [872, 217] on button "button" at bounding box center [879, 216] width 14 height 12
click at [58, 93] on div "Add To Favorites Delphine C. Chicago, IL Add To Favorites My Favorites 2 Models…" at bounding box center [626, 297] width 1253 height 595
